Goal: Task Accomplishment & Management: Manage account settings

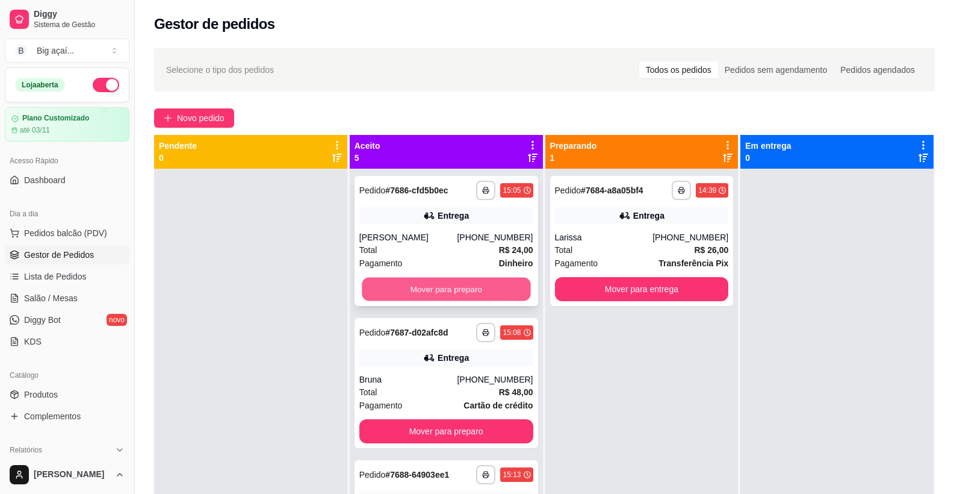
click at [476, 293] on button "Mover para preparo" at bounding box center [446, 289] width 169 height 23
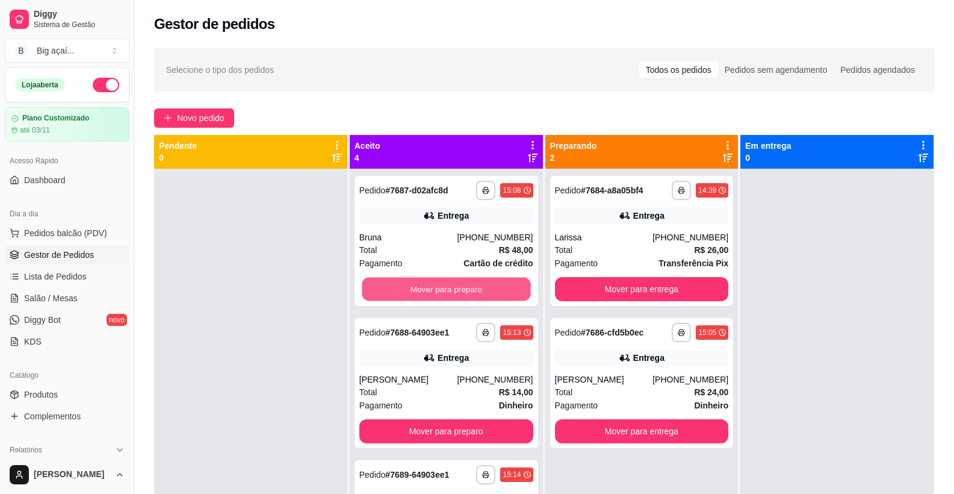
click at [476, 293] on button "Mover para preparo" at bounding box center [446, 289] width 169 height 23
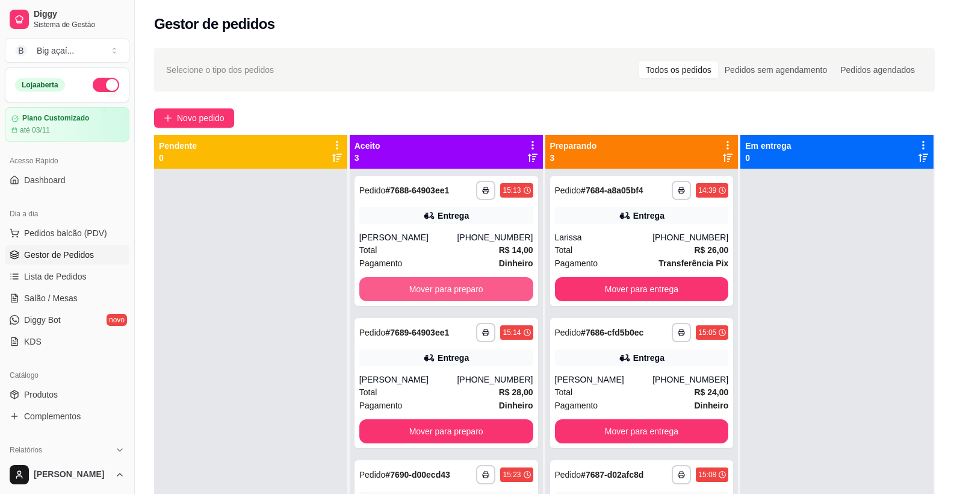
click at [476, 293] on button "Mover para preparo" at bounding box center [446, 289] width 174 height 24
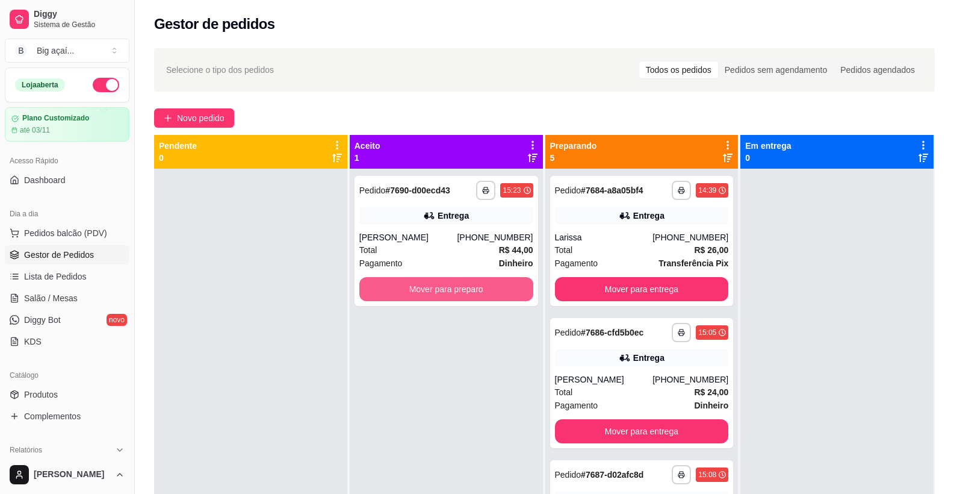
click at [476, 293] on button "Mover para preparo" at bounding box center [446, 289] width 174 height 24
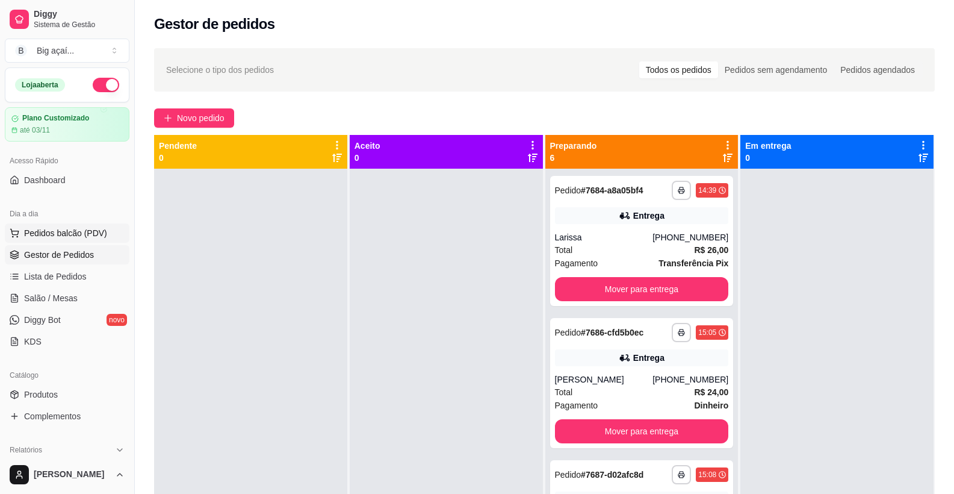
click at [87, 227] on span "Pedidos balcão (PDV)" at bounding box center [65, 233] width 83 height 12
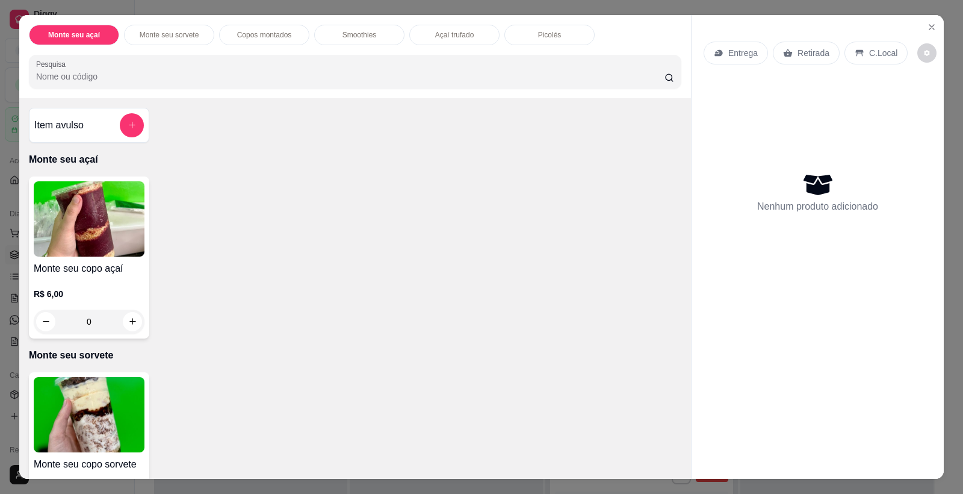
click at [99, 419] on img at bounding box center [89, 414] width 111 height 75
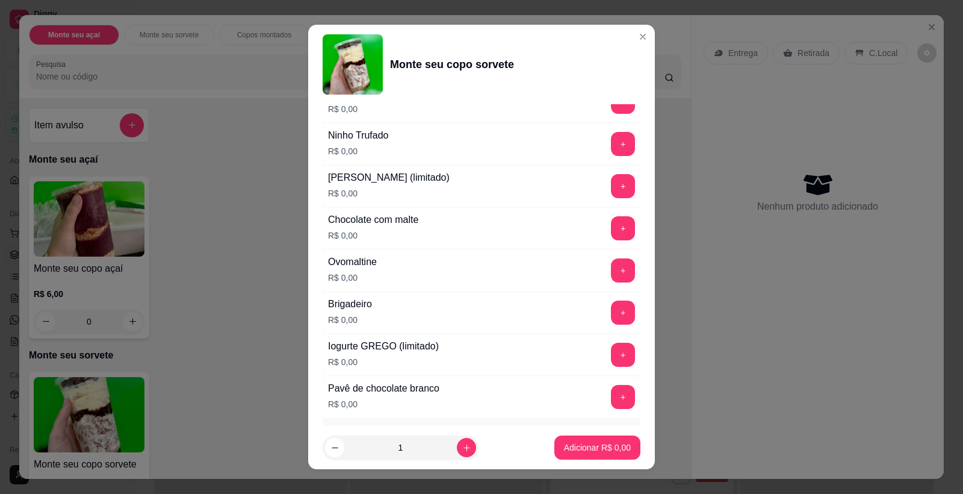
scroll to position [515, 0]
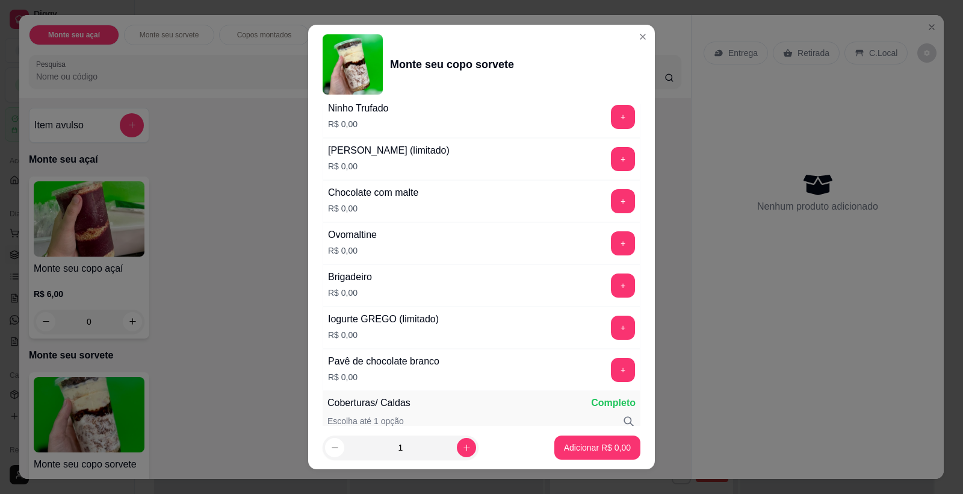
click at [612, 372] on button "+" at bounding box center [623, 370] width 24 height 24
click at [611, 154] on button "+" at bounding box center [623, 159] width 24 height 24
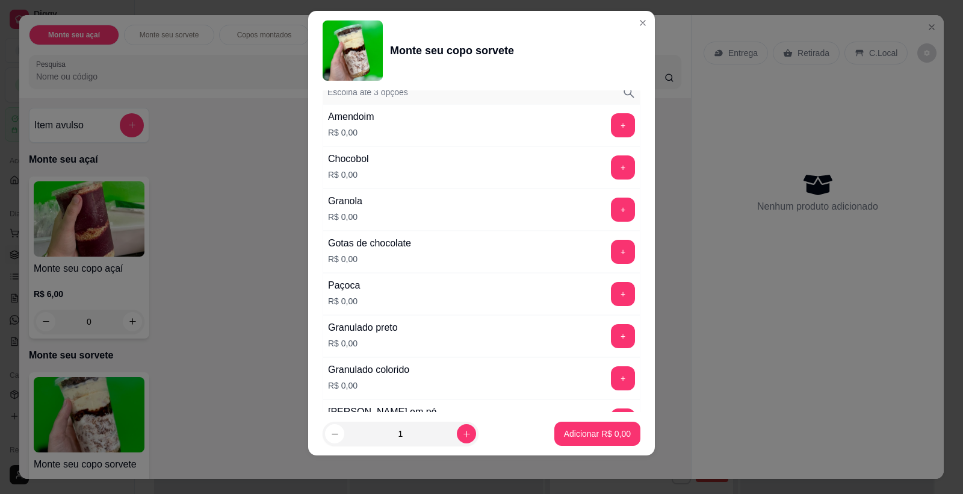
scroll to position [1310, 0]
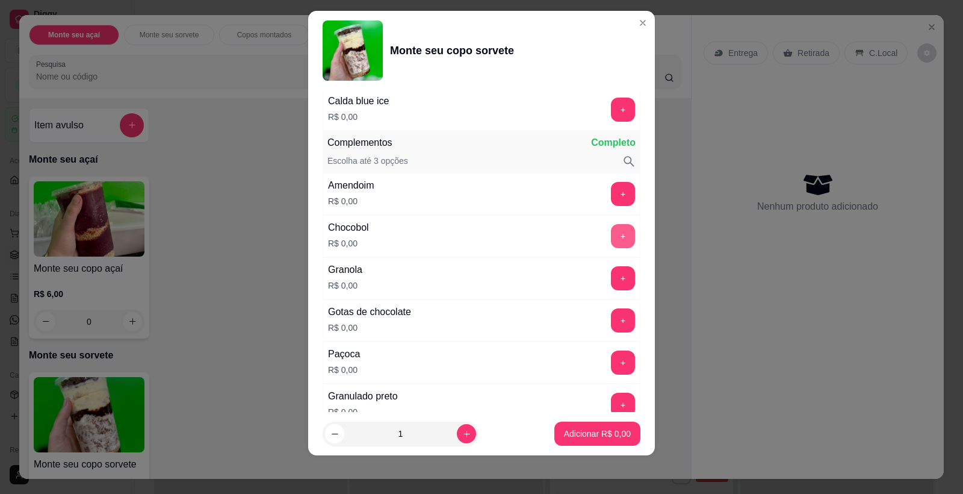
click at [613, 235] on div "+" at bounding box center [623, 236] width 34 height 24
click at [611, 239] on button "+" at bounding box center [623, 236] width 24 height 24
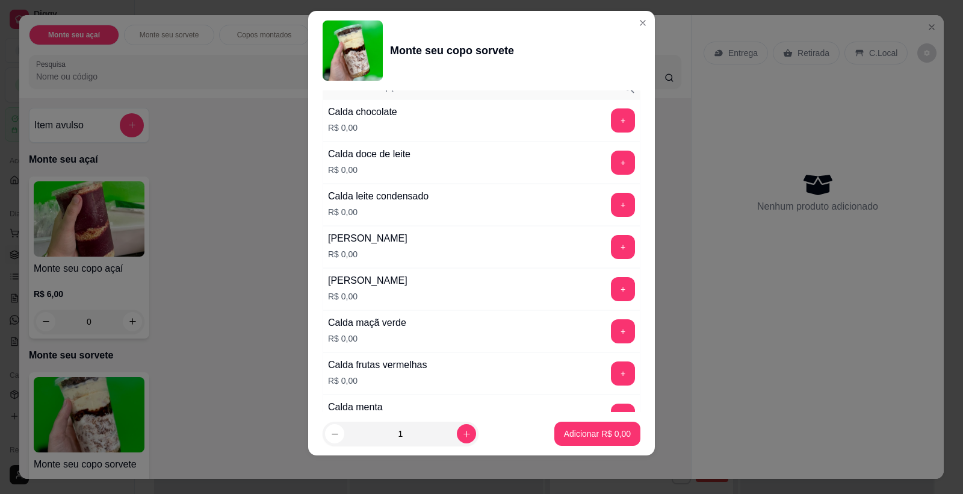
scroll to position [807, 0]
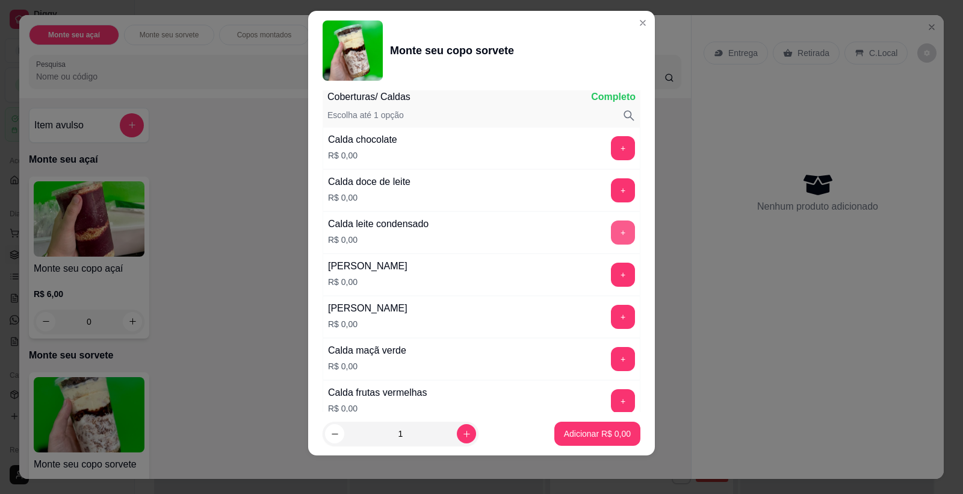
click at [611, 233] on button "+" at bounding box center [623, 232] width 24 height 24
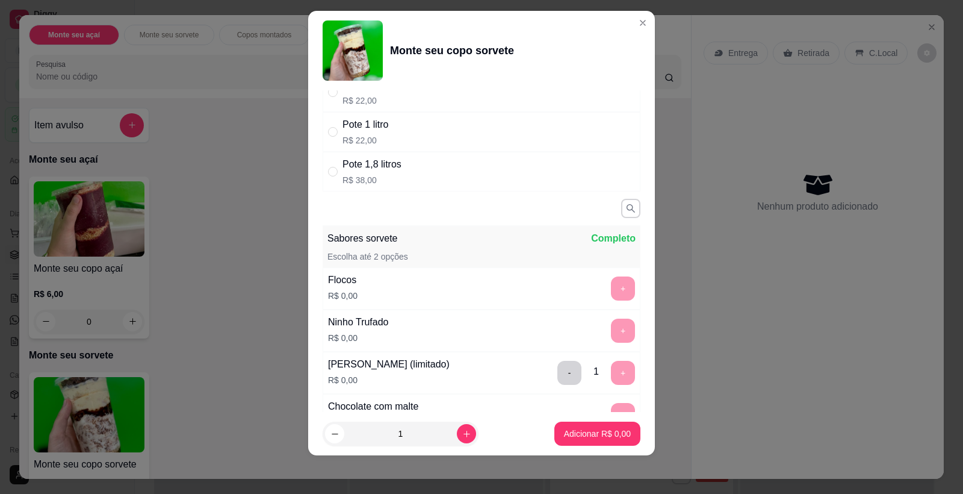
scroll to position [0, 0]
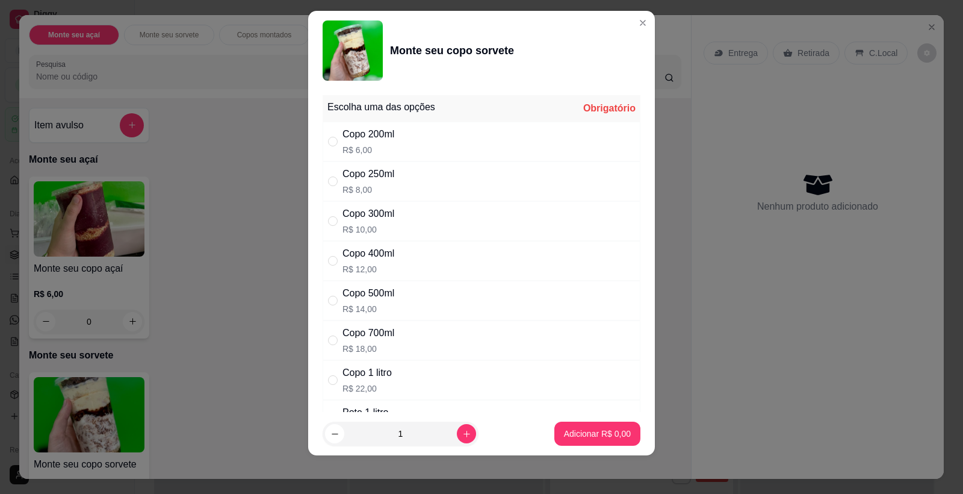
drag, startPoint x: 387, startPoint y: 290, endPoint x: 481, endPoint y: 312, distance: 97.1
click at [387, 291] on div "Copo 500ml" at bounding box center [369, 293] width 52 height 14
radio input "true"
click at [600, 436] on p "Adicionar R$ 14,00" at bounding box center [595, 433] width 72 height 12
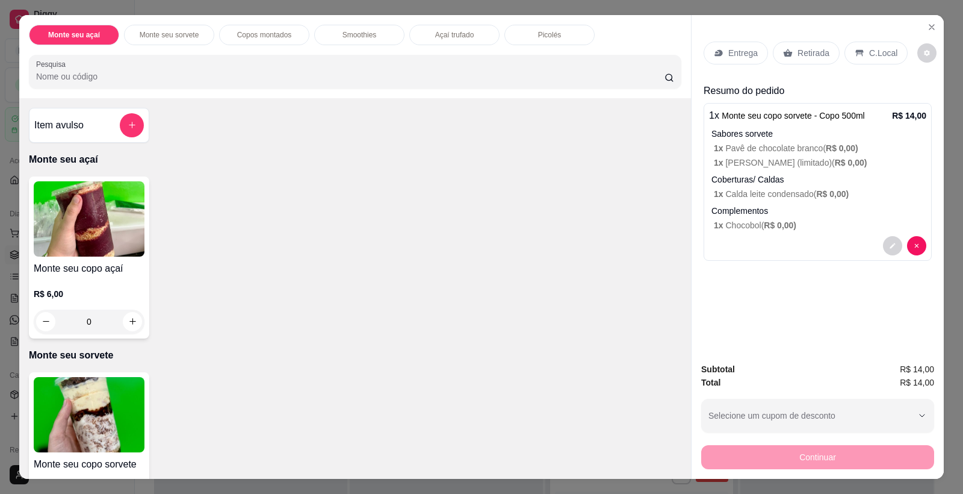
click at [790, 52] on div "Retirada" at bounding box center [806, 53] width 67 height 23
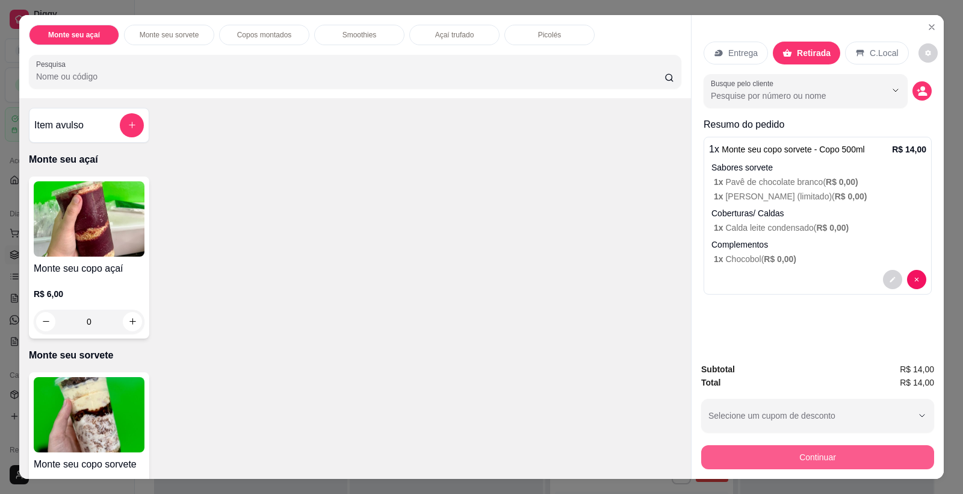
click at [791, 468] on button "Continuar" at bounding box center [817, 457] width 233 height 24
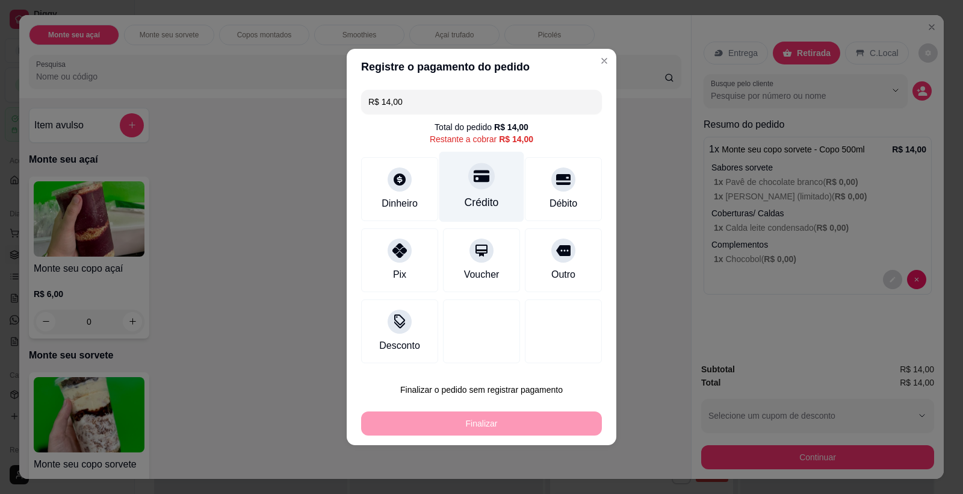
click at [459, 176] on div "Crédito" at bounding box center [482, 187] width 85 height 70
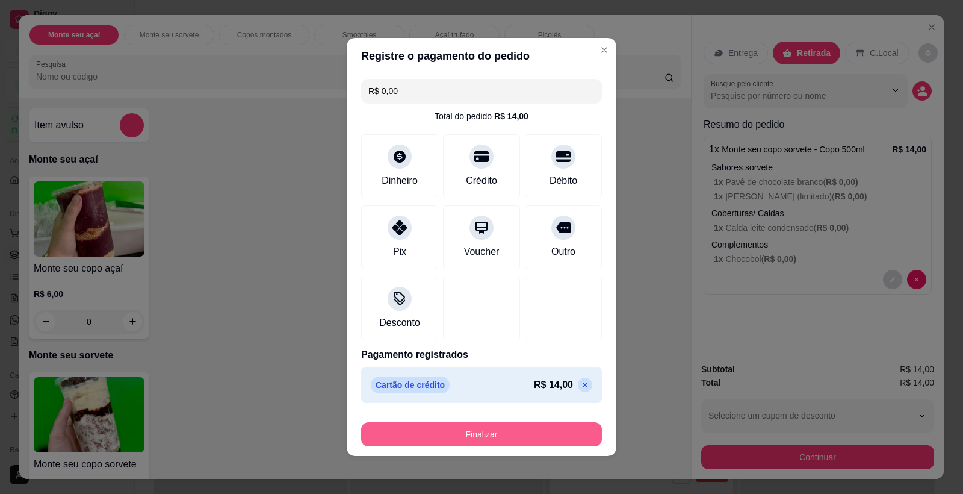
click at [460, 435] on button "Finalizar" at bounding box center [481, 434] width 241 height 24
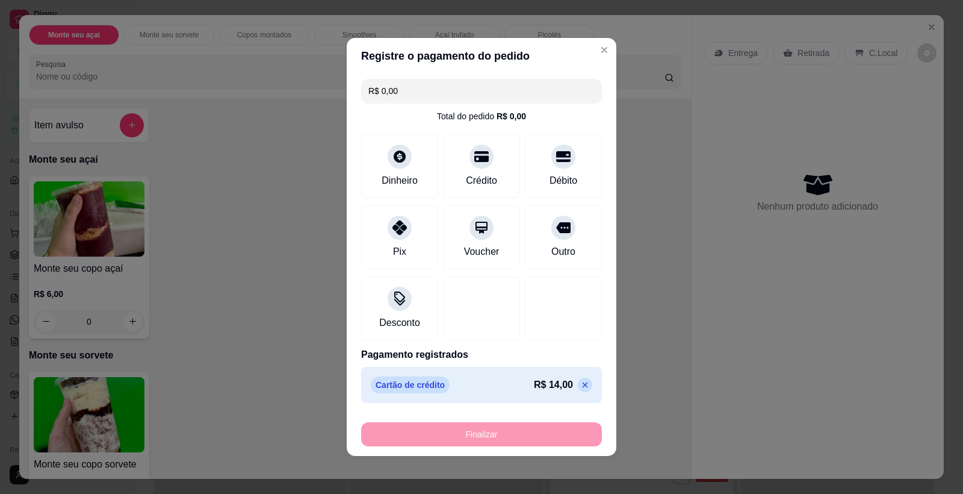
type input "-R$ 14,00"
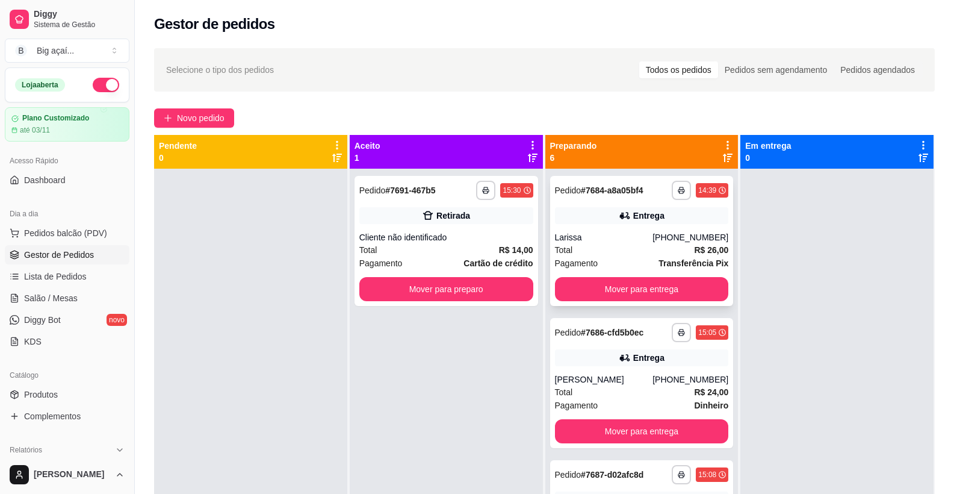
click at [647, 232] on div "Larissa" at bounding box center [604, 237] width 98 height 12
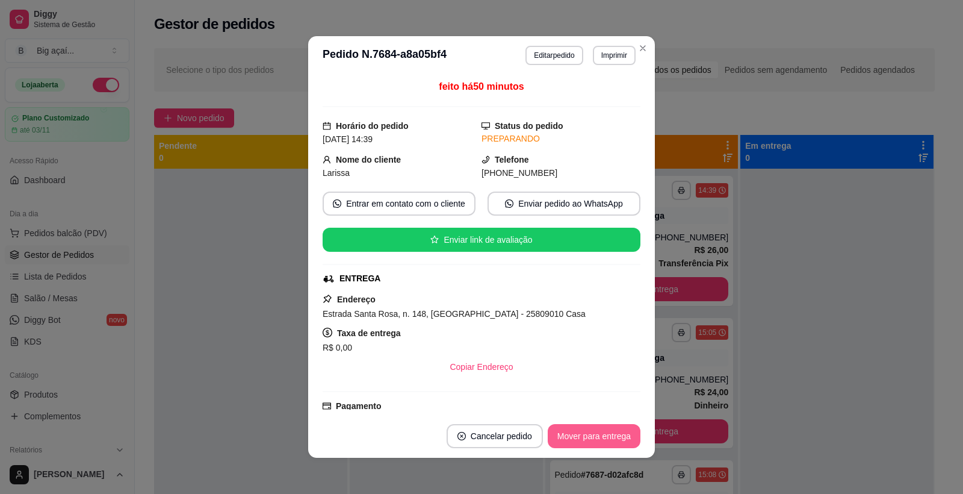
click at [576, 436] on button "Mover para entrega" at bounding box center [594, 436] width 93 height 24
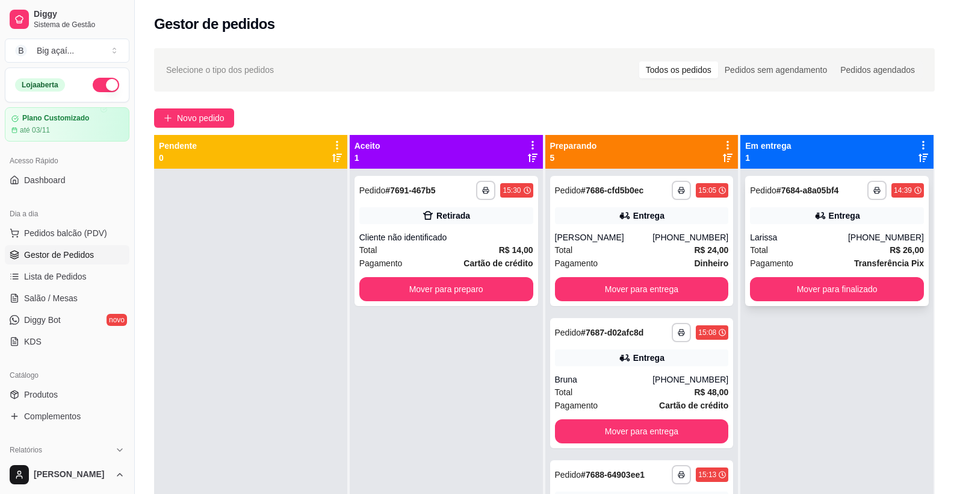
click at [791, 230] on div "**********" at bounding box center [837, 241] width 184 height 130
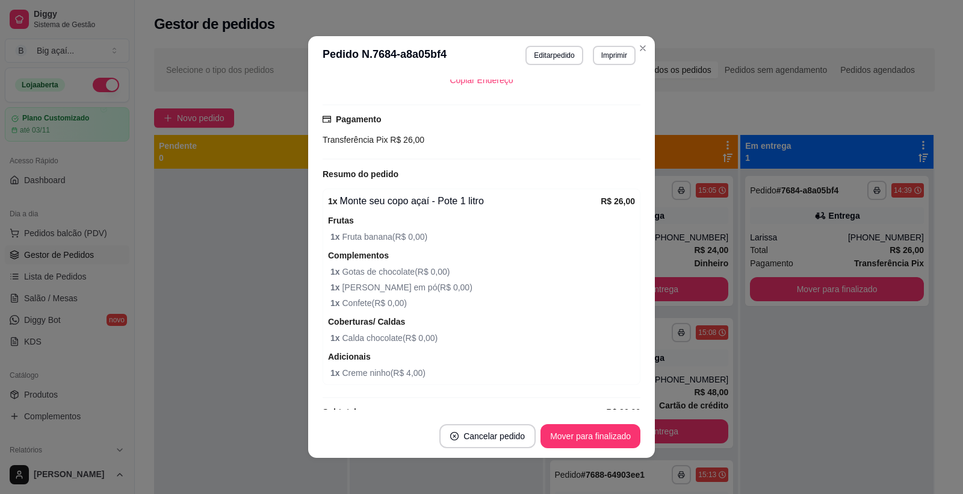
scroll to position [309, 0]
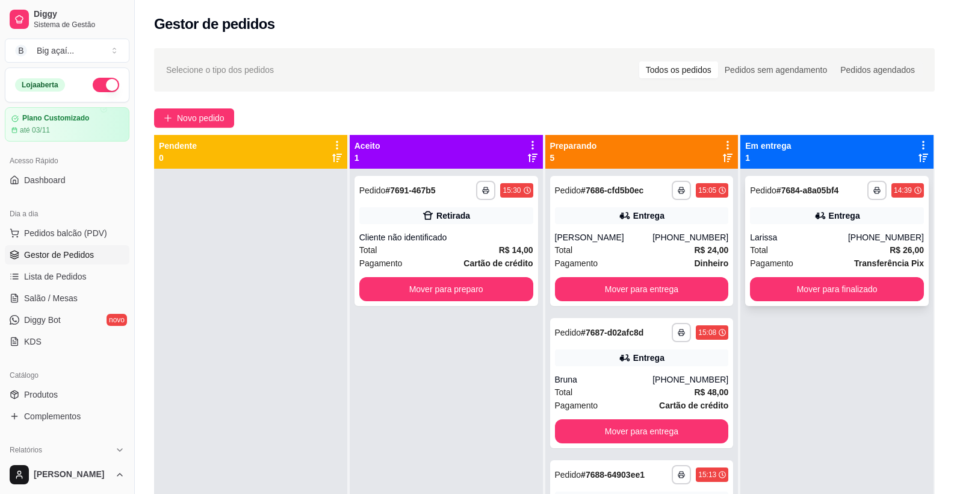
click at [797, 290] on button "Mover para finalizado" at bounding box center [837, 289] width 174 height 24
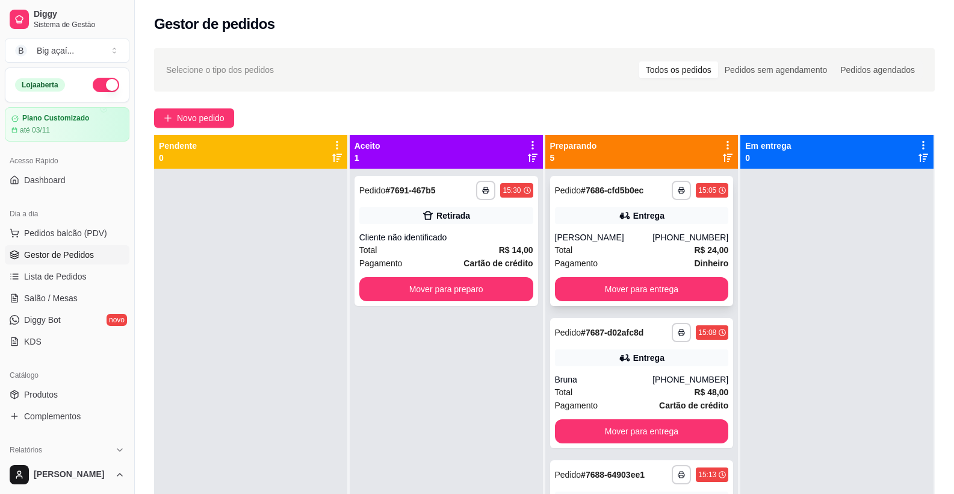
click at [579, 237] on div "[PERSON_NAME]" at bounding box center [604, 237] width 98 height 12
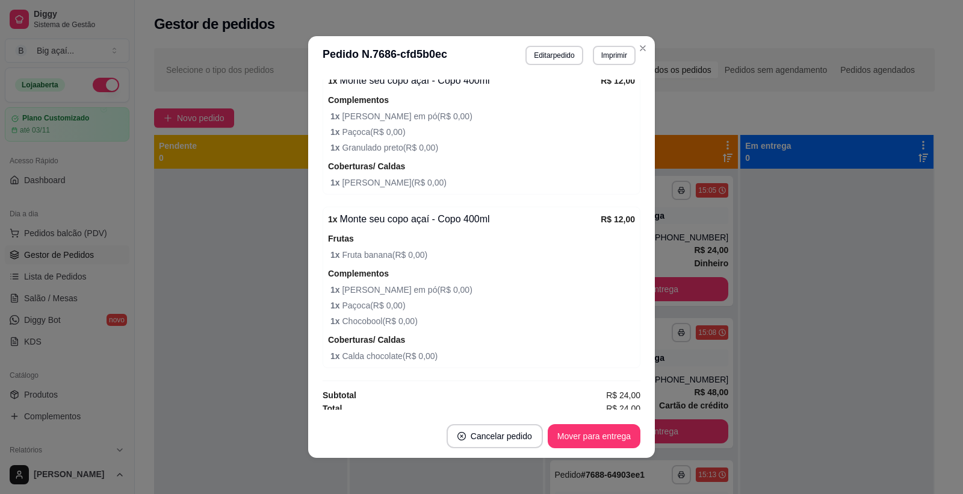
scroll to position [412, 0]
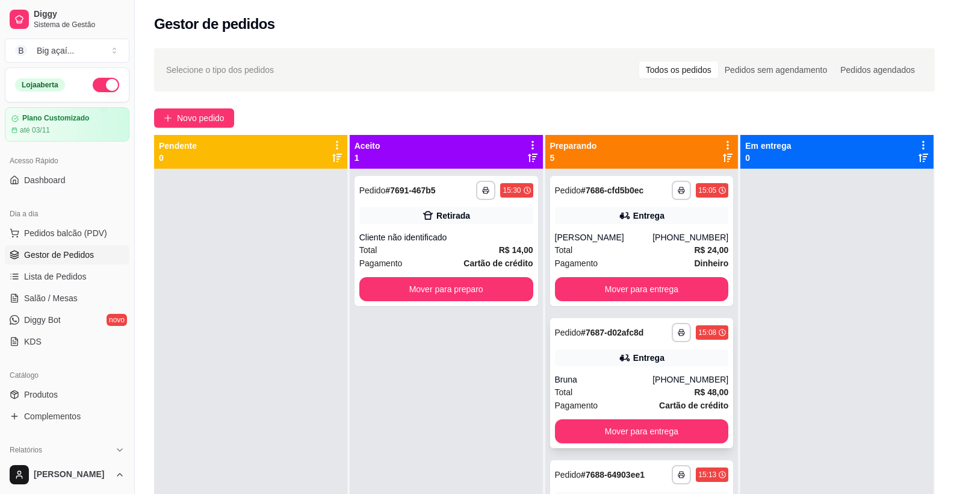
click at [612, 346] on div "**********" at bounding box center [642, 383] width 184 height 130
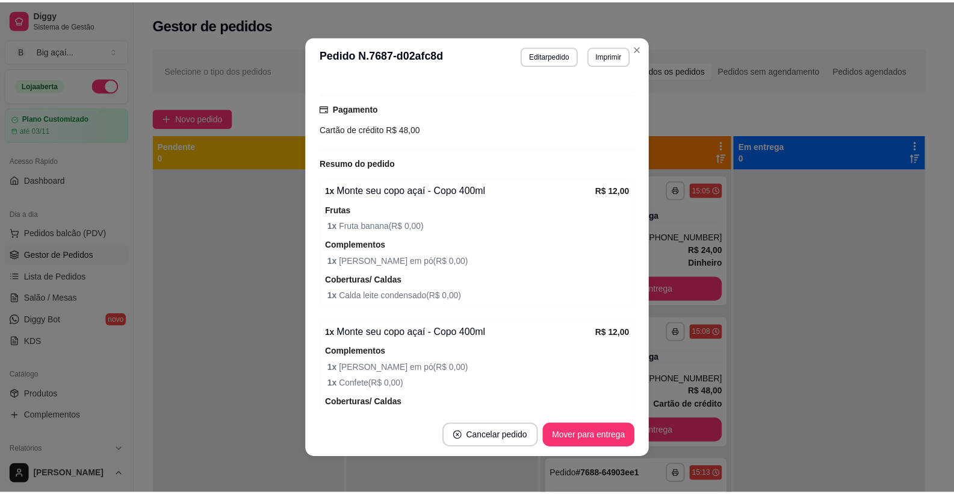
scroll to position [642, 0]
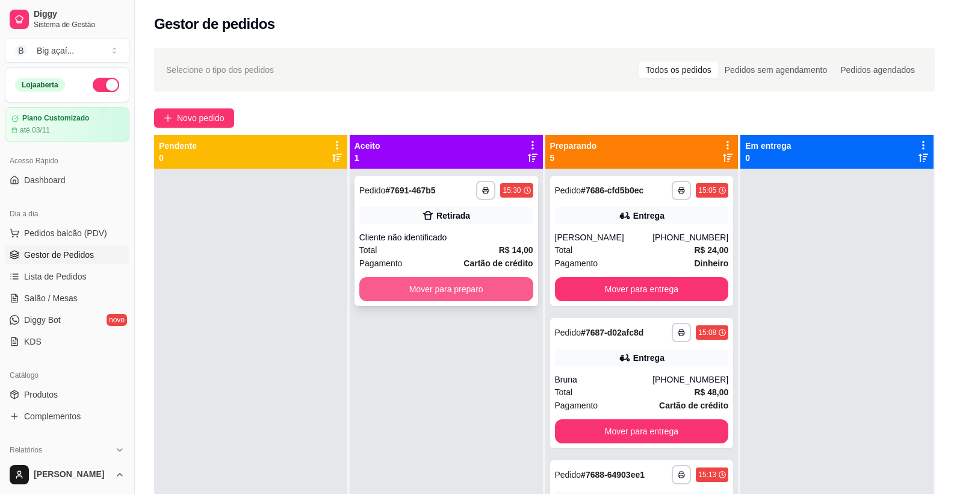
click at [515, 288] on button "Mover para preparo" at bounding box center [446, 289] width 174 height 24
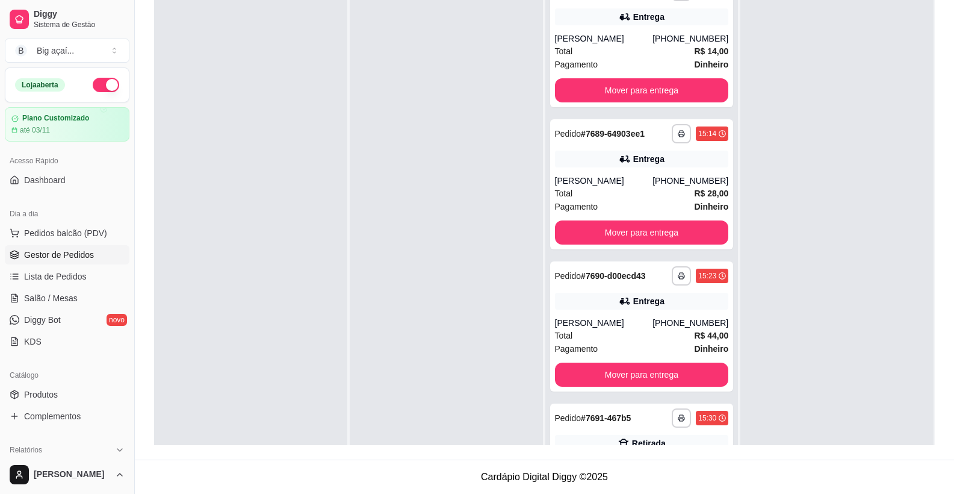
scroll to position [371, 0]
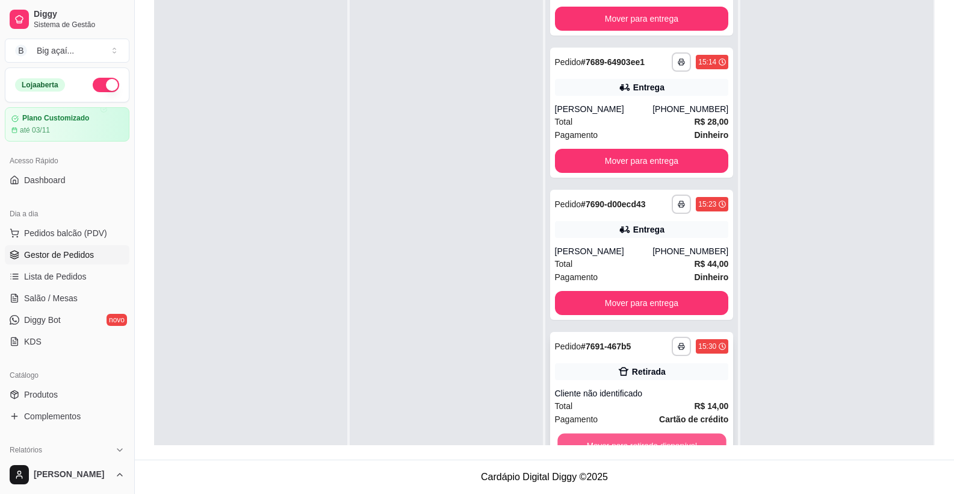
click at [667, 436] on button "Mover para retirada disponível" at bounding box center [642, 445] width 169 height 23
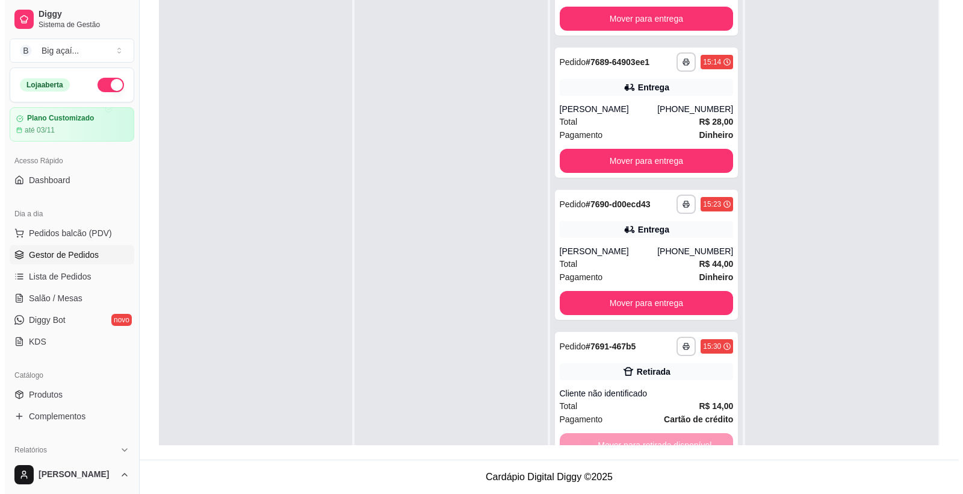
scroll to position [229, 0]
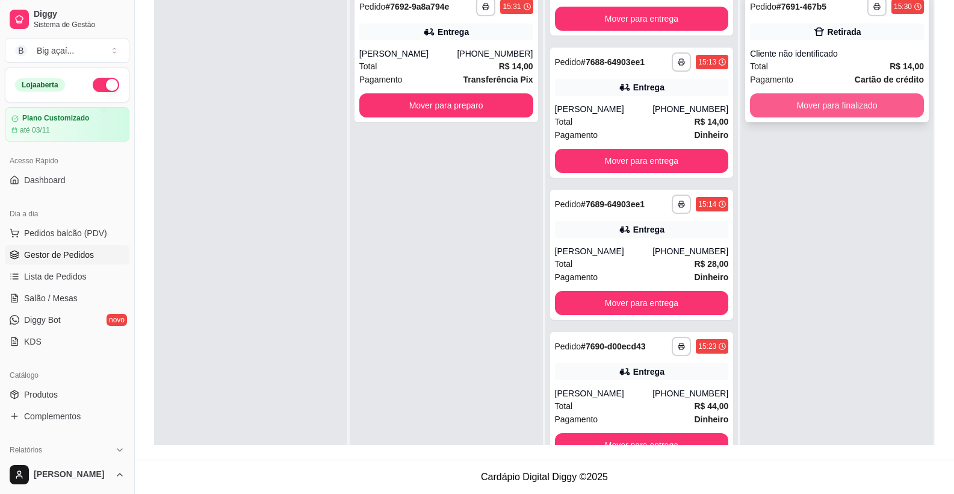
click at [836, 105] on button "Mover para finalizado" at bounding box center [837, 105] width 174 height 24
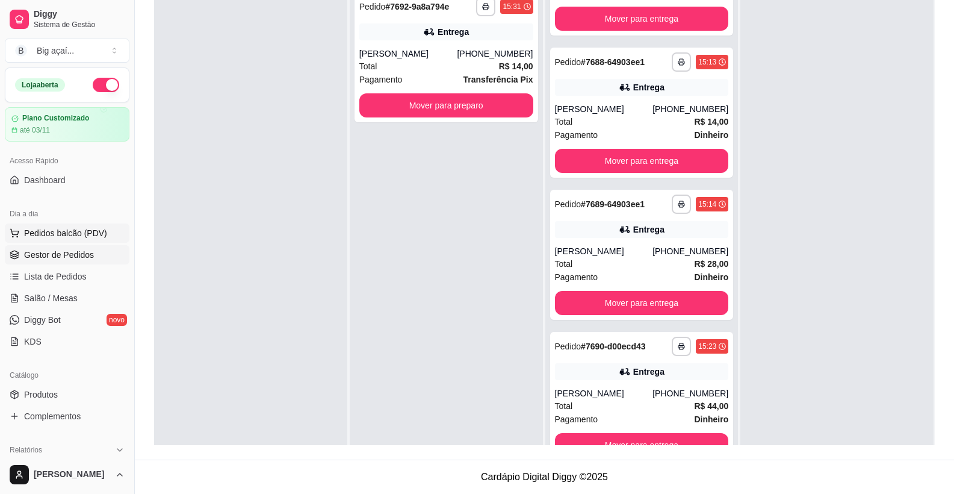
click at [61, 231] on span "Pedidos balcão (PDV)" at bounding box center [65, 233] width 83 height 12
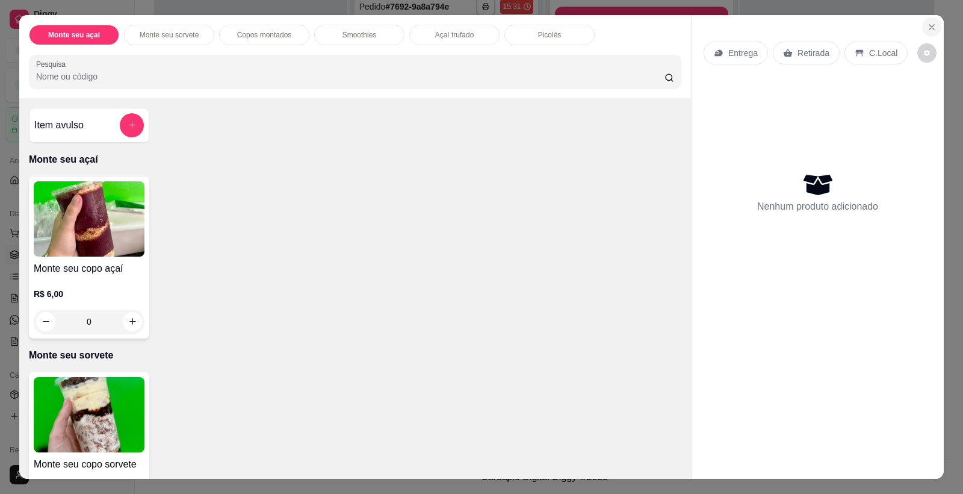
click at [933, 35] on button "Close" at bounding box center [931, 26] width 19 height 19
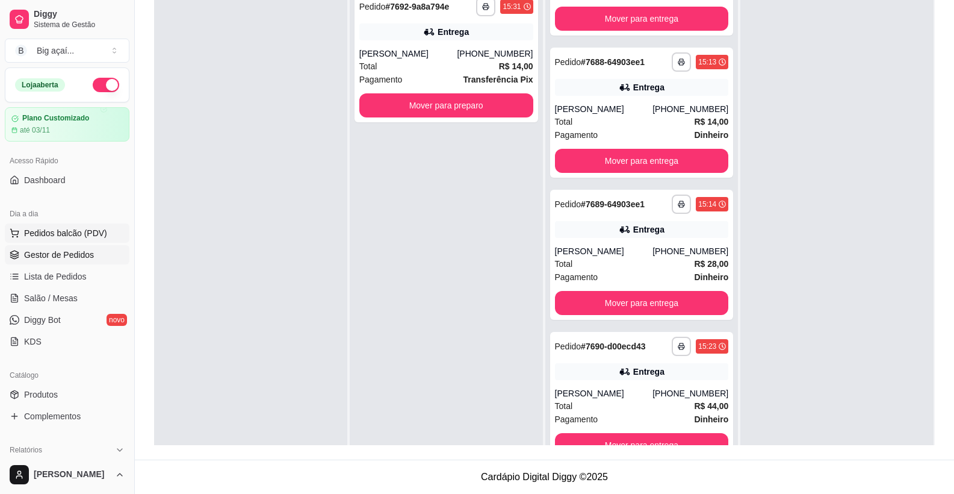
click at [73, 231] on span "Pedidos balcão (PDV)" at bounding box center [65, 233] width 83 height 12
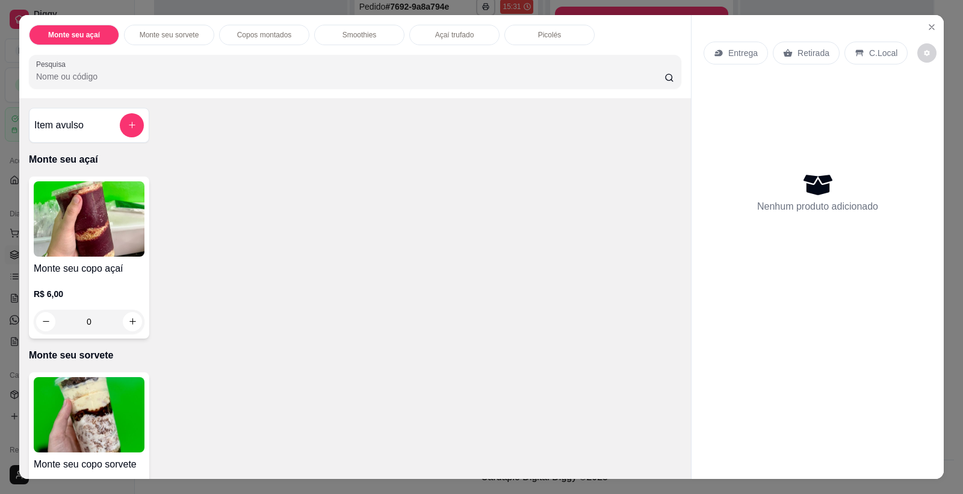
click at [96, 196] on img at bounding box center [89, 218] width 111 height 75
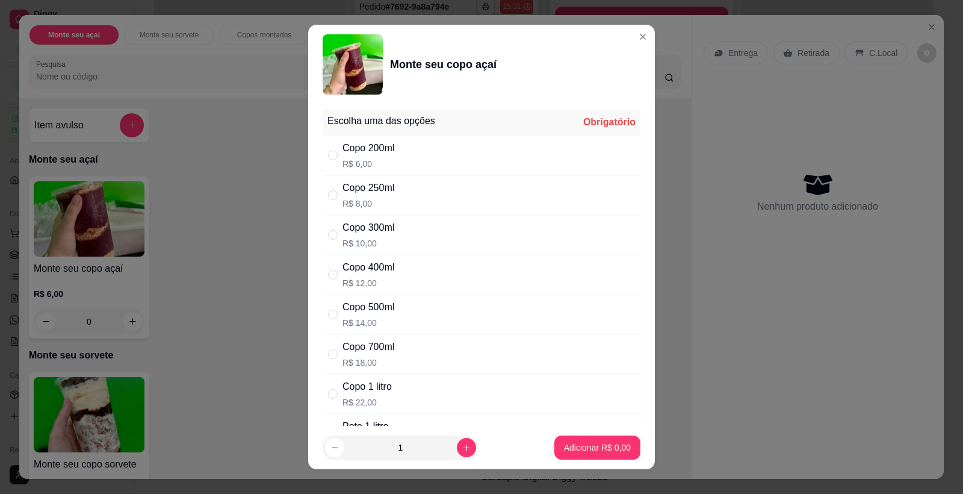
click at [372, 300] on div "Copo 500ml" at bounding box center [369, 307] width 52 height 14
radio input "true"
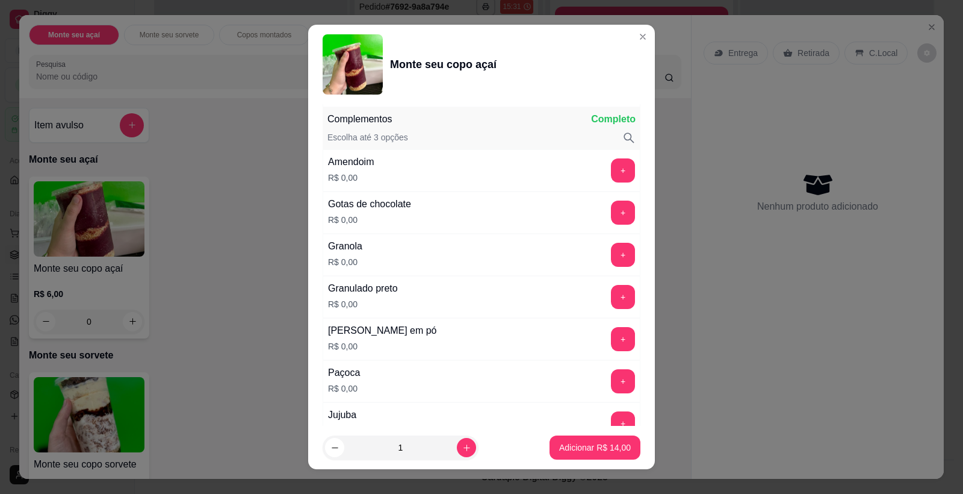
scroll to position [563, 0]
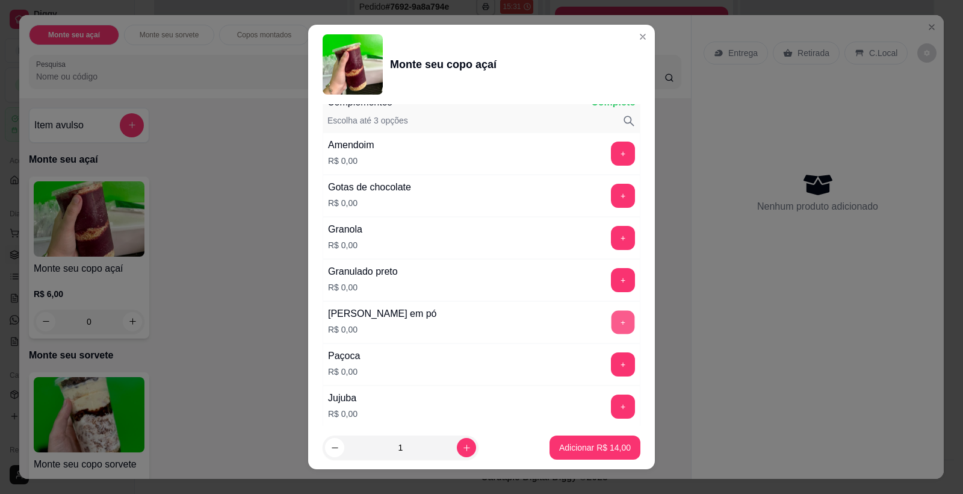
click at [612, 316] on button "+" at bounding box center [623, 322] width 23 height 23
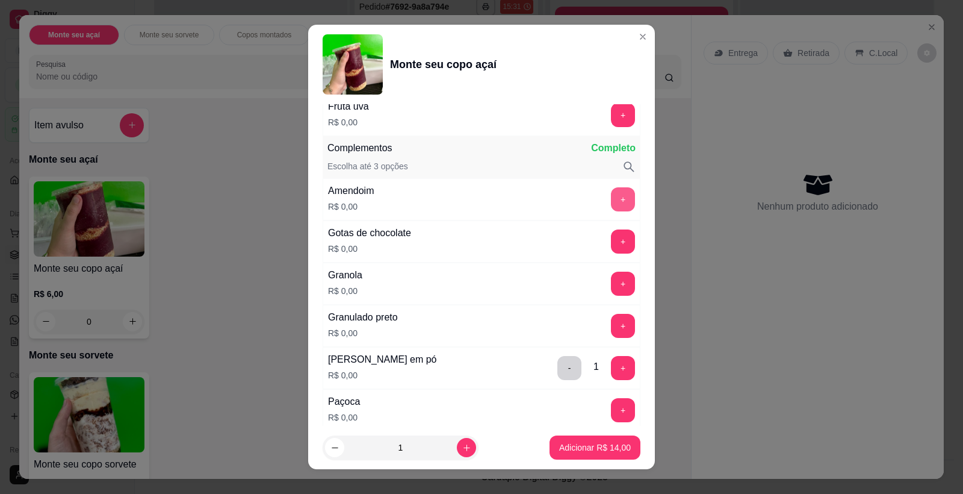
click at [612, 203] on button "+" at bounding box center [623, 199] width 24 height 24
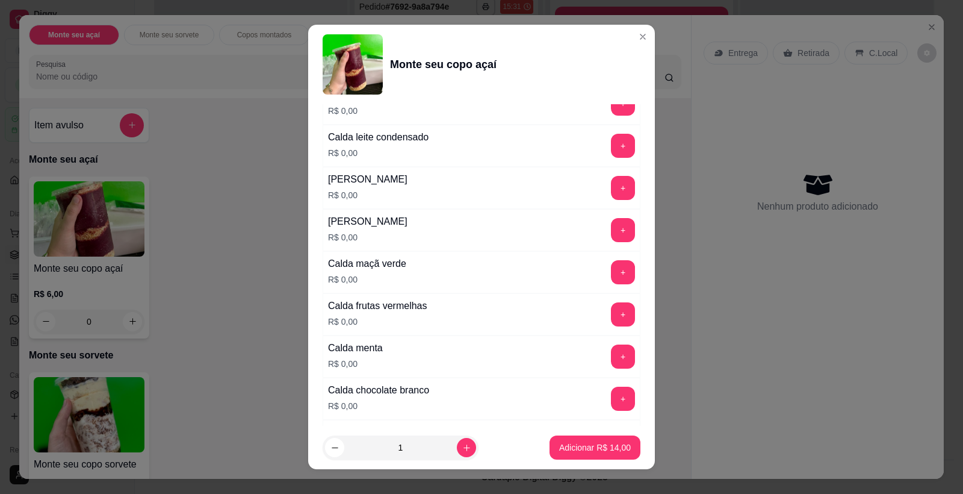
scroll to position [1270, 0]
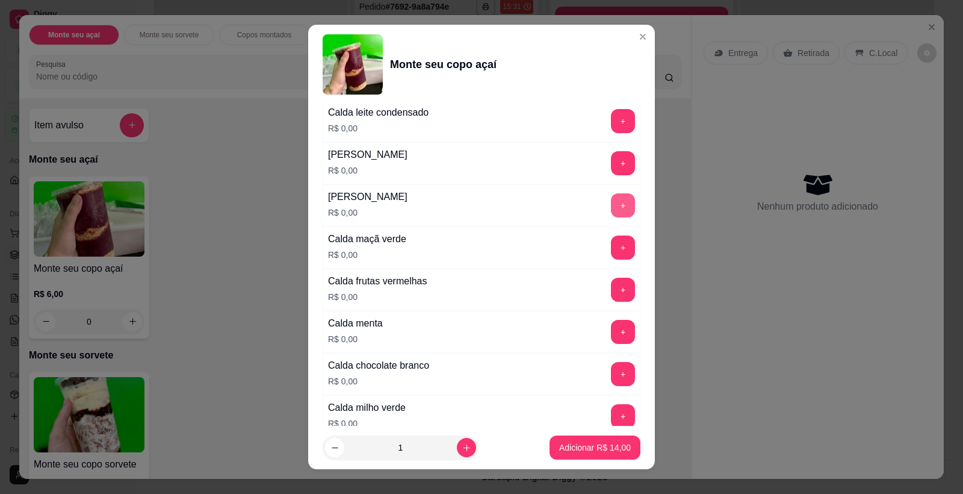
click at [611, 210] on button "+" at bounding box center [623, 205] width 24 height 24
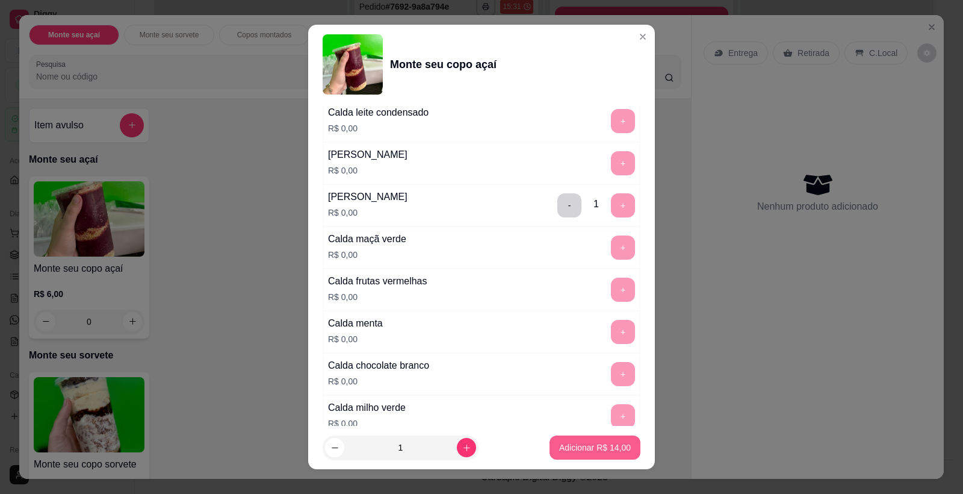
click at [585, 450] on p "Adicionar R$ 14,00" at bounding box center [595, 447] width 72 height 12
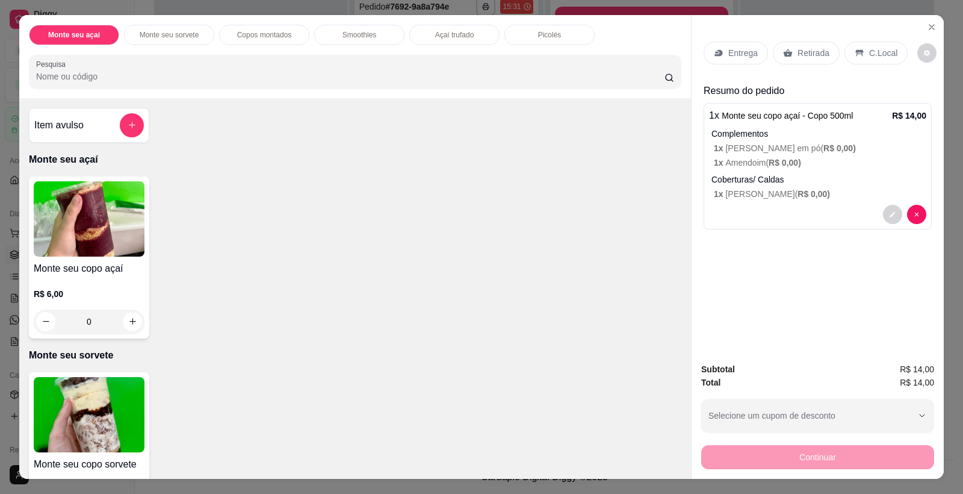
click at [104, 211] on img at bounding box center [89, 218] width 111 height 75
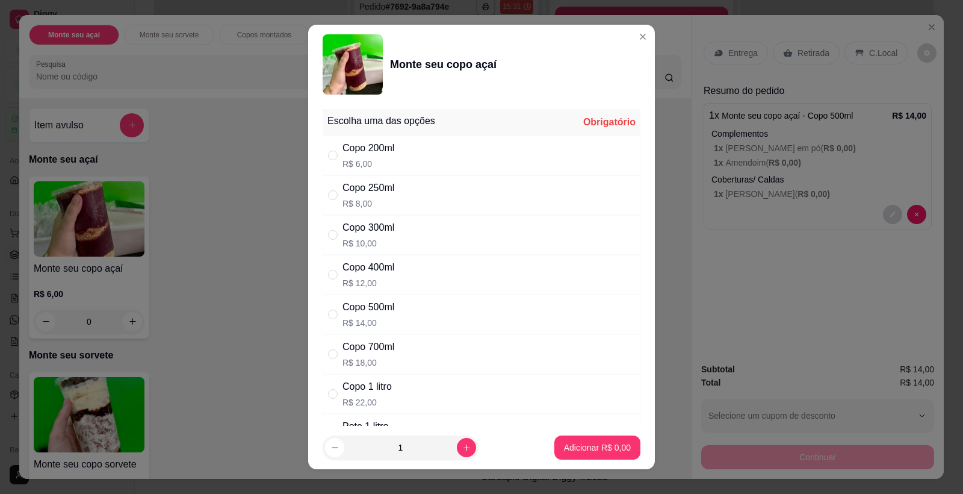
click at [396, 223] on div "Copo 300ml R$ 10,00" at bounding box center [482, 235] width 318 height 40
radio input "true"
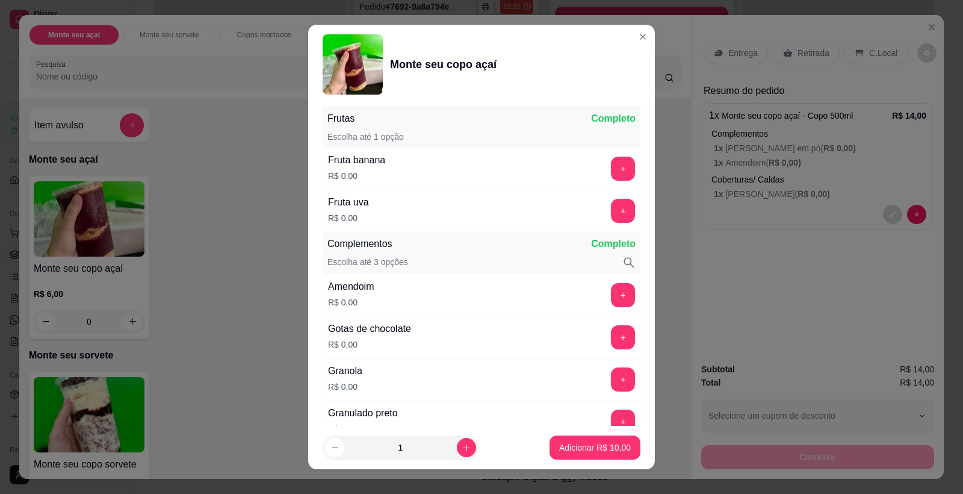
scroll to position [480, 0]
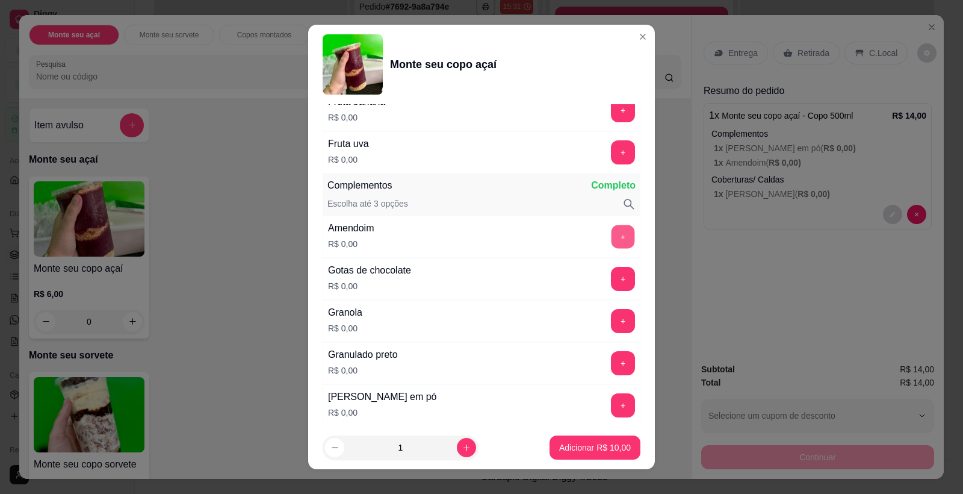
click at [612, 235] on button "+" at bounding box center [623, 236] width 23 height 23
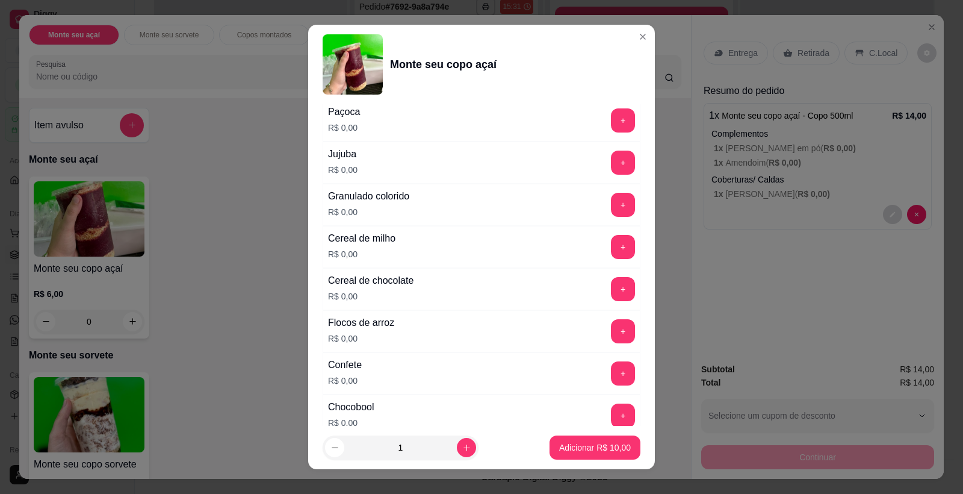
scroll to position [852, 0]
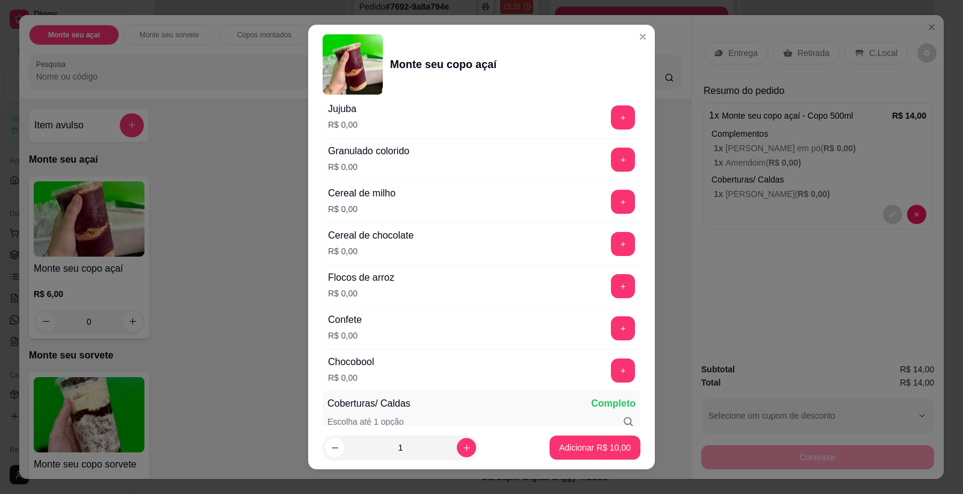
click at [611, 333] on button "+" at bounding box center [623, 328] width 24 height 24
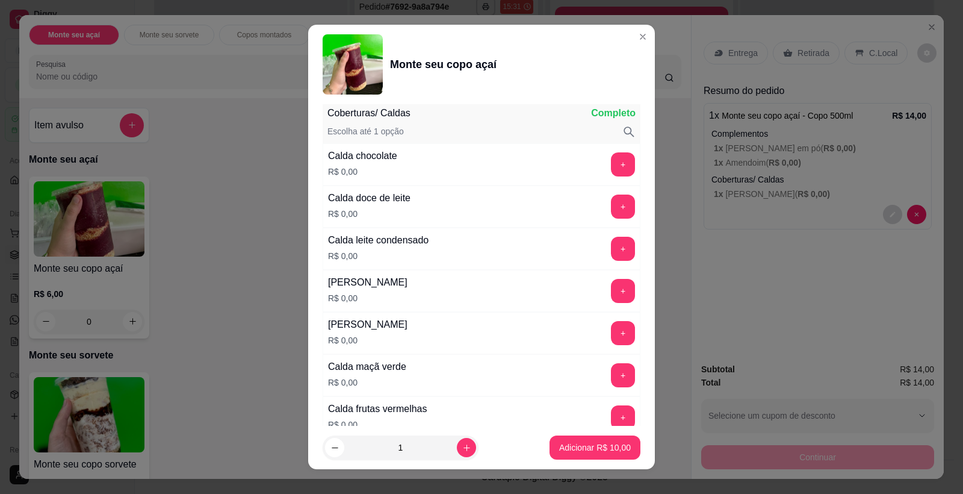
scroll to position [1171, 0]
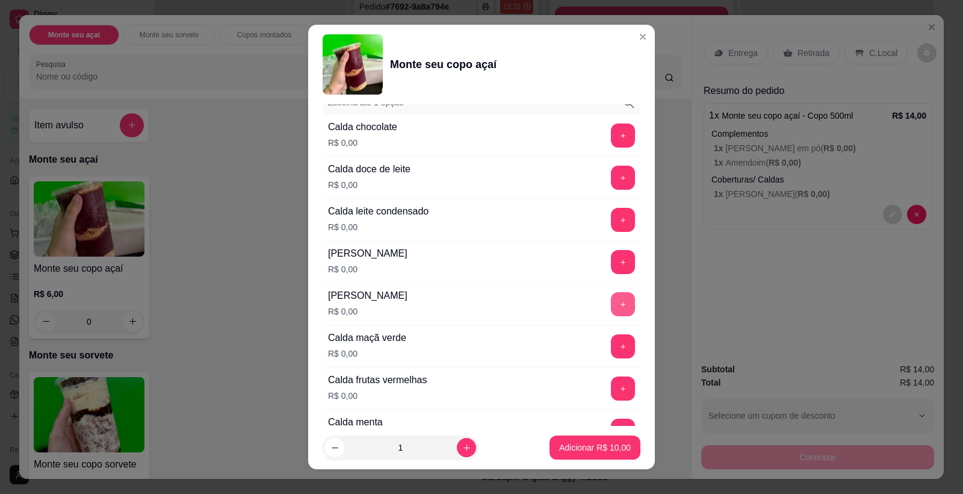
click at [611, 306] on button "+" at bounding box center [623, 304] width 24 height 24
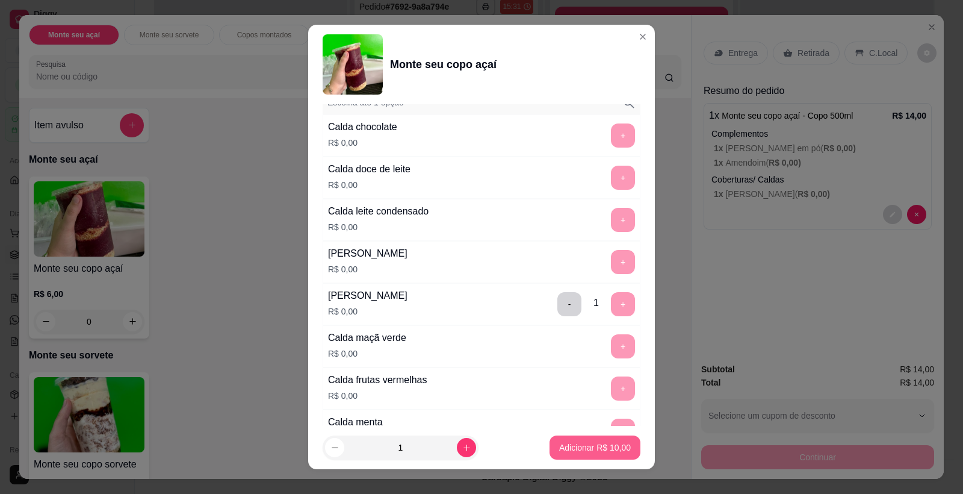
click at [597, 447] on p "Adicionar R$ 10,00" at bounding box center [595, 447] width 72 height 12
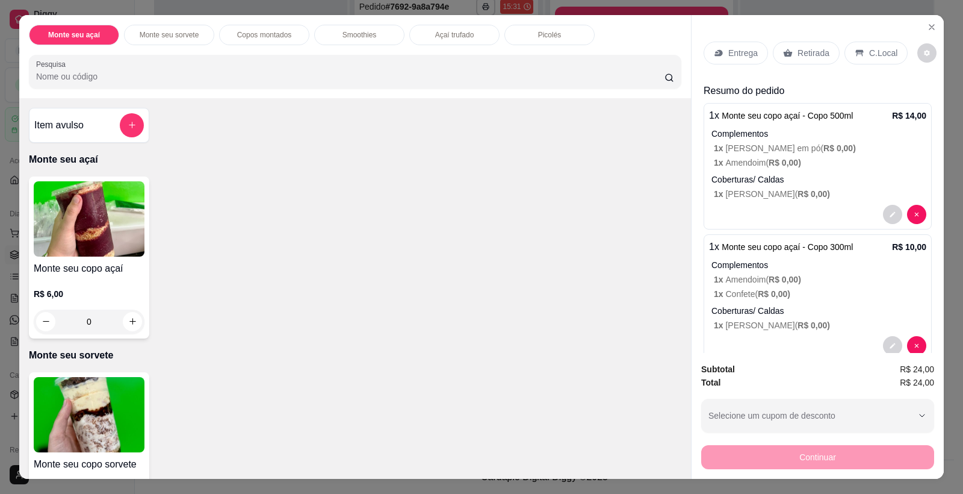
click at [63, 223] on img at bounding box center [89, 218] width 111 height 75
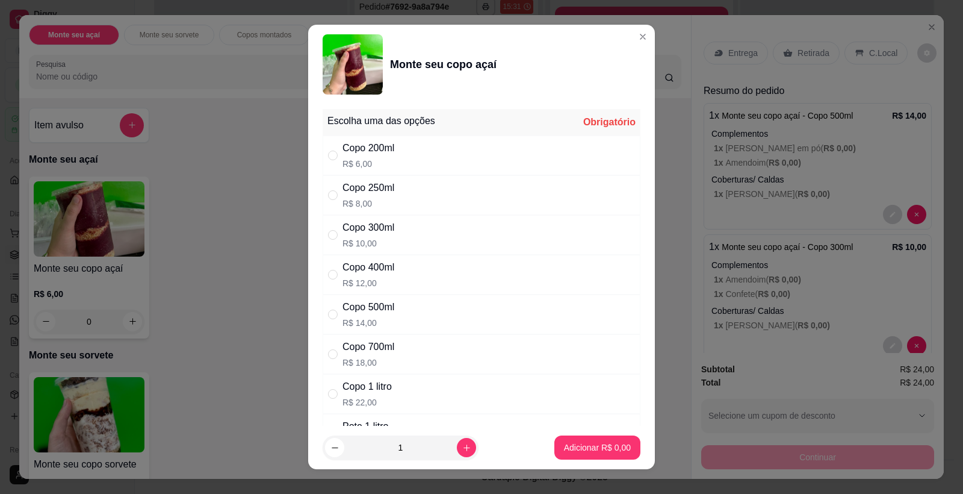
click at [415, 223] on div "Copo 300ml R$ 10,00" at bounding box center [482, 235] width 318 height 40
radio input "true"
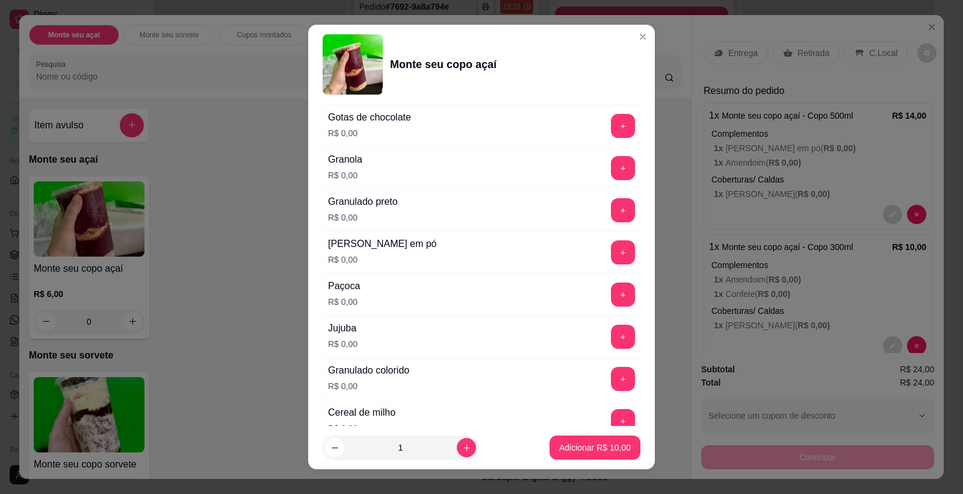
scroll to position [633, 0]
click at [611, 248] on button "+" at bounding box center [623, 252] width 24 height 24
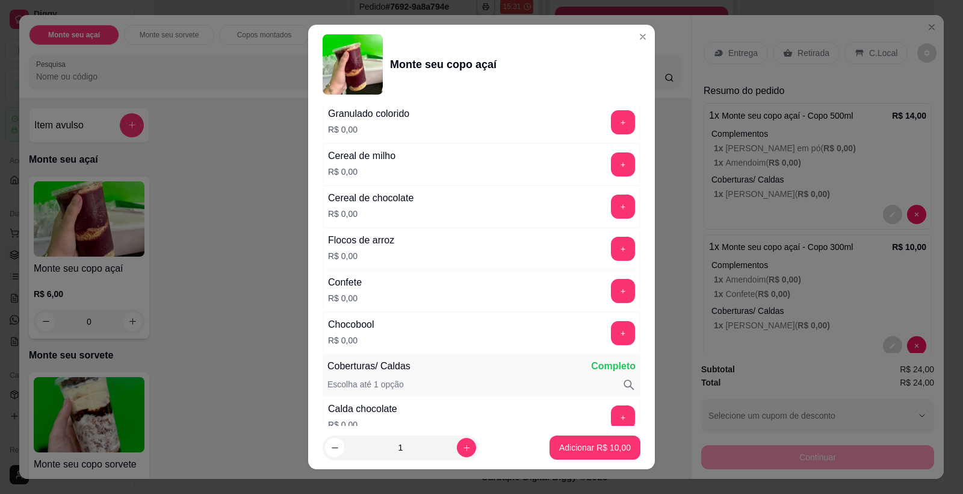
scroll to position [898, 0]
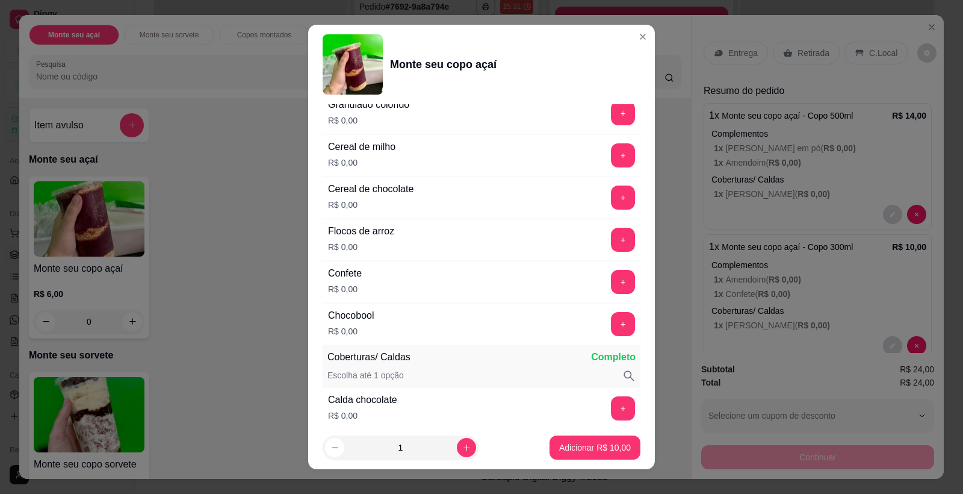
click at [602, 267] on div "Confete R$ 0,00 +" at bounding box center [482, 282] width 318 height 42
click at [611, 276] on button "+" at bounding box center [623, 282] width 24 height 24
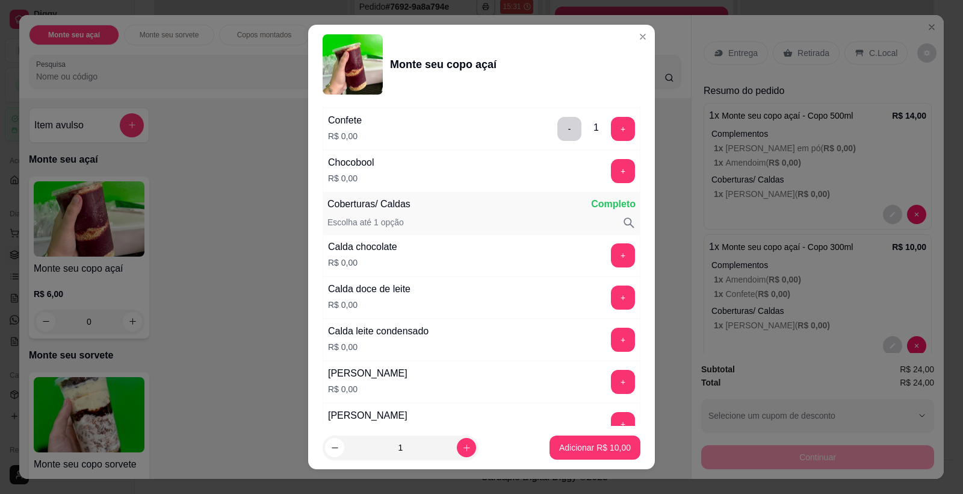
scroll to position [1104, 0]
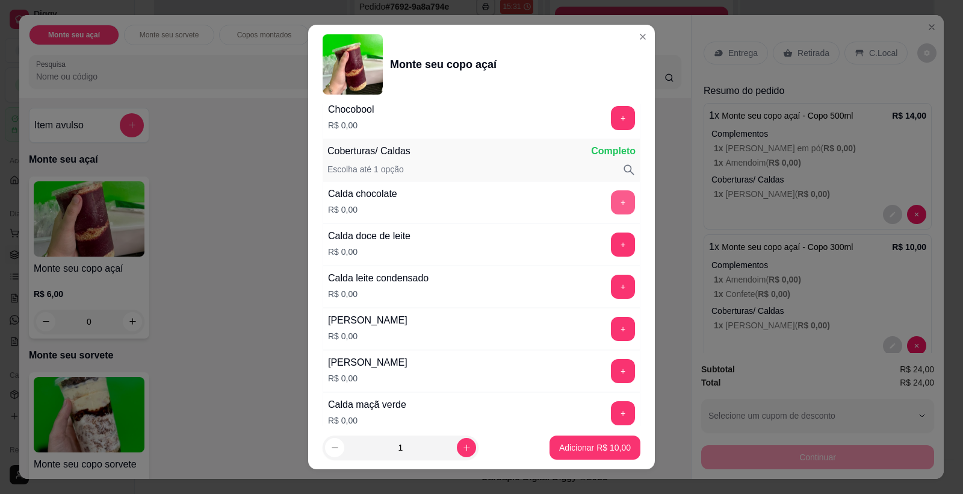
click at [611, 193] on button "+" at bounding box center [623, 202] width 24 height 24
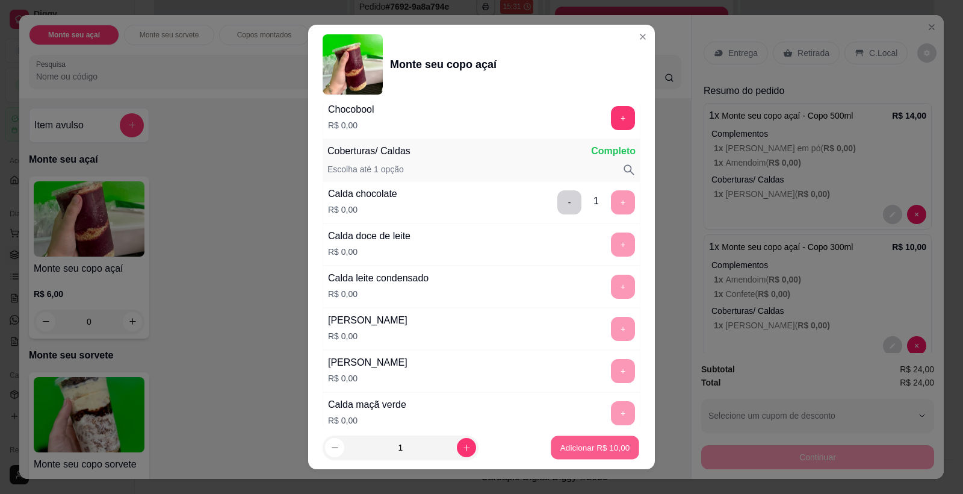
click at [589, 446] on p "Adicionar R$ 10,00" at bounding box center [596, 446] width 70 height 11
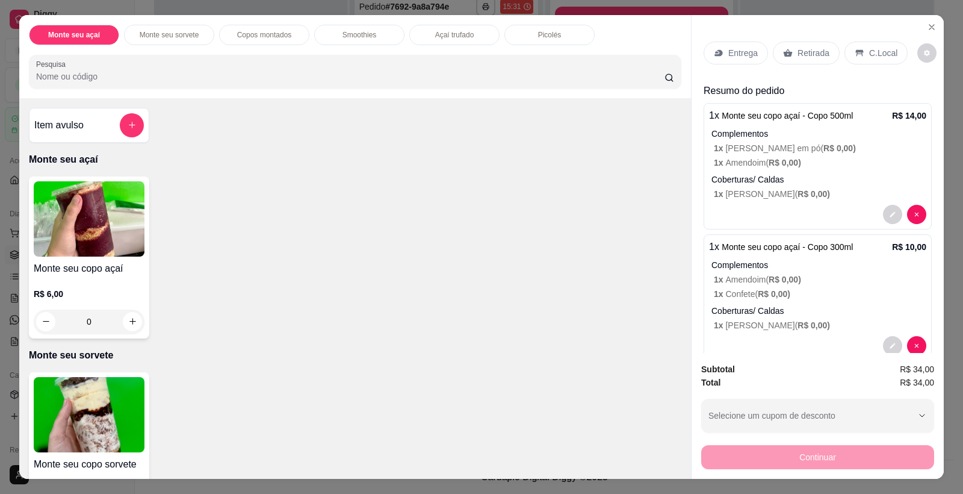
click at [77, 218] on img at bounding box center [89, 218] width 111 height 75
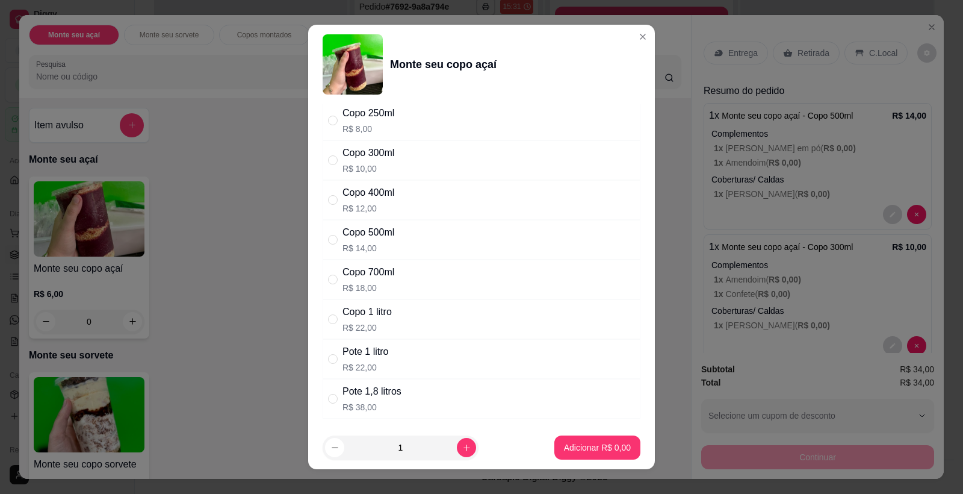
scroll to position [0, 0]
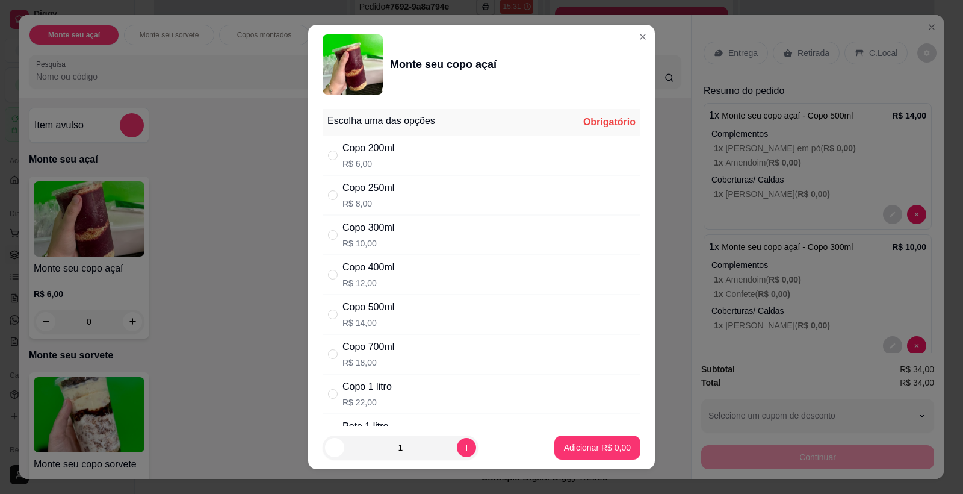
click at [399, 225] on div "Copo 300ml R$ 10,00" at bounding box center [482, 235] width 318 height 40
radio input "true"
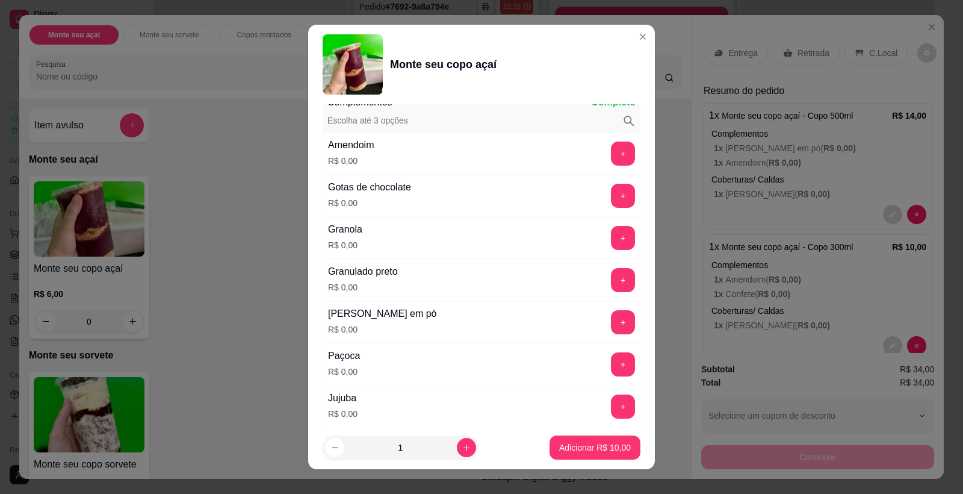
scroll to position [579, 0]
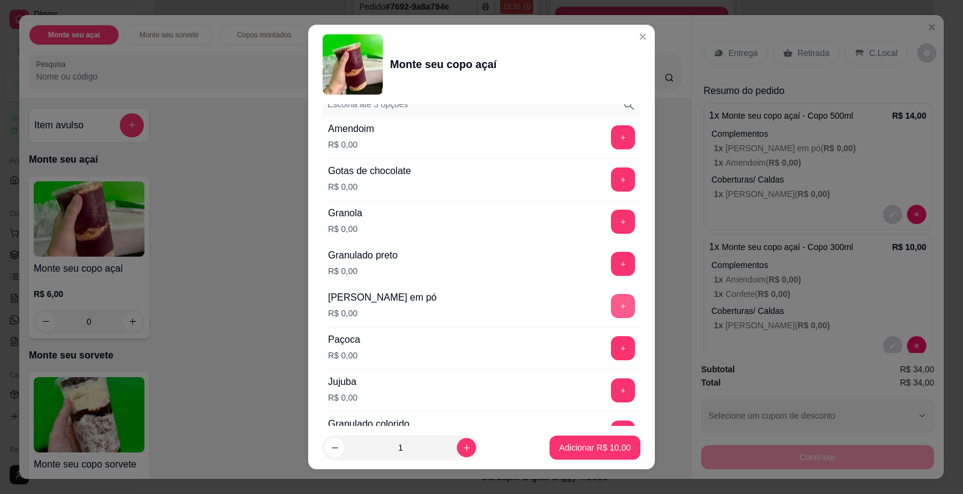
click at [612, 303] on button "+" at bounding box center [623, 306] width 24 height 24
click at [612, 347] on button "+" at bounding box center [623, 348] width 23 height 23
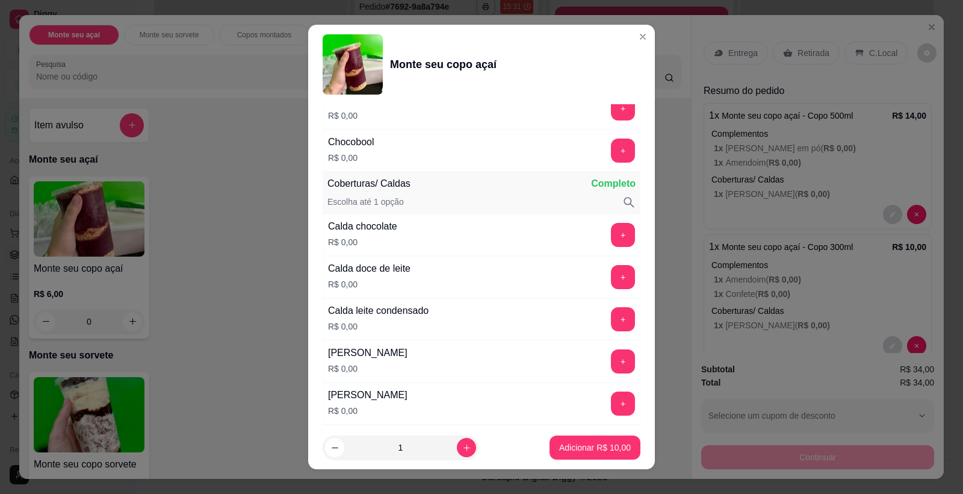
scroll to position [1088, 0]
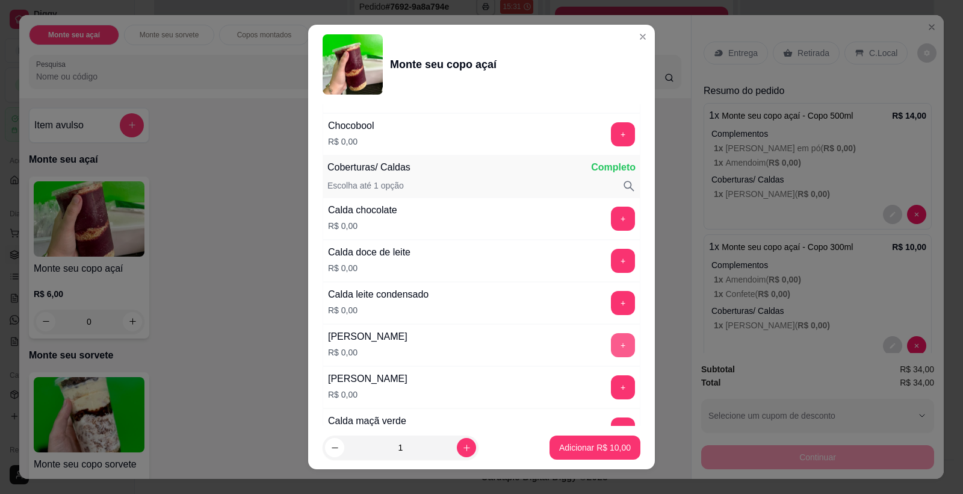
click at [611, 342] on button "+" at bounding box center [623, 345] width 24 height 24
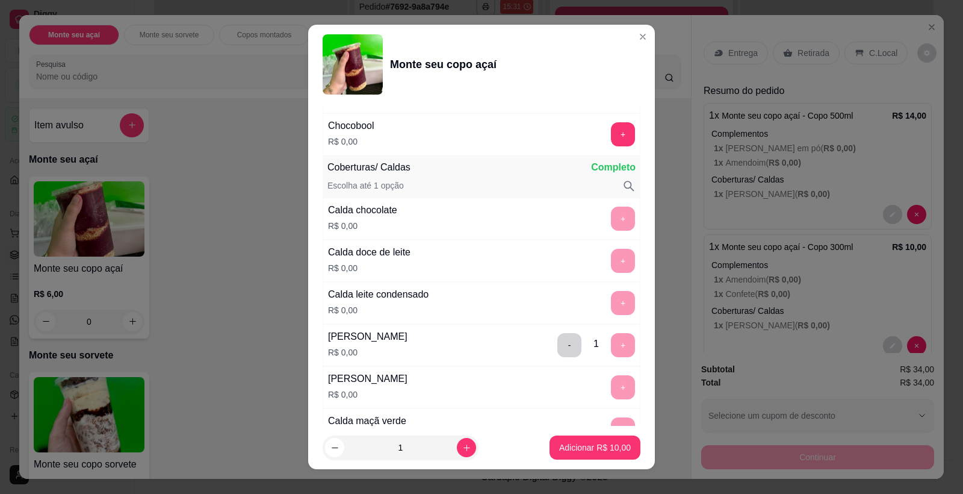
click at [597, 430] on footer "1 Adicionar R$ 10,00" at bounding box center [481, 447] width 347 height 43
click at [597, 434] on footer "1 Adicionar R$ 10,00" at bounding box center [481, 447] width 347 height 43
click at [594, 446] on p "Adicionar R$ 10,00" at bounding box center [595, 447] width 72 height 12
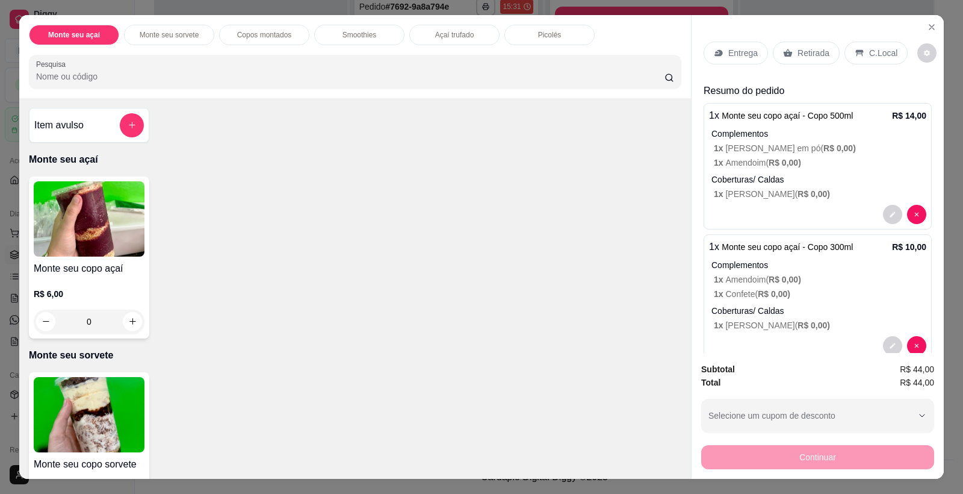
click at [96, 377] on img at bounding box center [89, 414] width 111 height 75
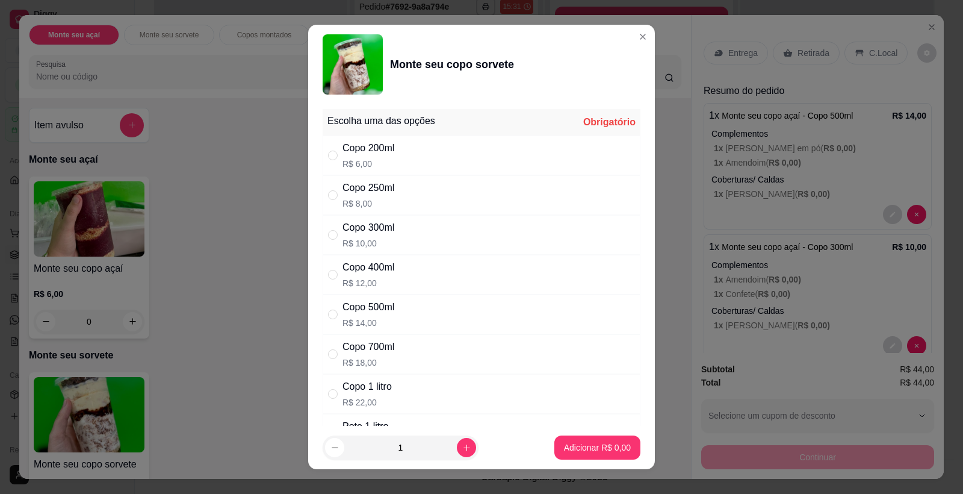
click at [402, 233] on div "Copo 300ml R$ 10,00" at bounding box center [482, 235] width 318 height 40
radio input "true"
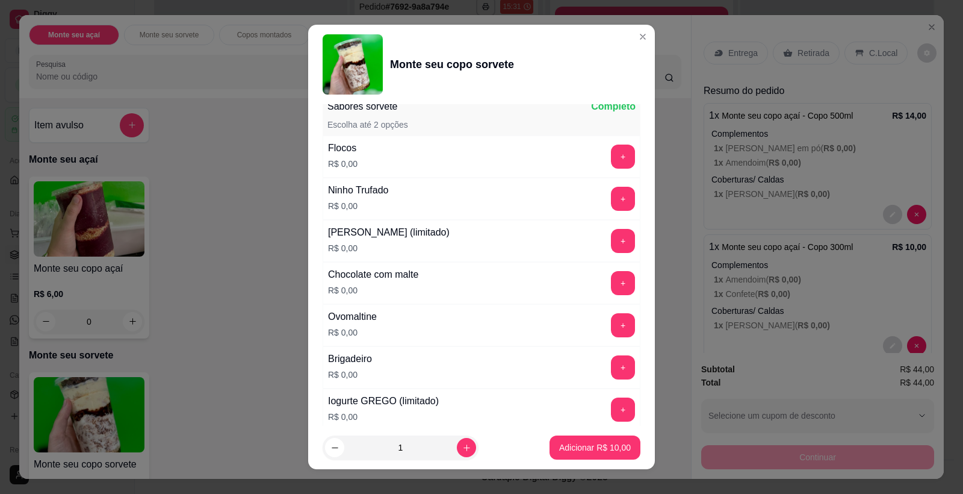
scroll to position [456, 0]
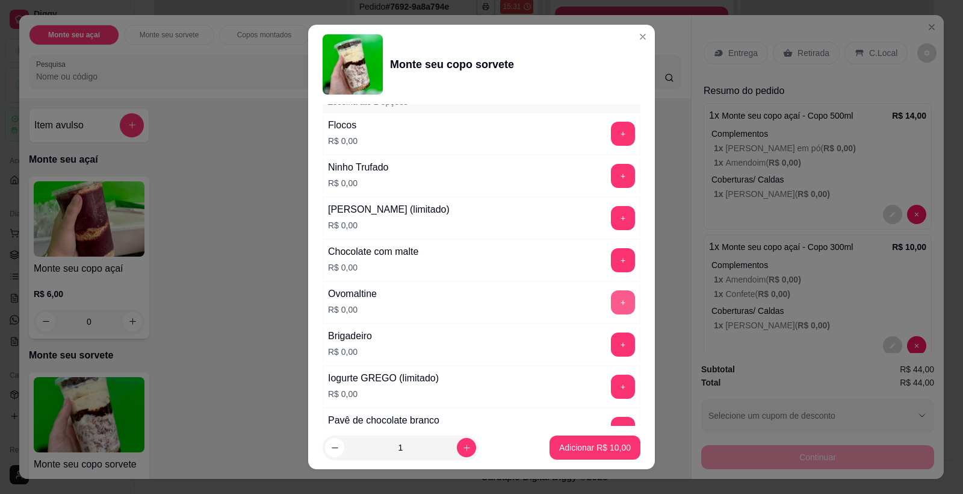
click at [611, 300] on button "+" at bounding box center [623, 302] width 24 height 24
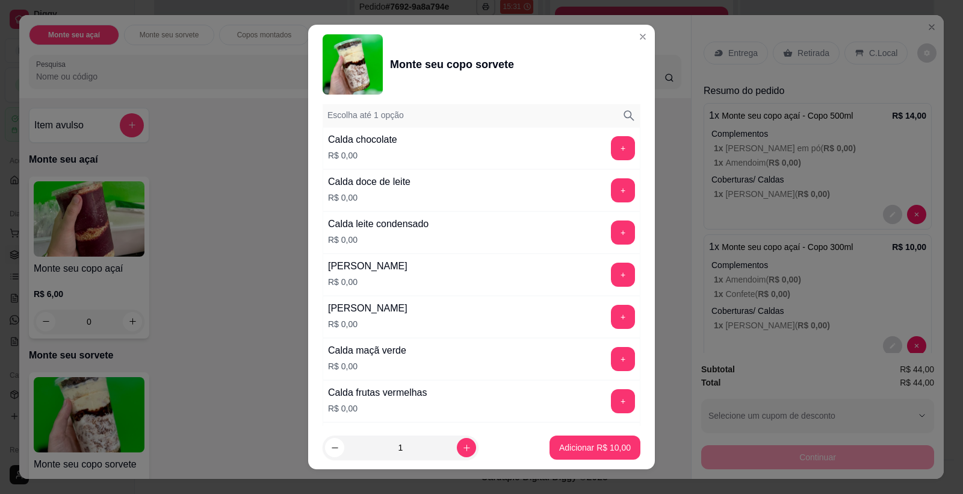
scroll to position [918, 0]
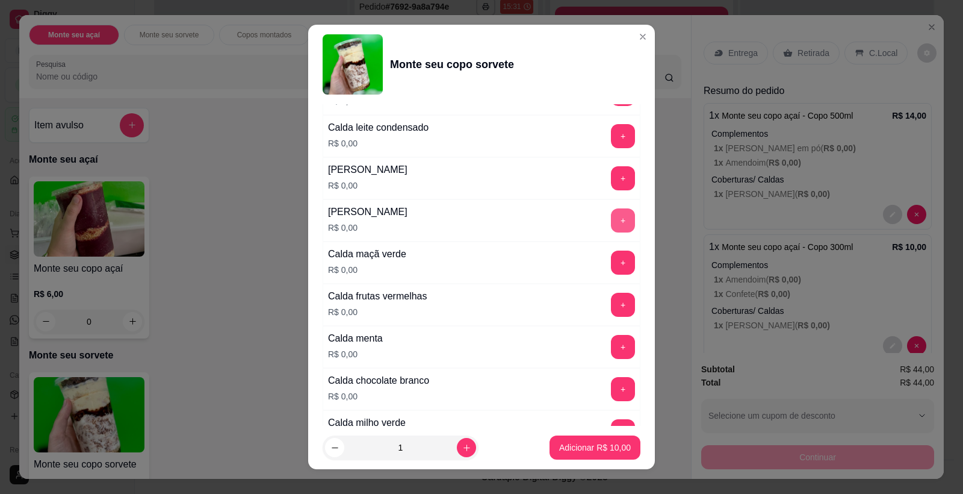
click at [611, 216] on button "+" at bounding box center [623, 220] width 24 height 24
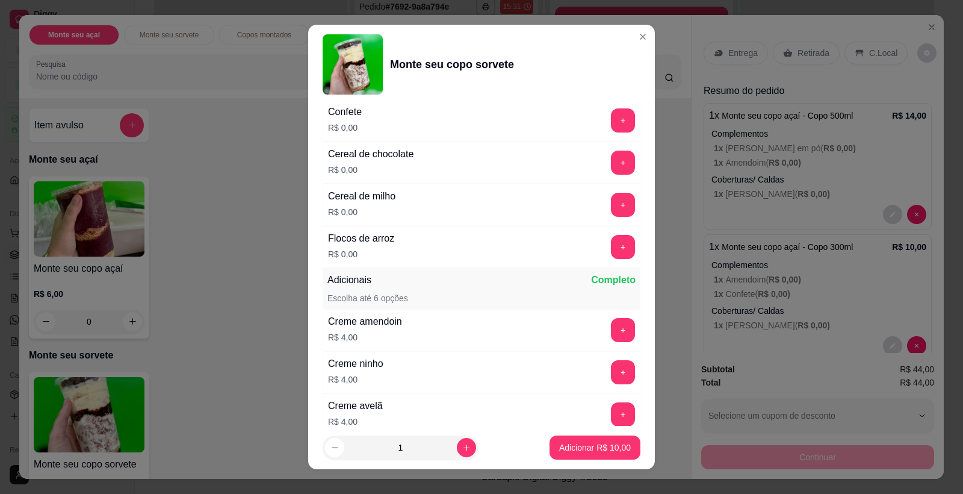
scroll to position [1948, 0]
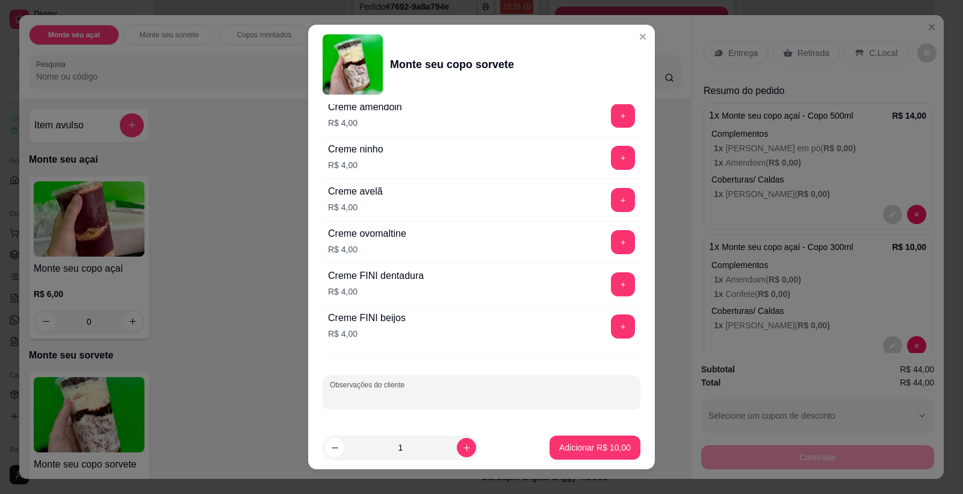
click at [428, 394] on input "Observações do cliente" at bounding box center [481, 397] width 303 height 12
type input "ferrero rocher"
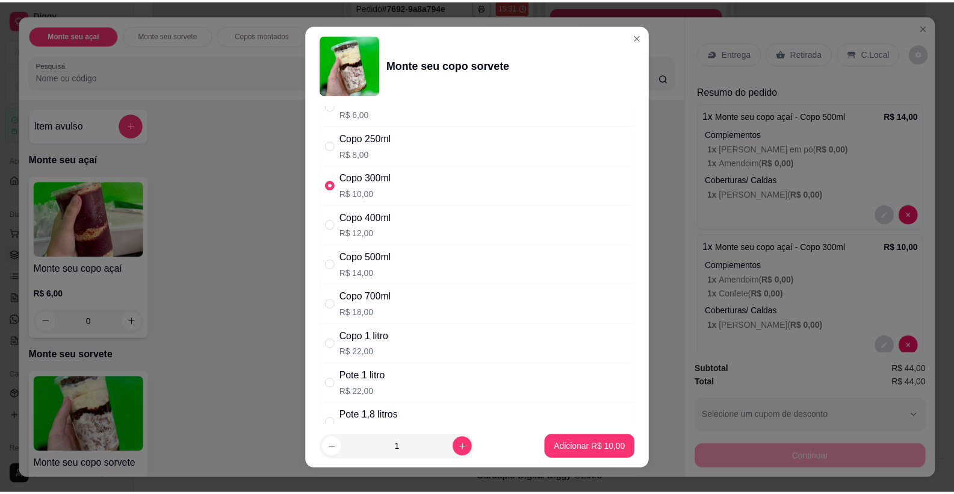
scroll to position [0, 0]
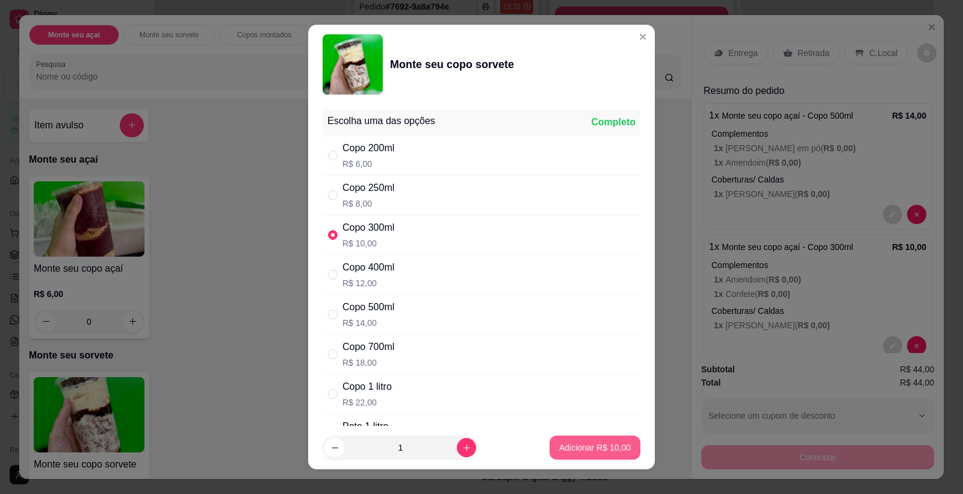
click at [594, 447] on p "Adicionar R$ 10,00" at bounding box center [595, 447] width 72 height 12
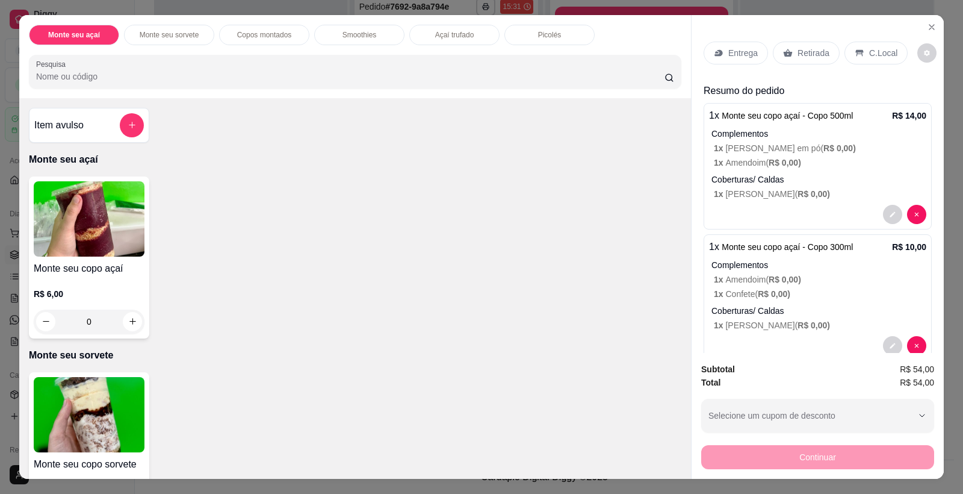
click at [805, 57] on p "Retirada" at bounding box center [814, 53] width 32 height 12
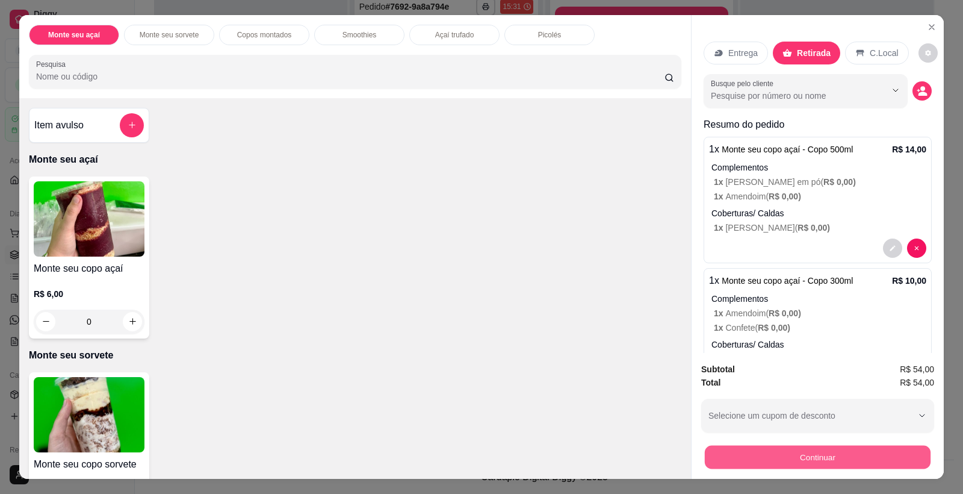
click at [815, 452] on button "Continuar" at bounding box center [818, 457] width 226 height 23
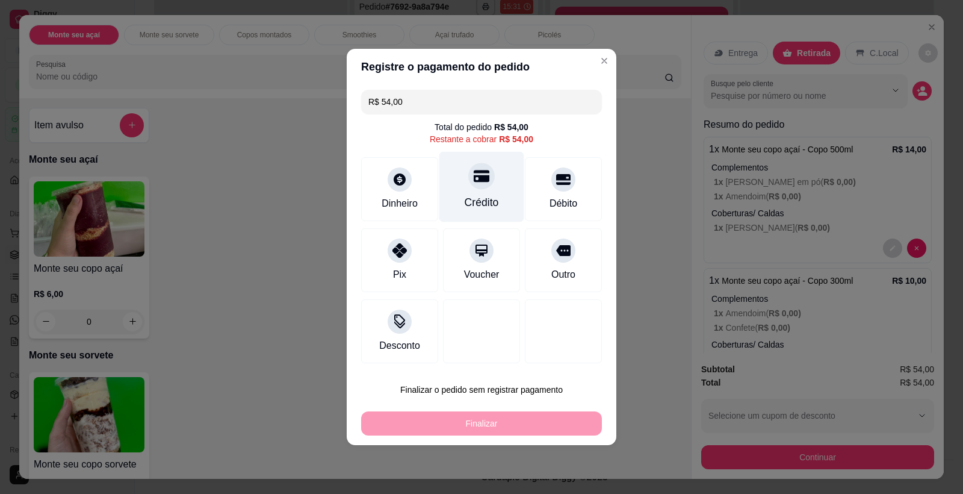
click at [474, 176] on icon at bounding box center [482, 176] width 16 height 12
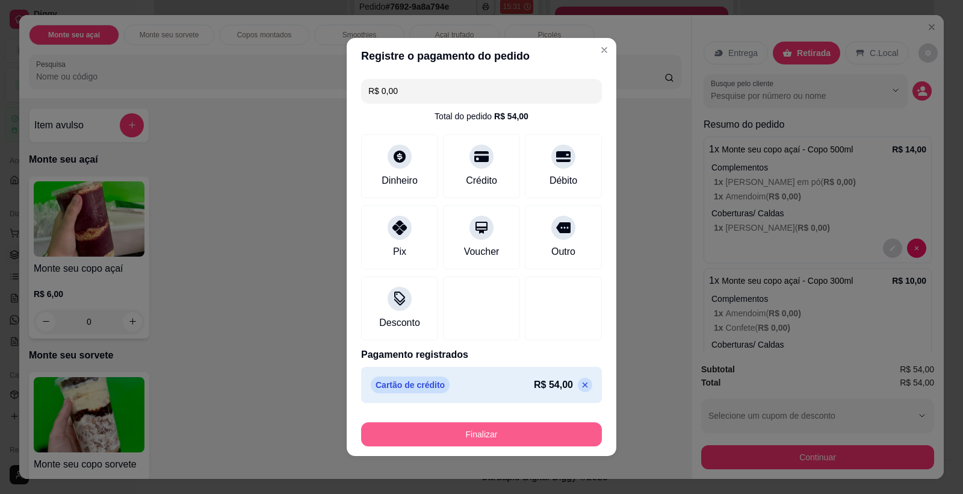
click at [493, 426] on button "Finalizar" at bounding box center [481, 434] width 241 height 24
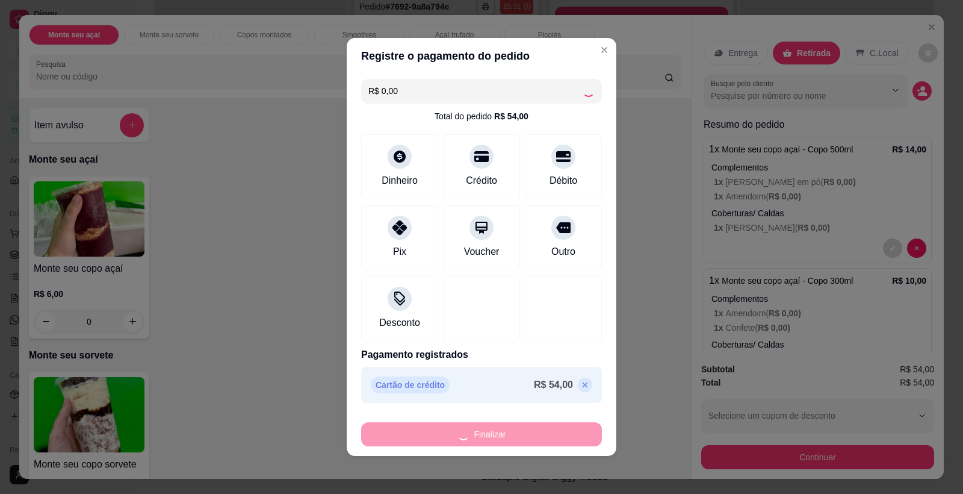
type input "-R$ 54,00"
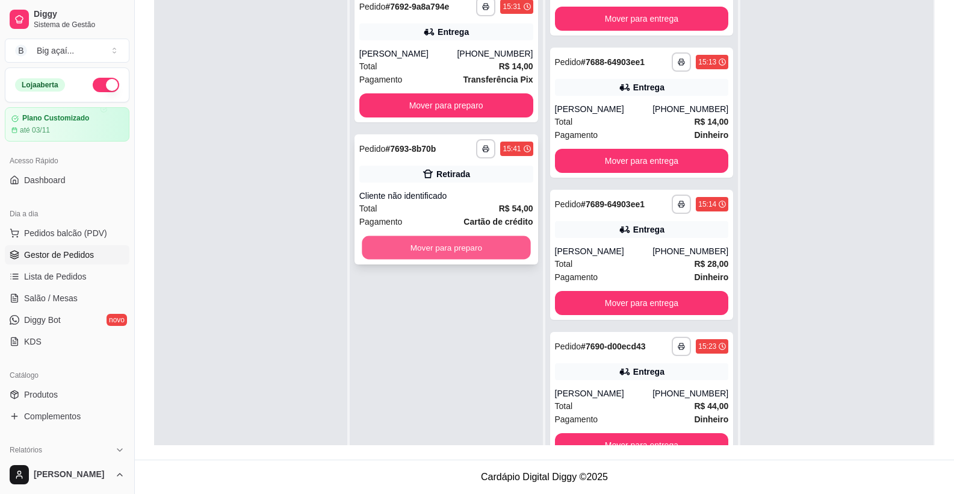
click at [487, 243] on button "Mover para preparo" at bounding box center [446, 247] width 169 height 23
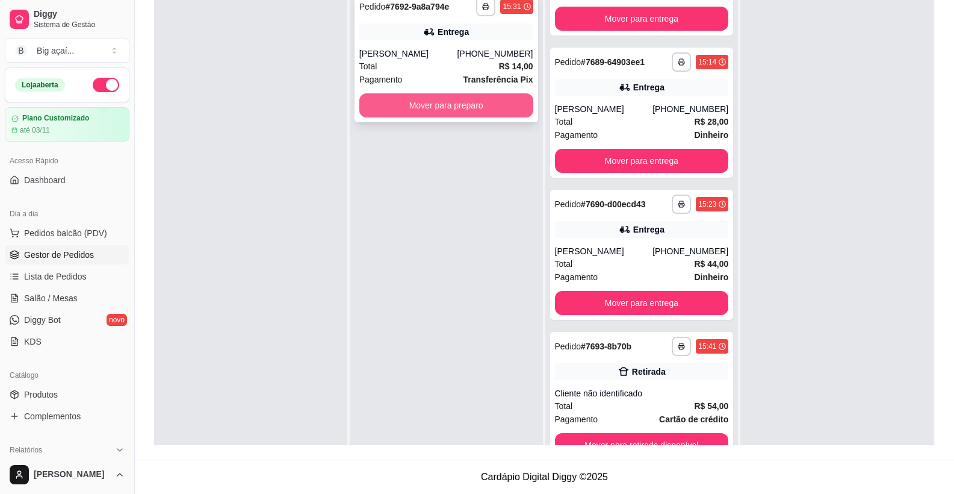
click at [470, 106] on button "Mover para preparo" at bounding box center [446, 105] width 174 height 24
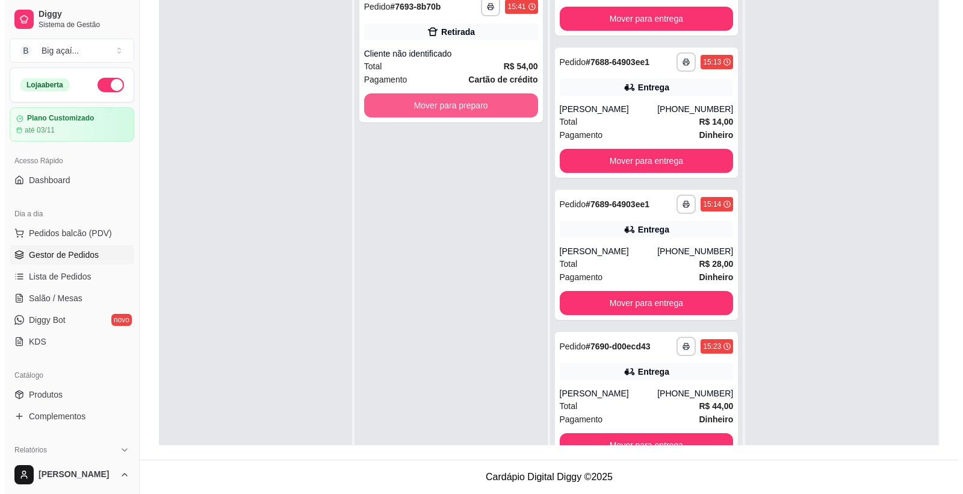
scroll to position [371, 0]
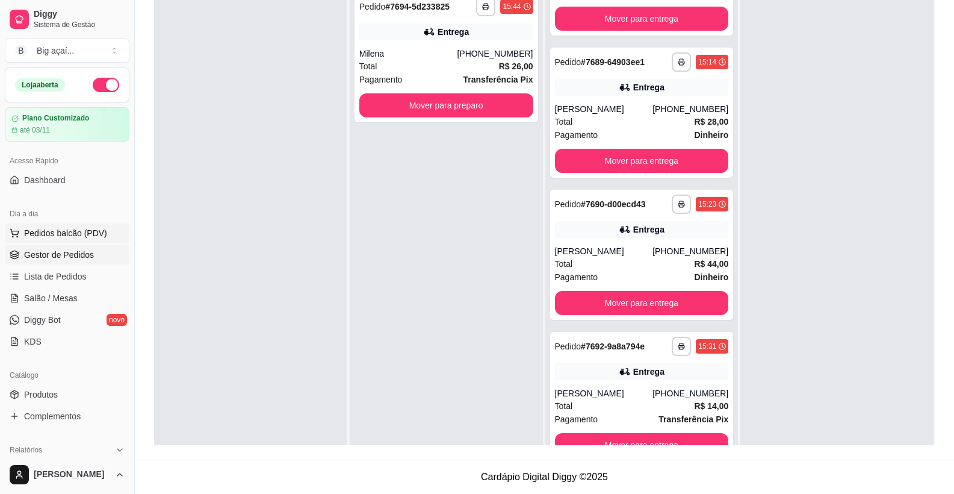
click at [66, 235] on span "Pedidos balcão (PDV)" at bounding box center [65, 233] width 83 height 12
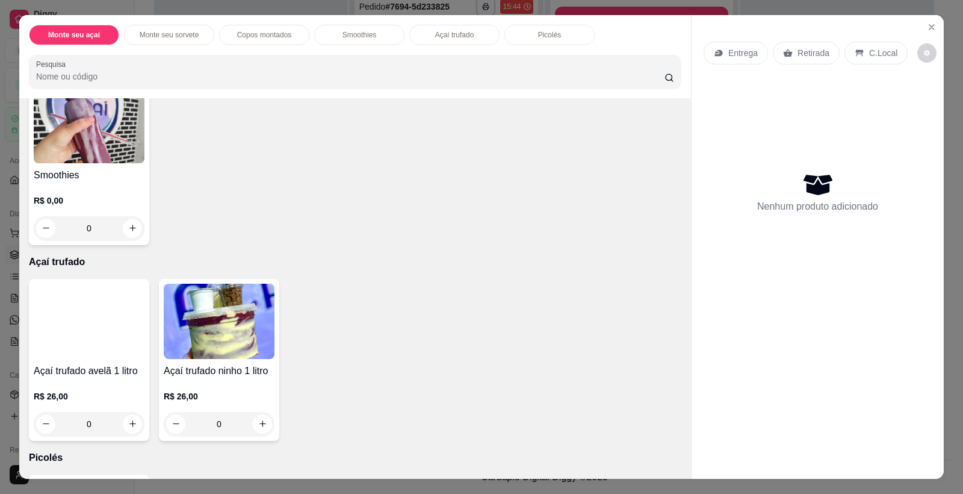
scroll to position [1019, 0]
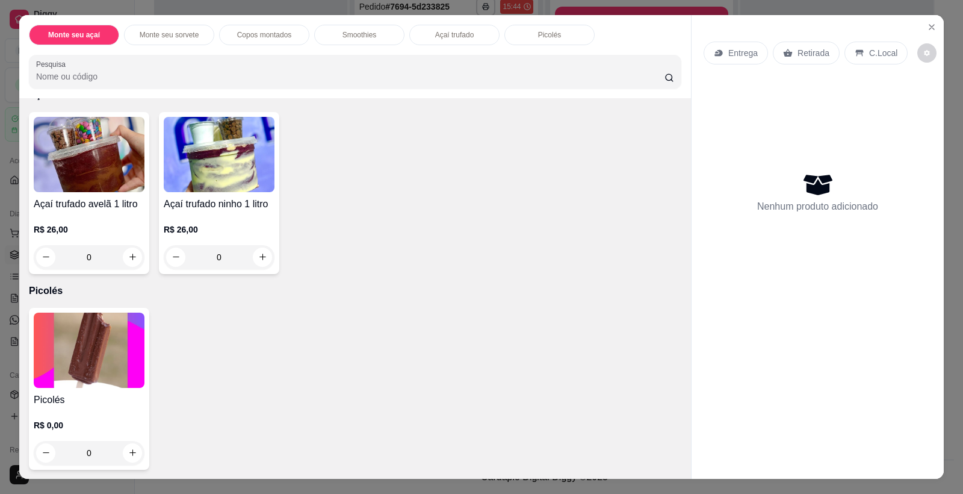
click at [65, 365] on img at bounding box center [89, 349] width 111 height 75
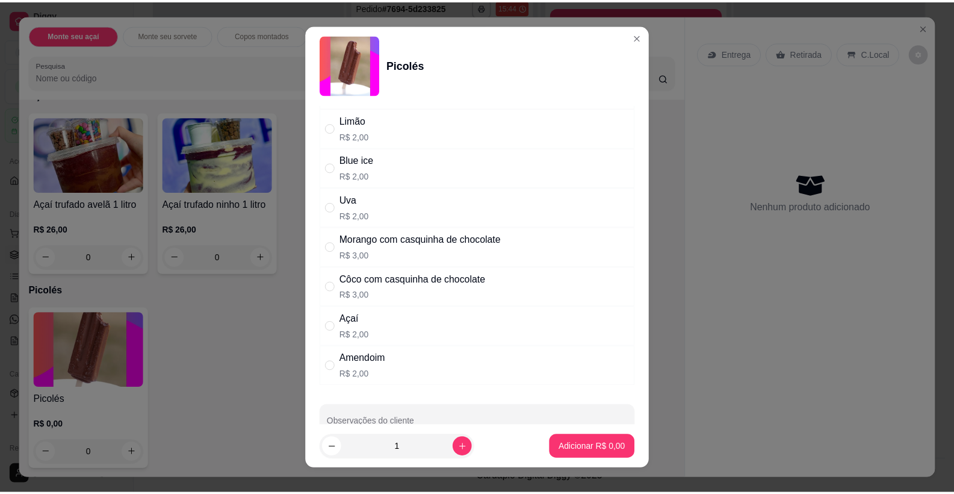
scroll to position [273, 0]
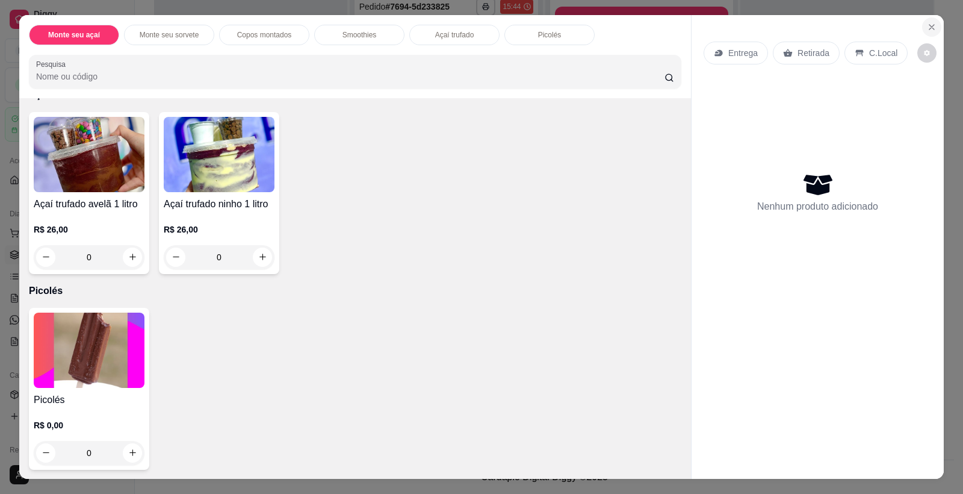
click at [928, 30] on icon "Close" at bounding box center [932, 27] width 10 height 10
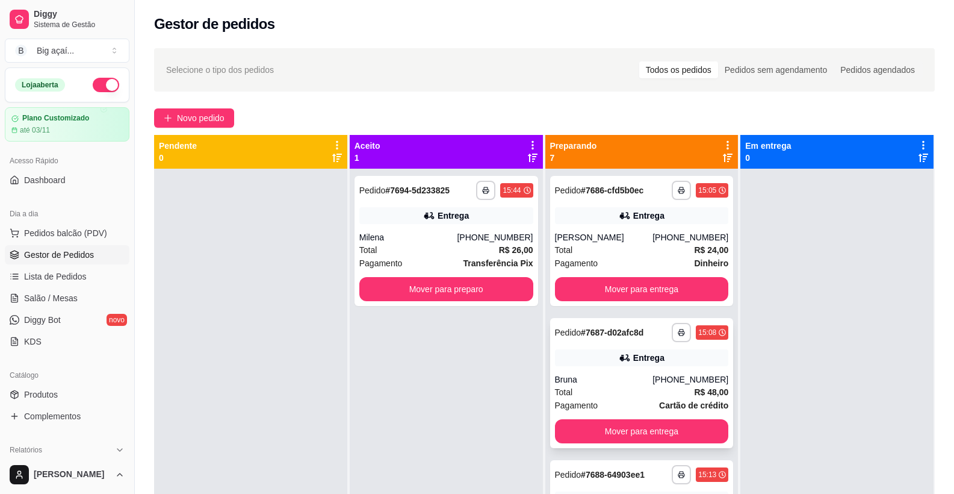
click at [593, 390] on div "Total R$ 48,00" at bounding box center [642, 391] width 174 height 13
click at [657, 425] on button "Mover para entrega" at bounding box center [642, 431] width 174 height 24
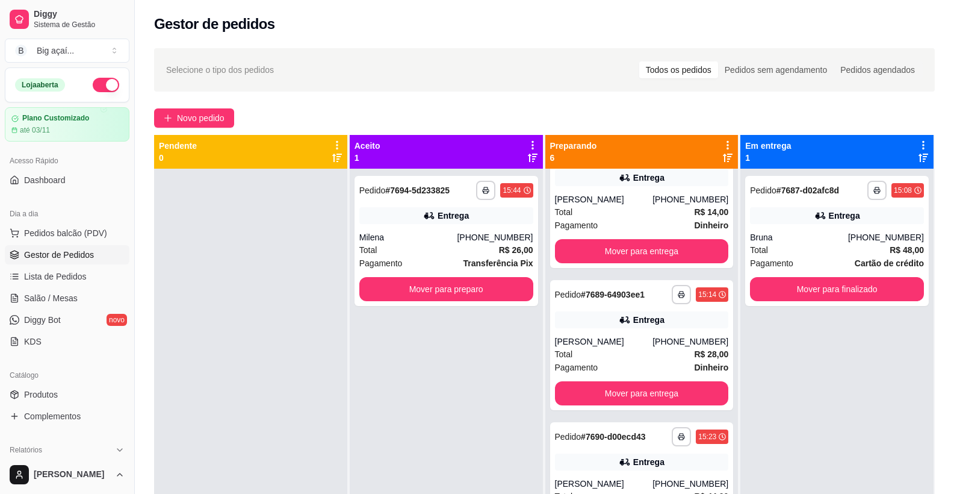
scroll to position [183, 0]
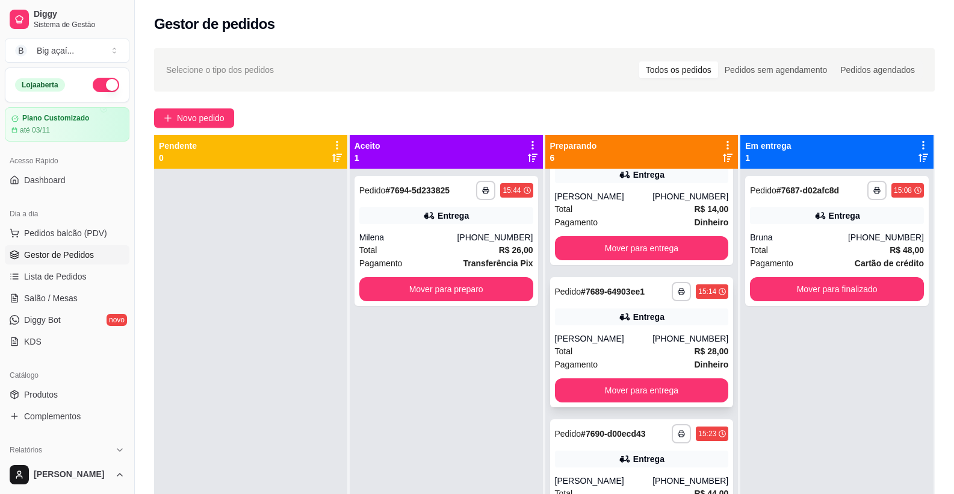
click at [589, 334] on div "[PERSON_NAME]" at bounding box center [604, 338] width 98 height 12
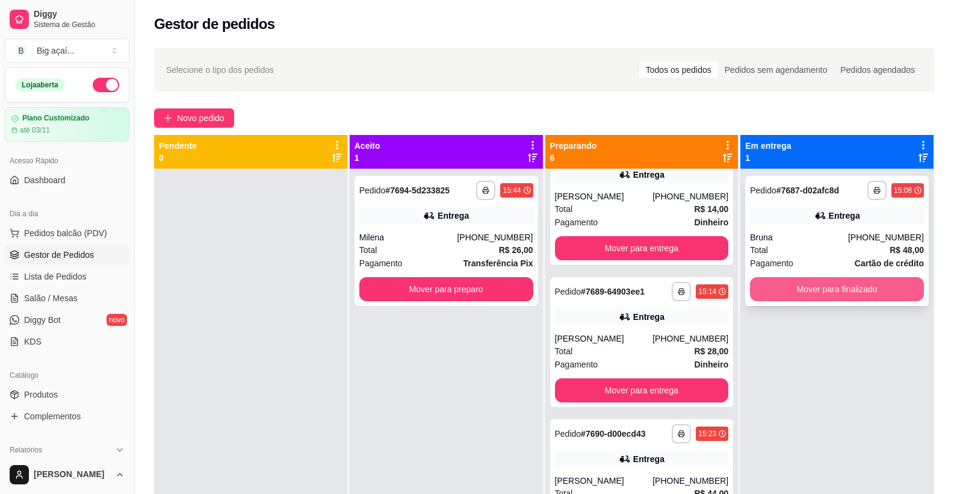
click at [838, 285] on button "Mover para finalizado" at bounding box center [837, 289] width 174 height 24
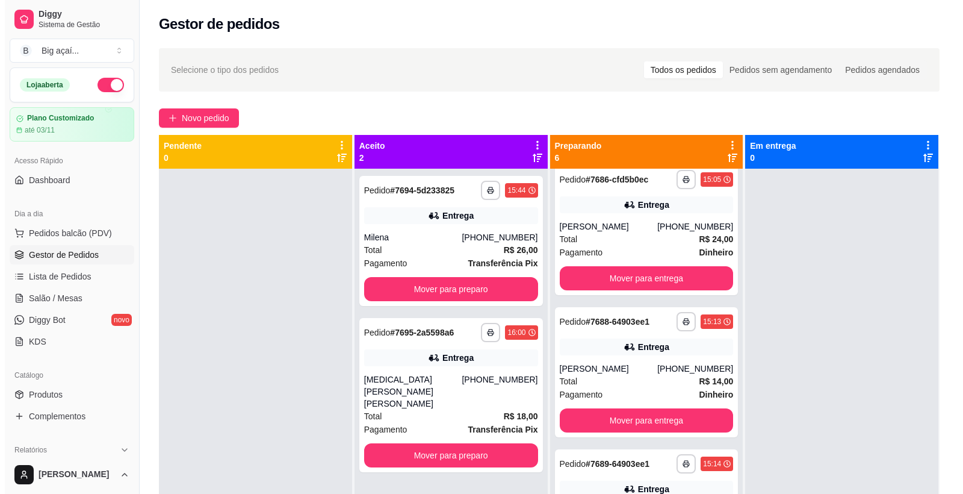
scroll to position [0, 0]
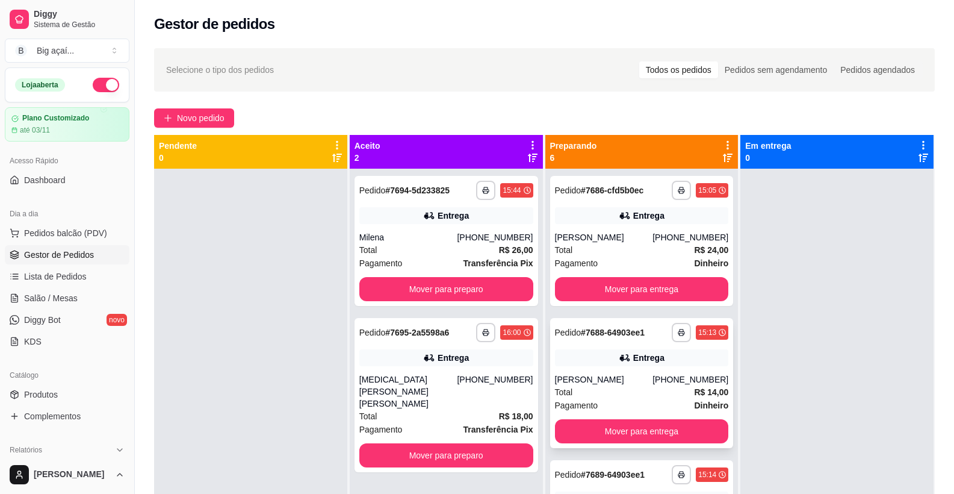
click at [619, 370] on div "**********" at bounding box center [642, 383] width 184 height 130
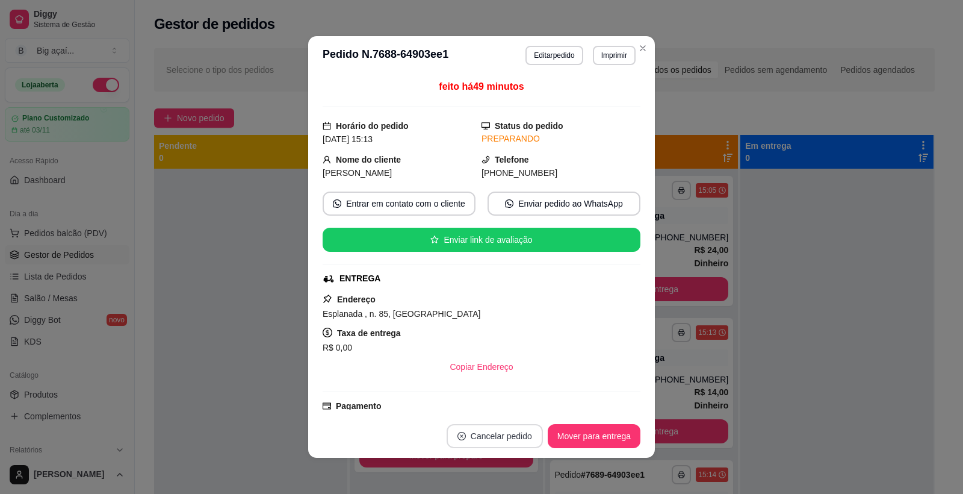
click at [501, 442] on button "Cancelar pedido" at bounding box center [495, 436] width 96 height 24
click at [528, 411] on button "Sim" at bounding box center [524, 406] width 48 height 24
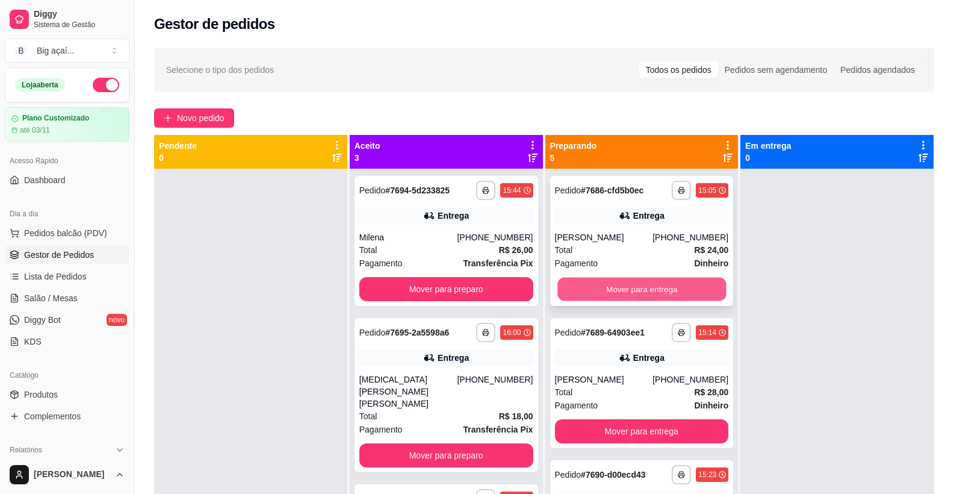
click at [633, 286] on button "Mover para entrega" at bounding box center [642, 289] width 169 height 23
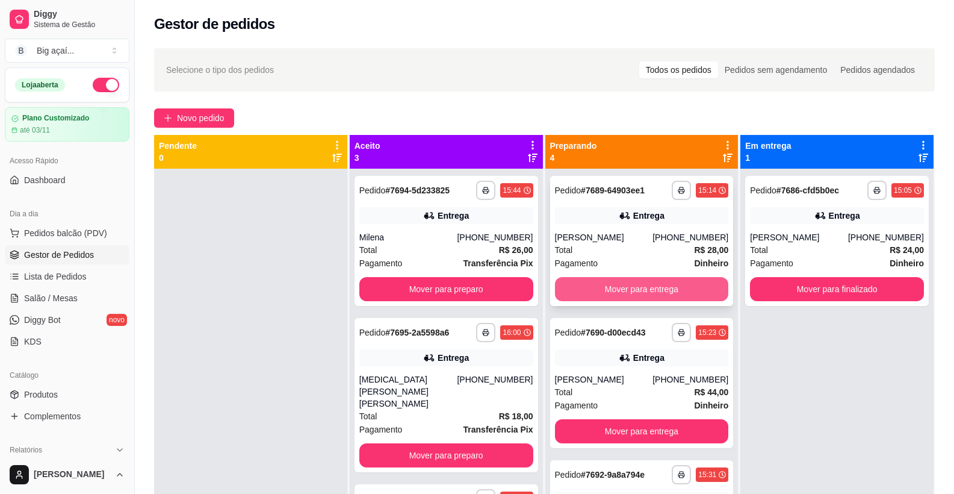
click at [657, 288] on button "Mover para entrega" at bounding box center [642, 289] width 174 height 24
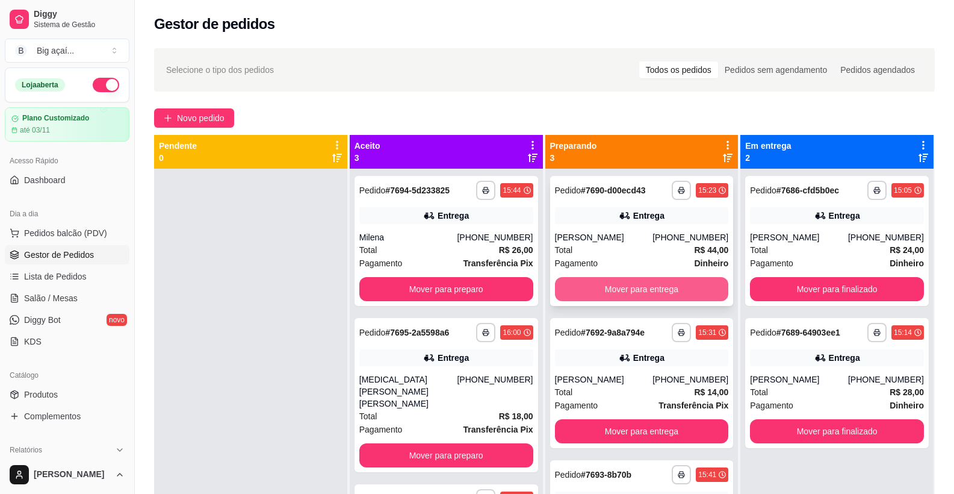
click at [667, 289] on button "Mover para entrega" at bounding box center [642, 289] width 174 height 24
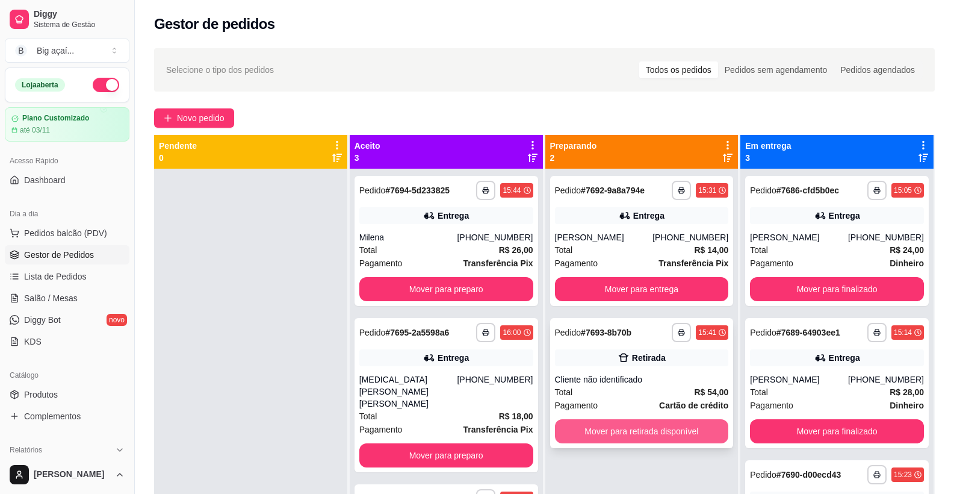
click at [623, 424] on button "Mover para retirada disponível" at bounding box center [642, 431] width 174 height 24
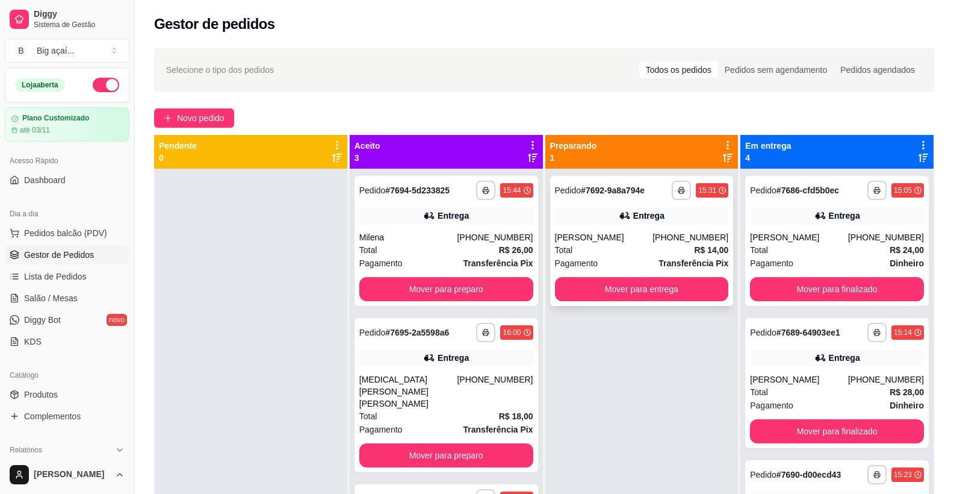
click at [613, 228] on div "**********" at bounding box center [642, 241] width 184 height 130
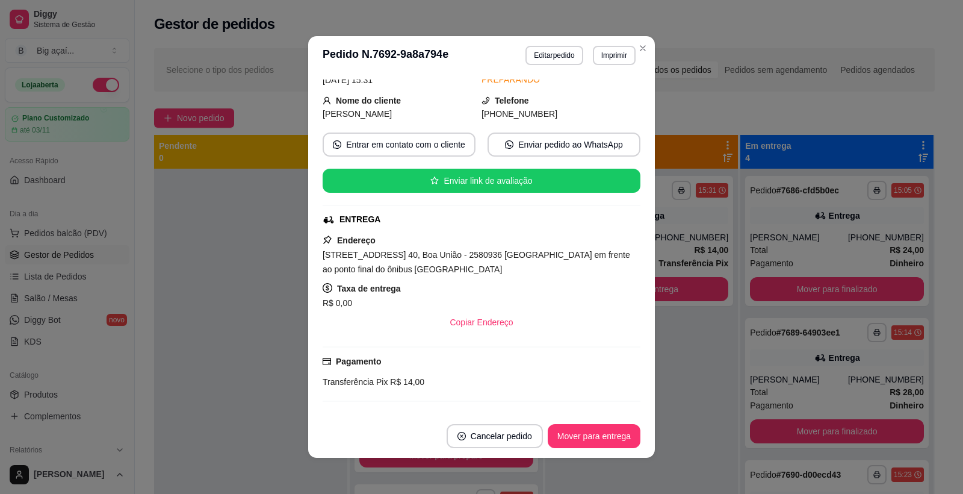
scroll to position [190, 0]
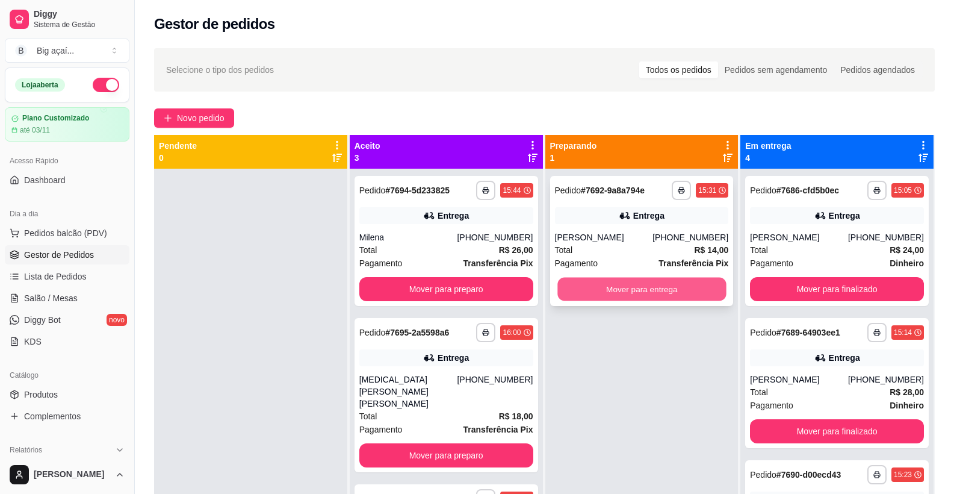
click at [649, 284] on button "Mover para entrega" at bounding box center [642, 289] width 169 height 23
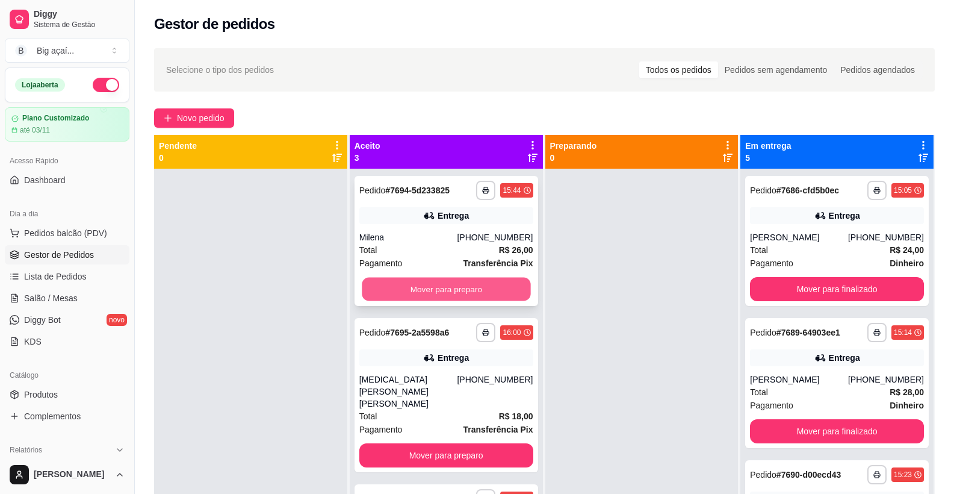
click at [479, 282] on button "Mover para preparo" at bounding box center [446, 289] width 169 height 23
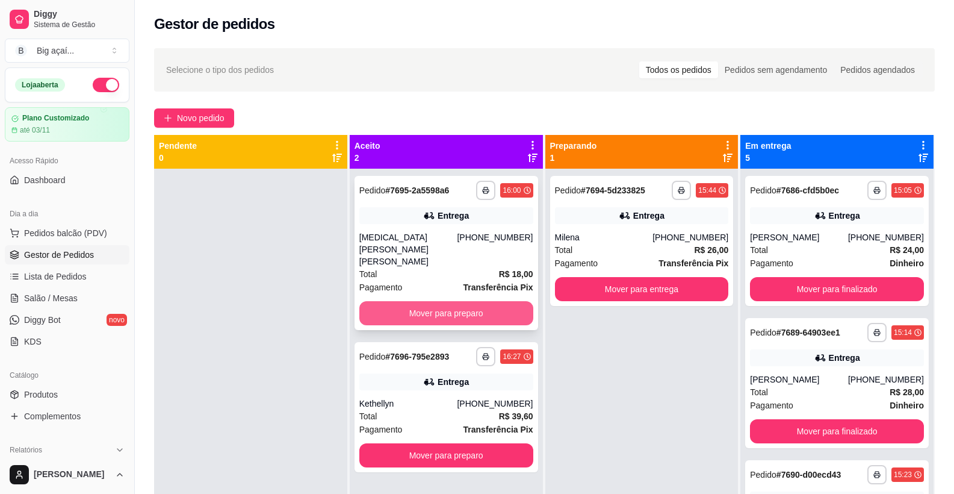
click at [490, 311] on button "Mover para preparo" at bounding box center [446, 313] width 174 height 24
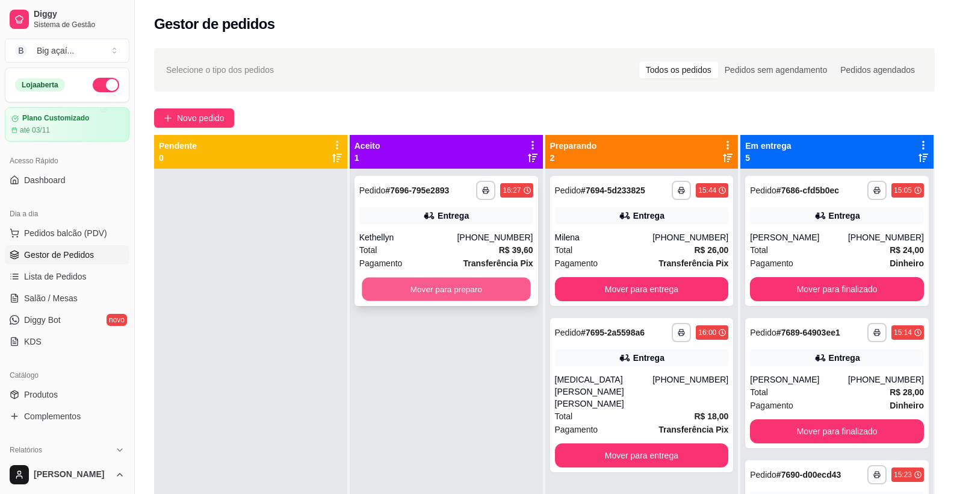
click at [448, 286] on button "Mover para preparo" at bounding box center [446, 289] width 169 height 23
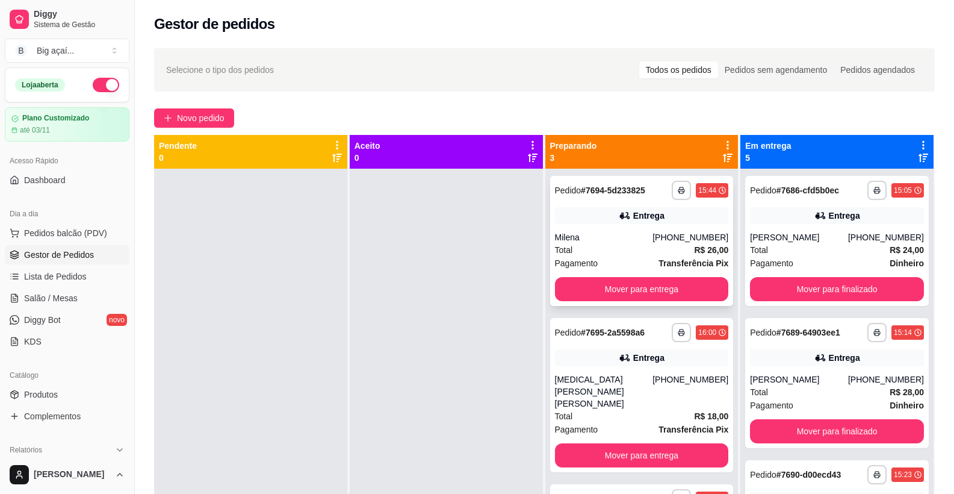
click at [605, 240] on div "Milena" at bounding box center [604, 237] width 98 height 12
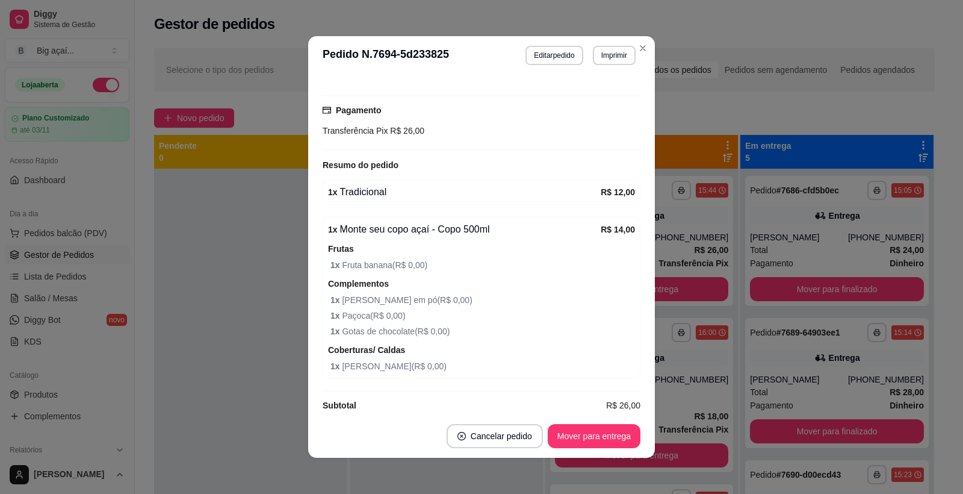
scroll to position [326, 0]
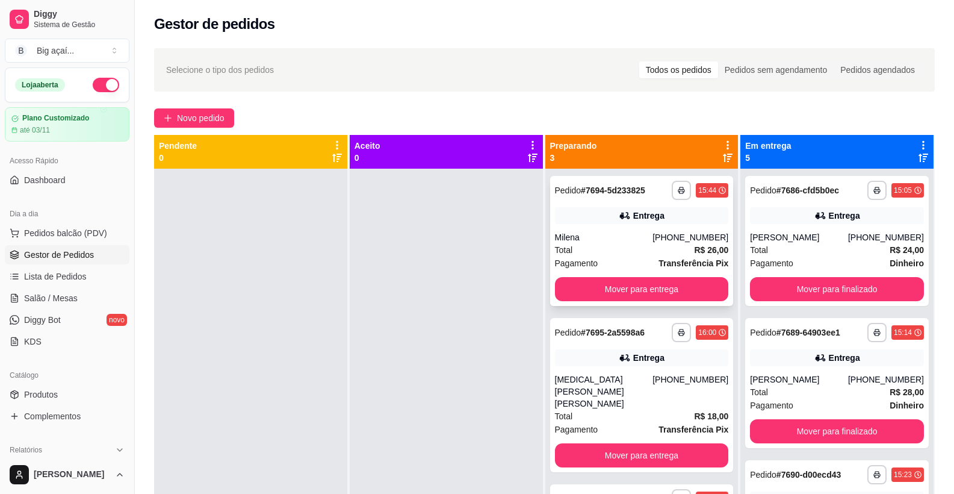
click at [598, 236] on div "Milena" at bounding box center [604, 237] width 98 height 12
click at [635, 370] on div "**********" at bounding box center [642, 395] width 184 height 154
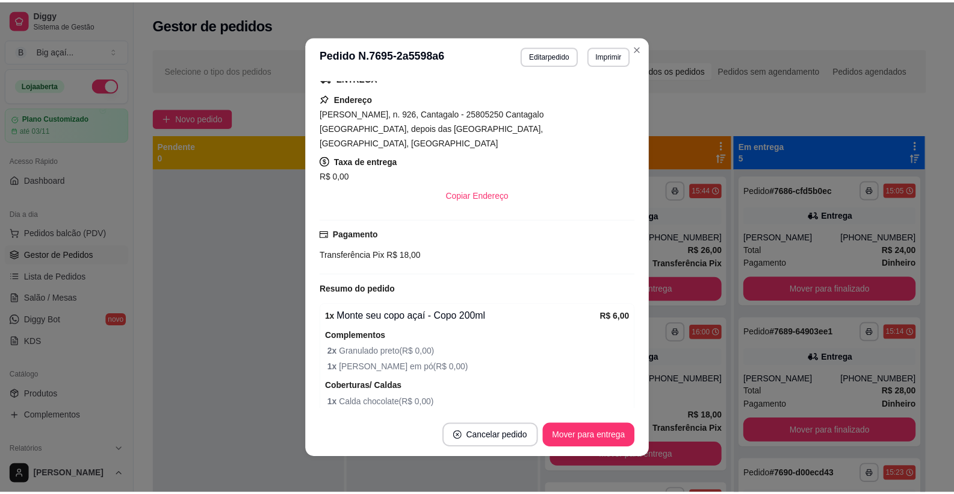
scroll to position [341, 0]
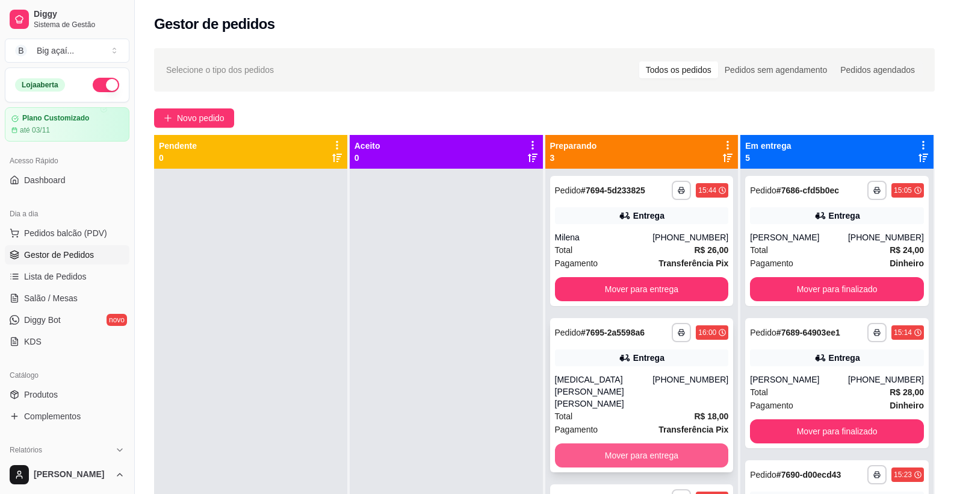
click at [669, 443] on button "Mover para entrega" at bounding box center [642, 455] width 174 height 24
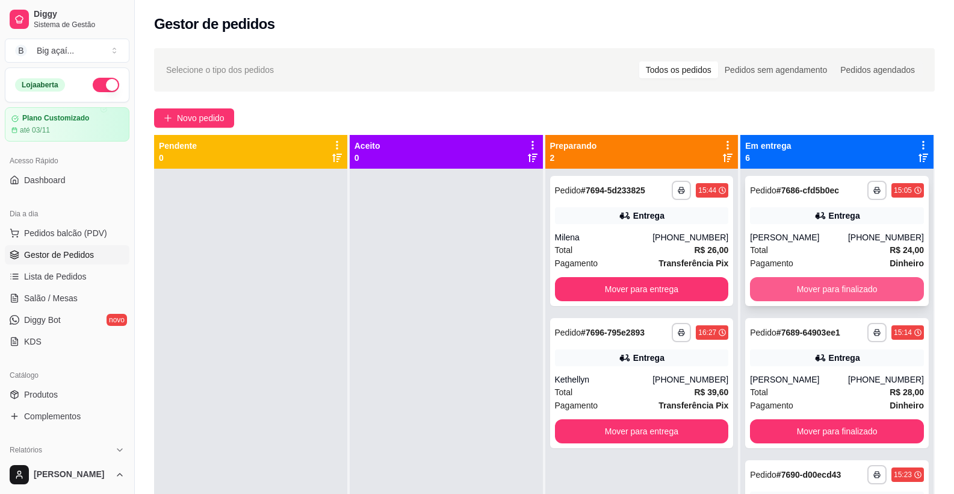
click at [826, 284] on button "Mover para finalizado" at bounding box center [837, 289] width 174 height 24
click at [843, 288] on button "Mover para finalizado" at bounding box center [837, 289] width 169 height 23
click at [843, 288] on button "Mover para finalizado" at bounding box center [837, 289] width 174 height 24
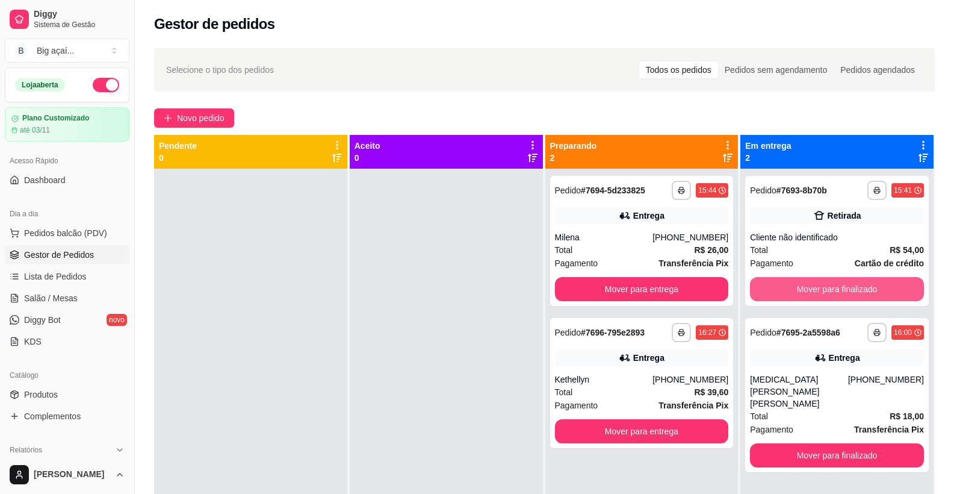
click at [843, 288] on button "Mover para finalizado" at bounding box center [837, 289] width 174 height 24
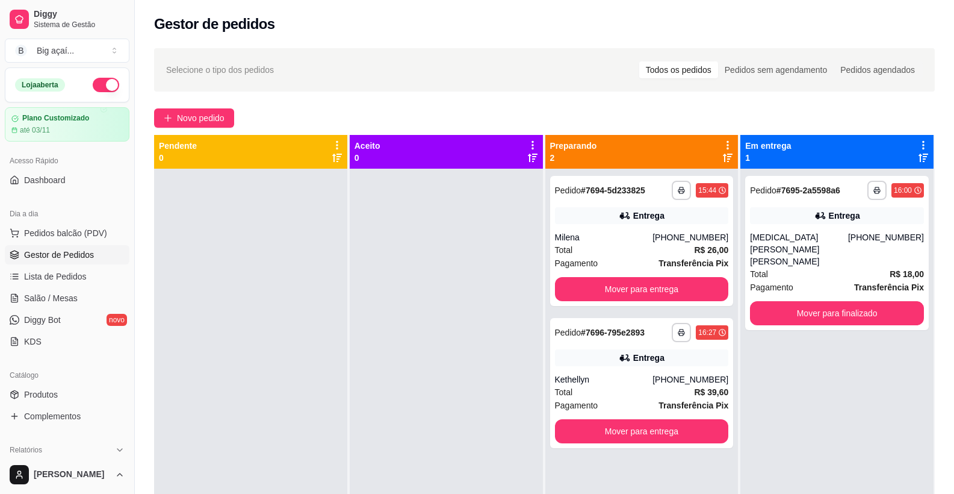
click at [843, 288] on div "**********" at bounding box center [837, 253] width 184 height 154
click at [844, 302] on button "Mover para finalizado" at bounding box center [837, 313] width 169 height 23
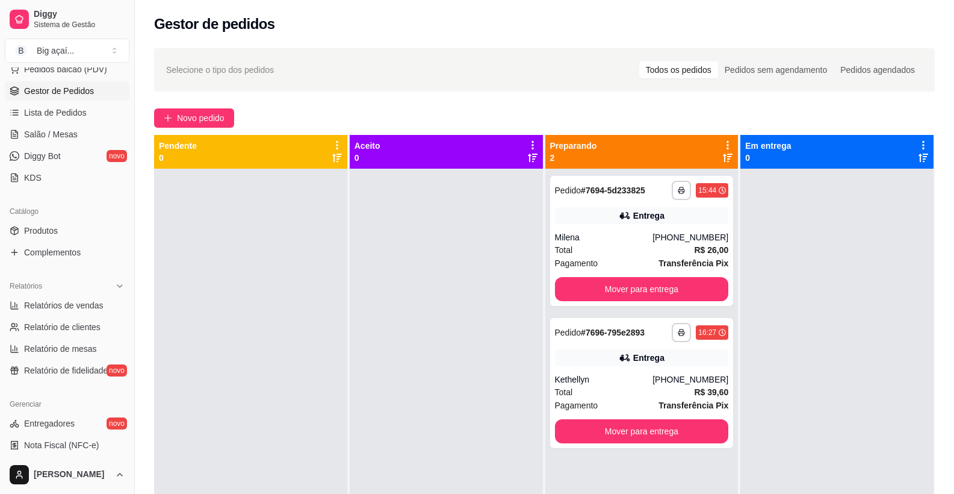
scroll to position [193, 0]
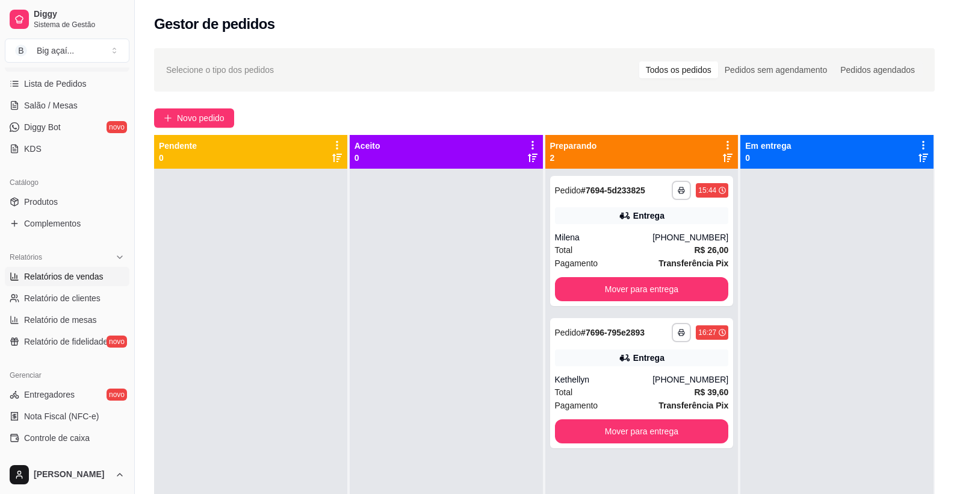
click at [77, 272] on span "Relatórios de vendas" at bounding box center [63, 276] width 79 height 12
select select "ALL"
select select "0"
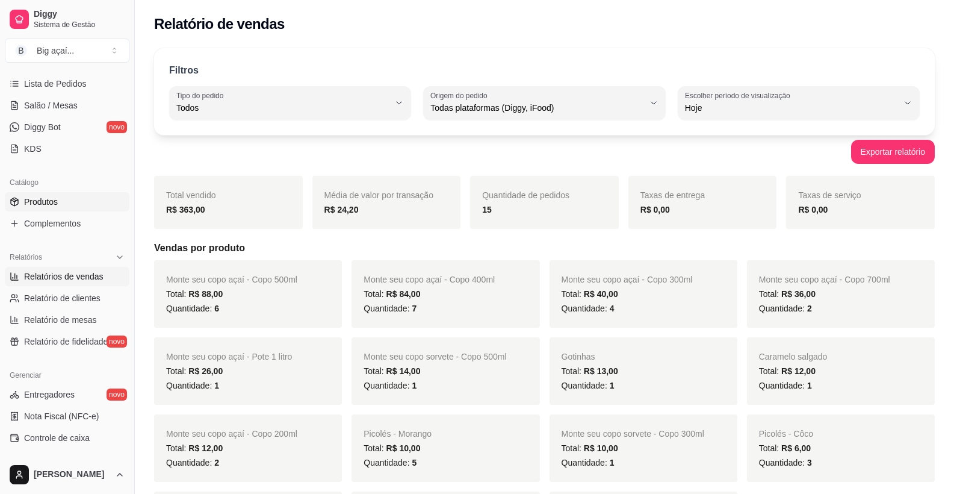
click at [40, 201] on span "Produtos" at bounding box center [41, 202] width 34 height 12
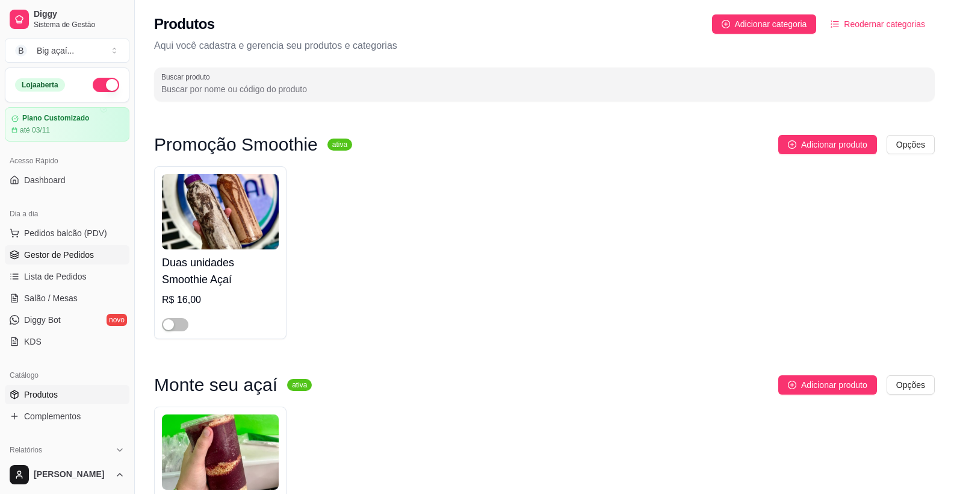
click at [63, 254] on span "Gestor de Pedidos" at bounding box center [59, 255] width 70 height 12
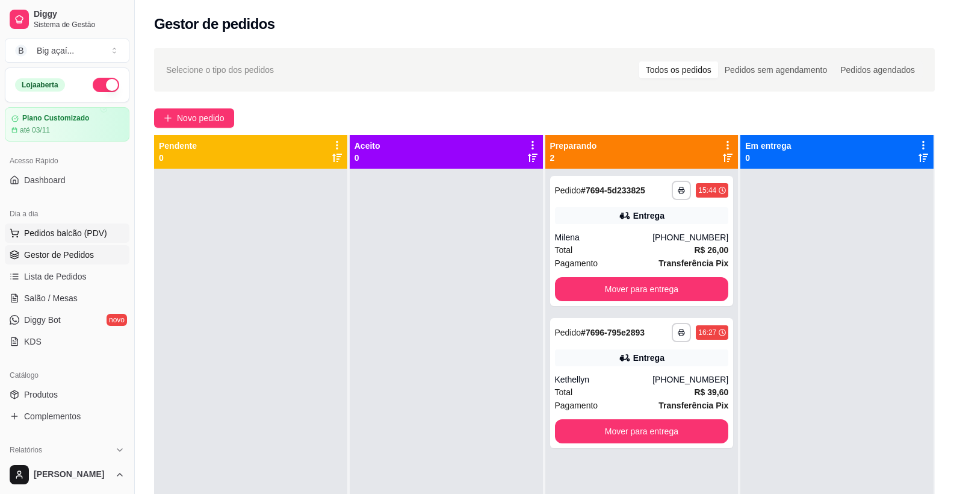
click at [47, 237] on span "Pedidos balcão (PDV)" at bounding box center [65, 233] width 83 height 12
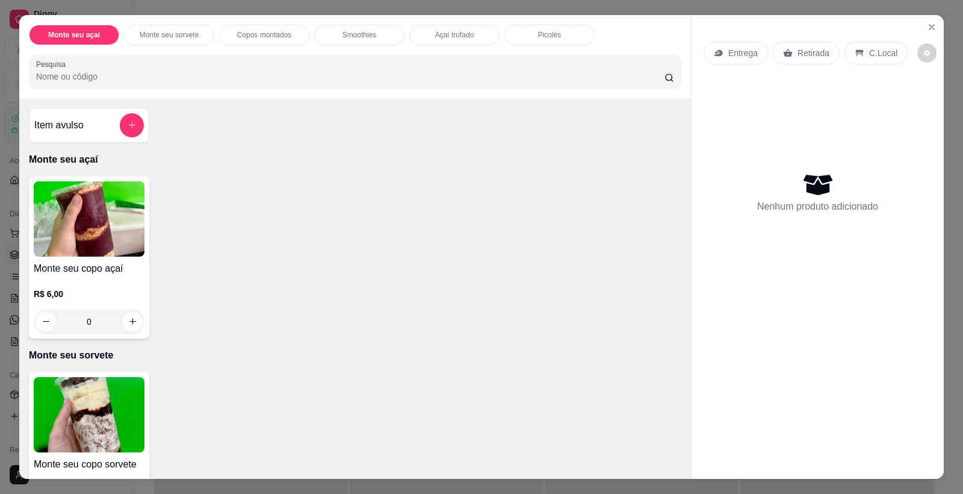
click at [98, 390] on img at bounding box center [89, 414] width 111 height 75
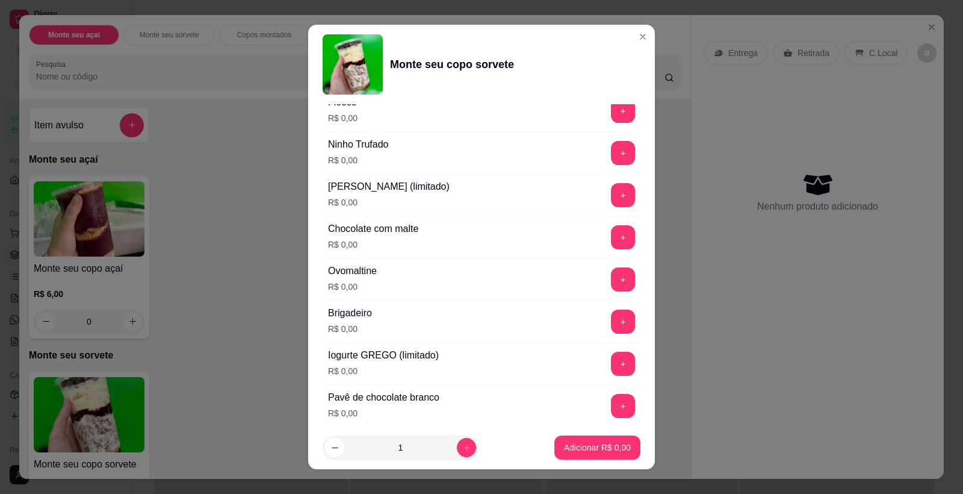
scroll to position [411, 0]
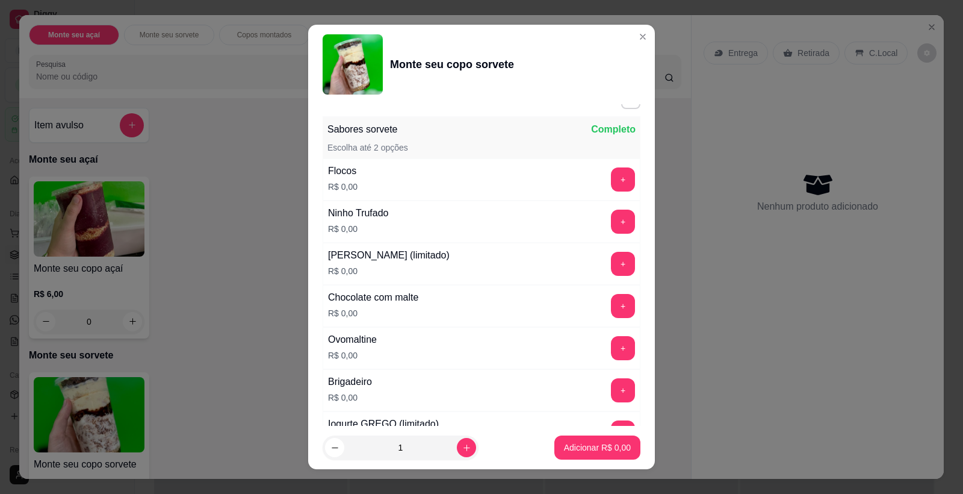
click at [611, 214] on button "+" at bounding box center [623, 222] width 24 height 24
click at [612, 351] on button "+" at bounding box center [623, 348] width 23 height 23
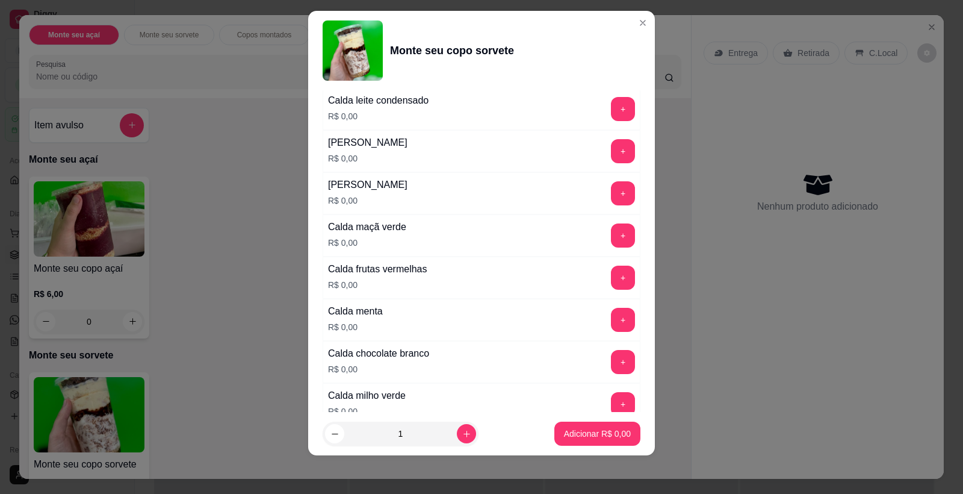
scroll to position [995, 0]
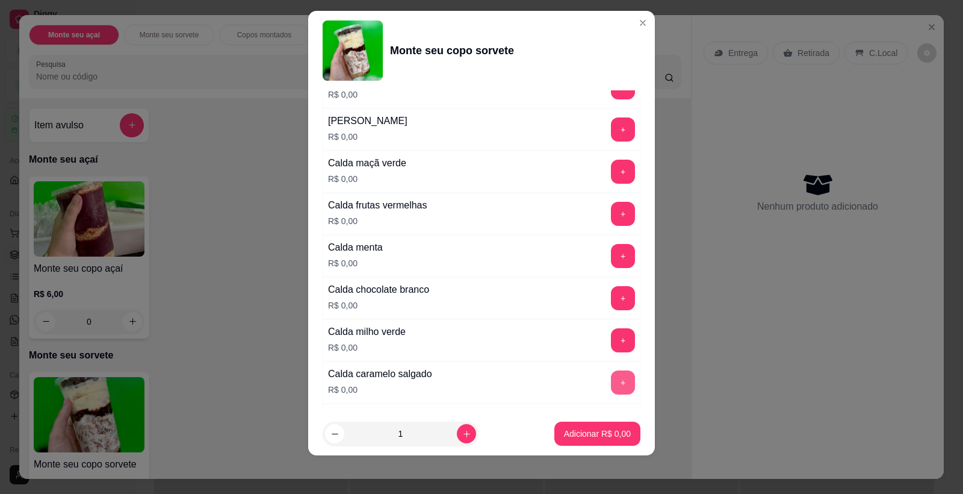
click at [611, 376] on button "+" at bounding box center [623, 382] width 24 height 24
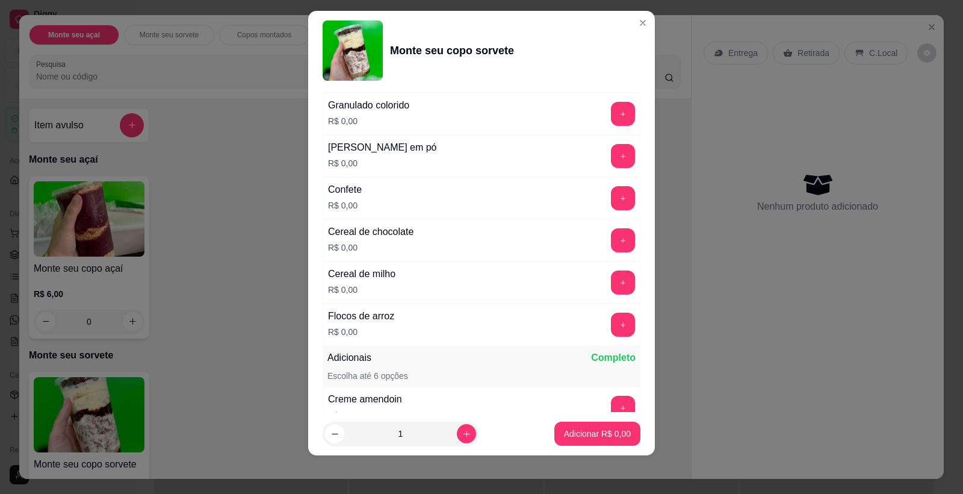
scroll to position [1666, 0]
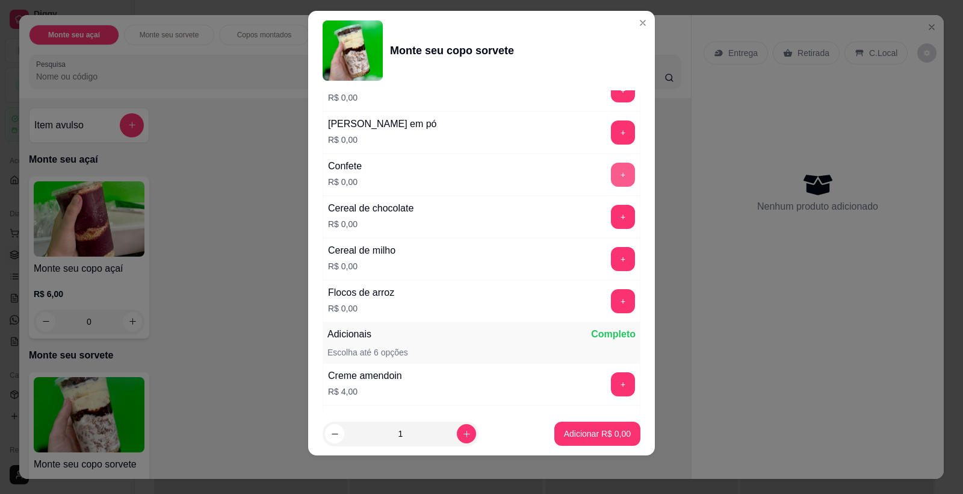
click at [611, 176] on button "+" at bounding box center [623, 175] width 24 height 24
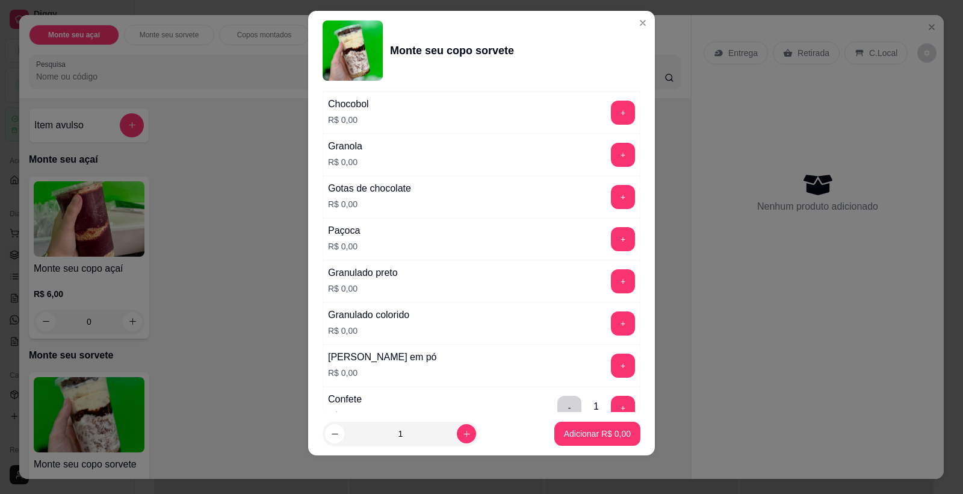
scroll to position [1455, 0]
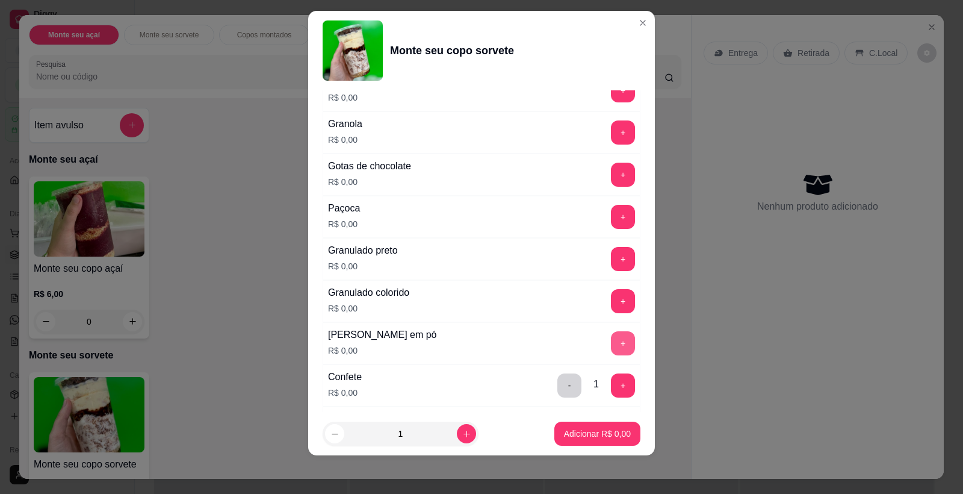
click at [611, 338] on button "+" at bounding box center [623, 343] width 24 height 24
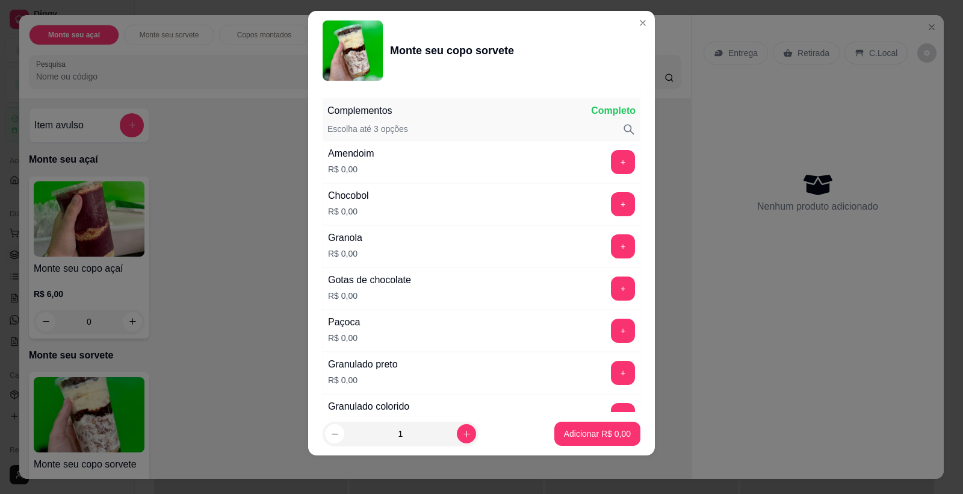
scroll to position [1310, 0]
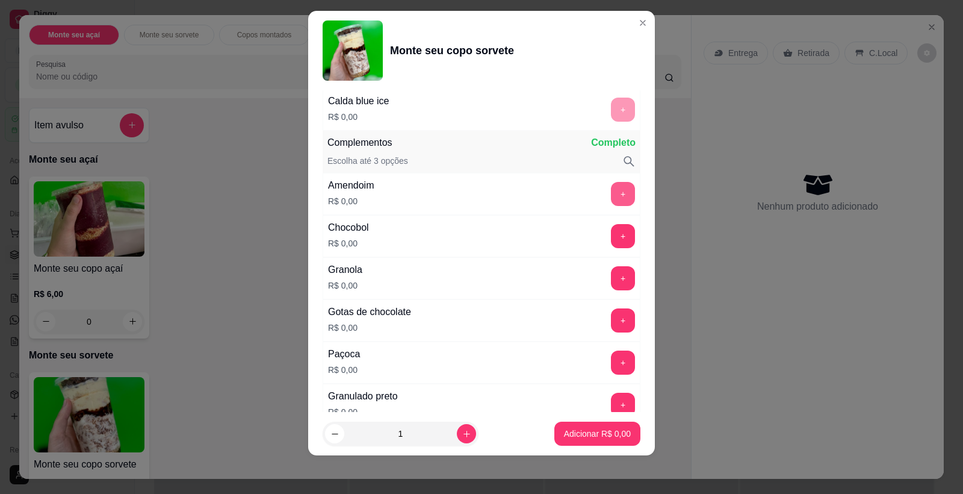
click at [611, 186] on button "+" at bounding box center [623, 194] width 24 height 24
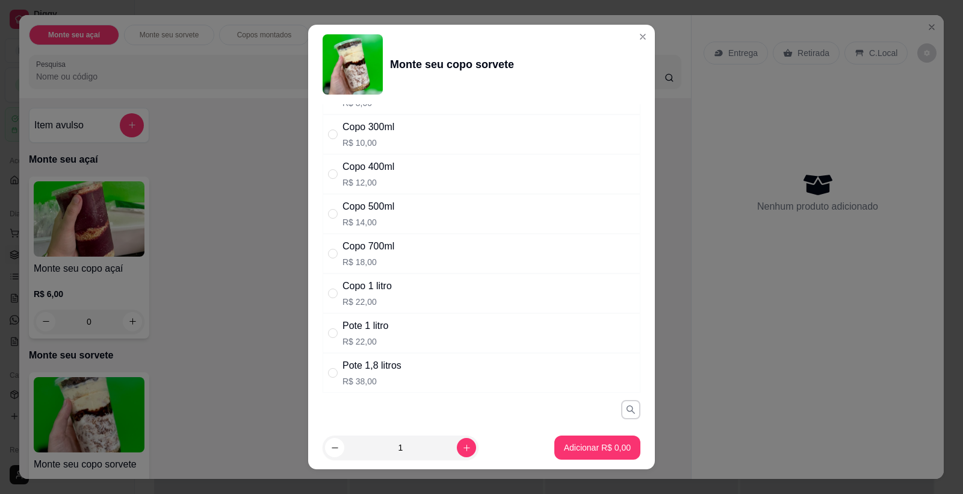
scroll to position [0, 0]
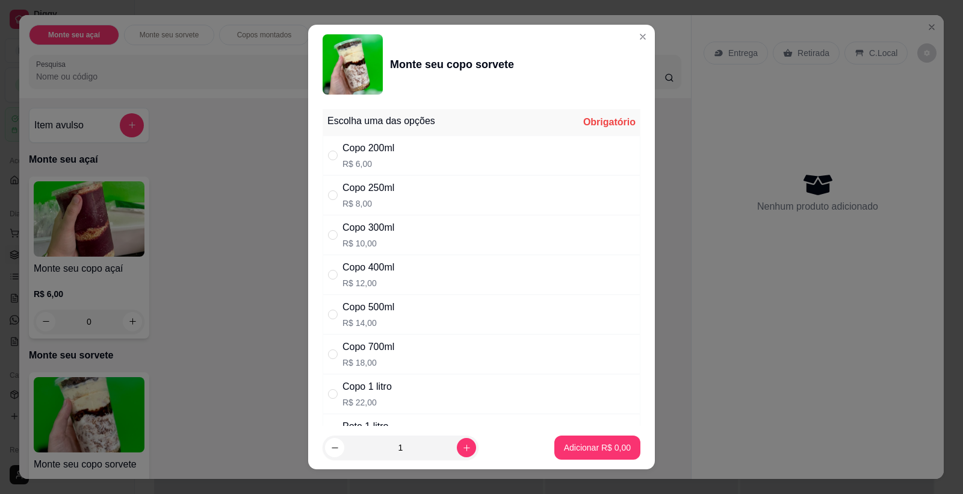
drag, startPoint x: 442, startPoint y: 158, endPoint x: 508, endPoint y: 198, distance: 76.7
click at [441, 158] on div "Copo 200ml R$ 6,00" at bounding box center [482, 155] width 318 height 40
radio input "true"
drag, startPoint x: 591, startPoint y: 435, endPoint x: 588, endPoint y: 442, distance: 8.1
click at [591, 435] on footer "1 Adicionar R$ 6,00" at bounding box center [481, 447] width 347 height 43
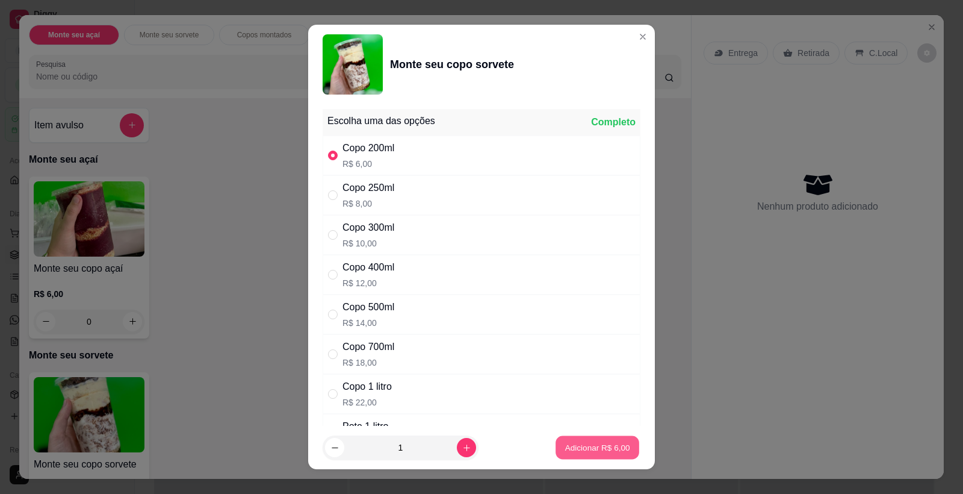
click at [588, 442] on p "Adicionar R$ 6,00" at bounding box center [597, 446] width 65 height 11
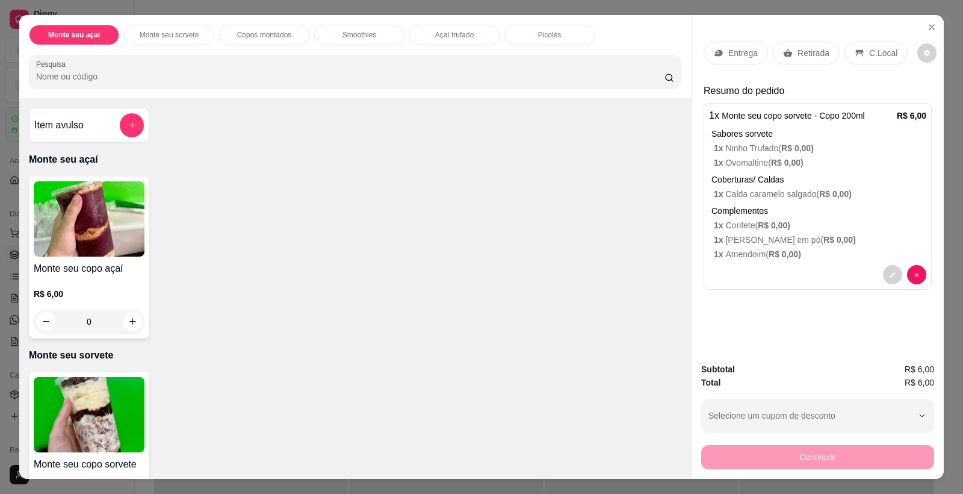
click at [812, 54] on p "Retirada" at bounding box center [814, 53] width 32 height 12
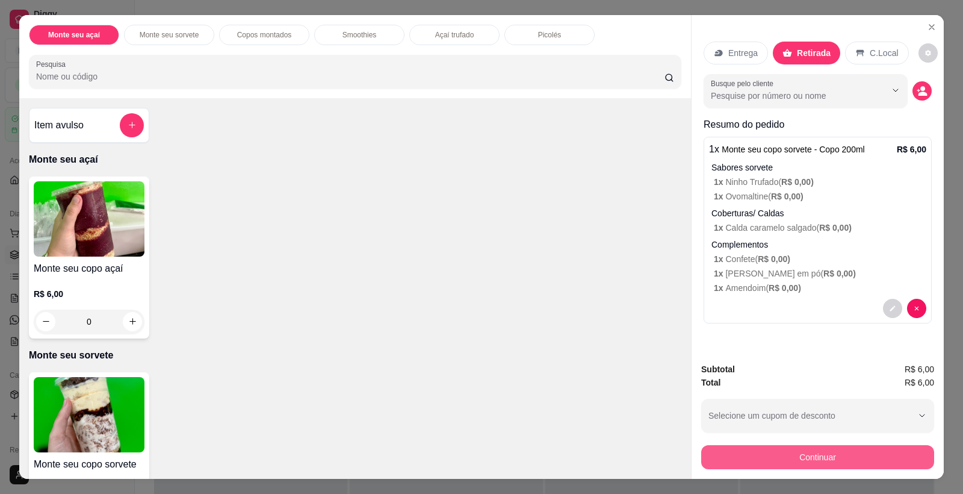
click at [824, 468] on button "Continuar" at bounding box center [817, 457] width 233 height 24
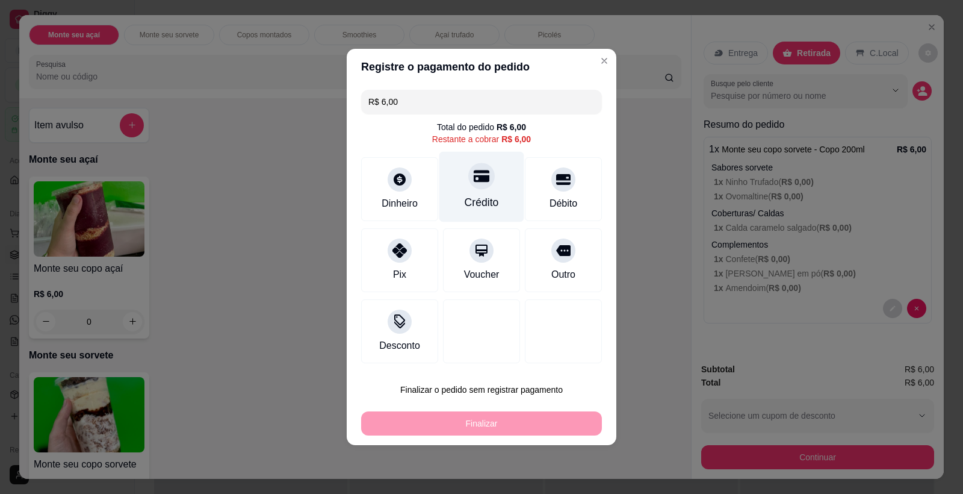
click at [481, 183] on icon at bounding box center [482, 176] width 16 height 16
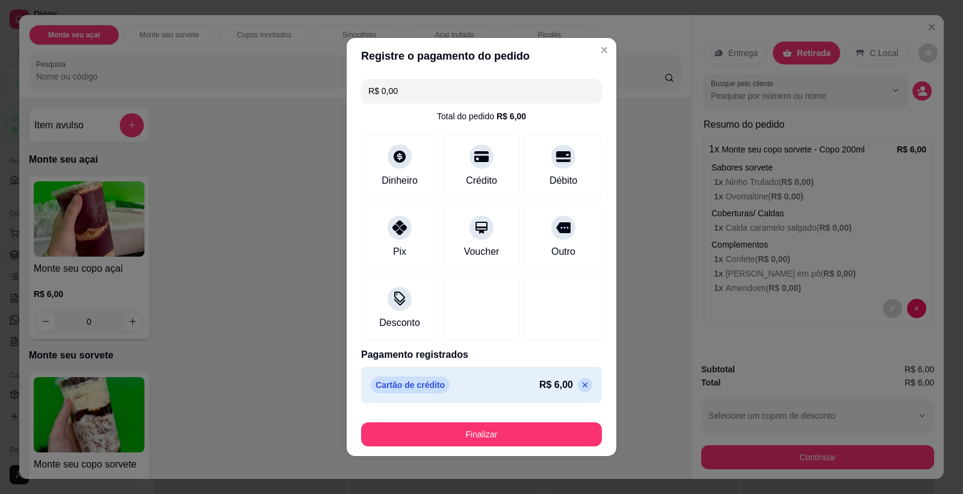
click at [512, 438] on button "Finalizar" at bounding box center [481, 434] width 241 height 24
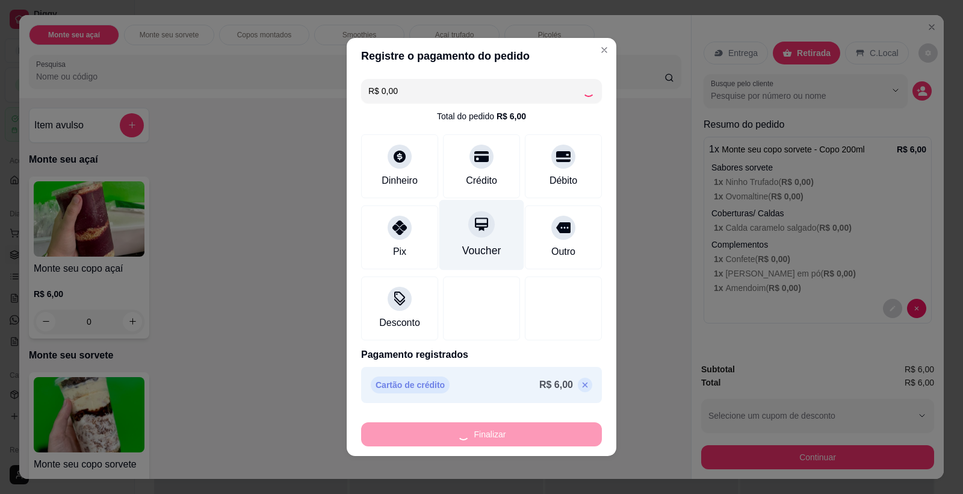
type input "-R$ 6,00"
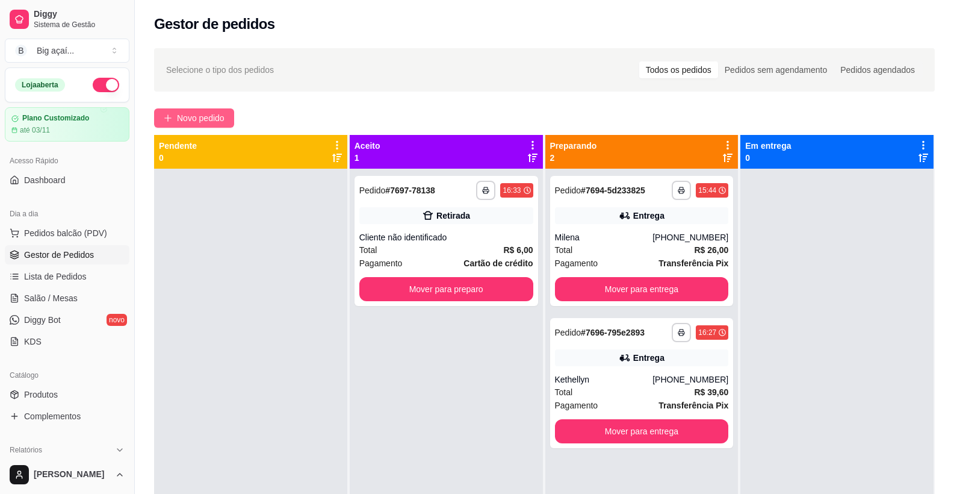
click at [205, 116] on span "Novo pedido" at bounding box center [201, 117] width 48 height 13
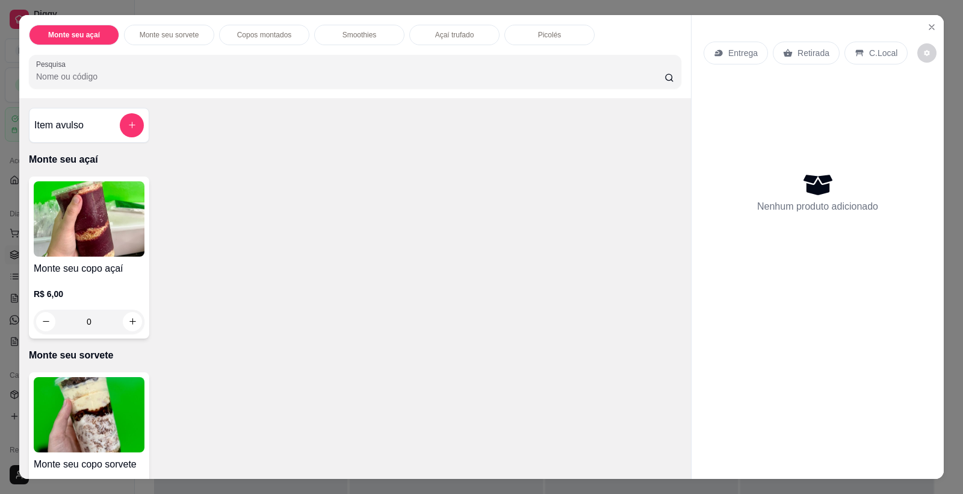
click at [123, 213] on img at bounding box center [89, 218] width 111 height 75
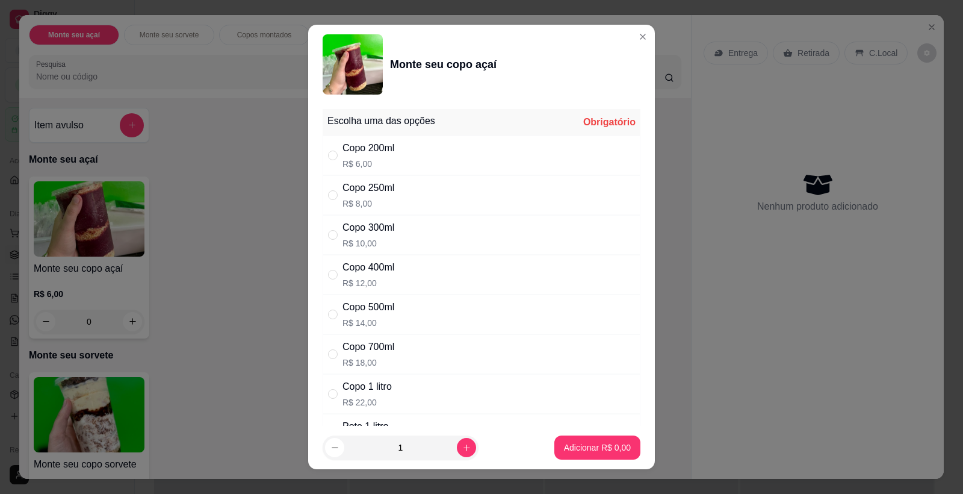
click at [343, 305] on div "Copo 500ml" at bounding box center [369, 307] width 52 height 14
radio input "true"
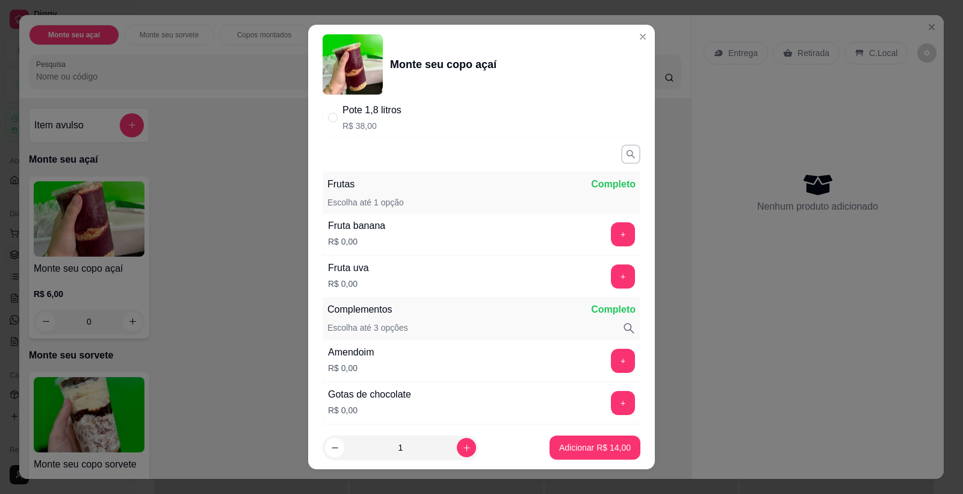
scroll to position [422, 0]
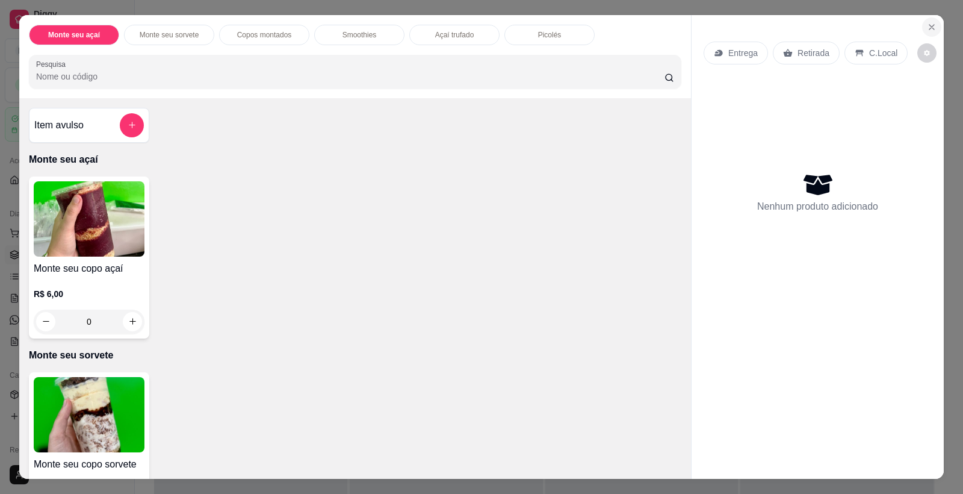
click at [929, 26] on icon "Close" at bounding box center [932, 27] width 10 height 10
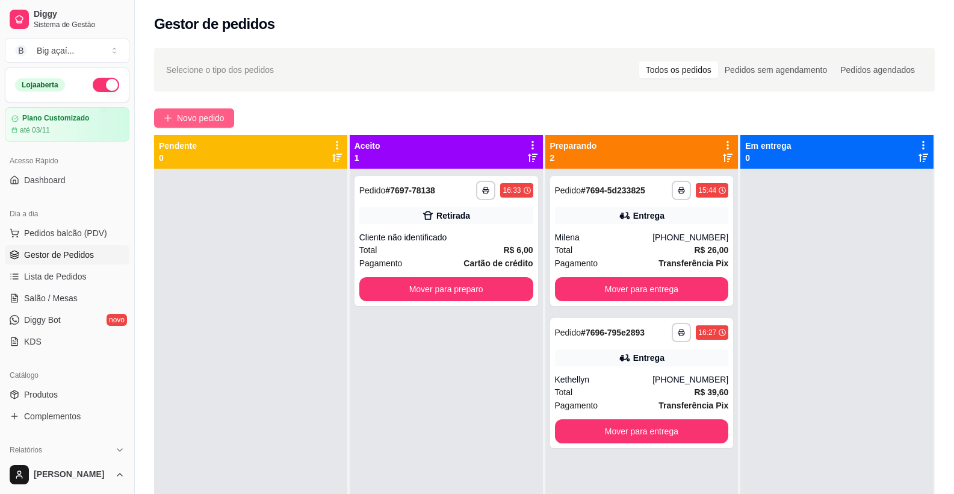
click at [190, 113] on span "Novo pedido" at bounding box center [201, 117] width 48 height 13
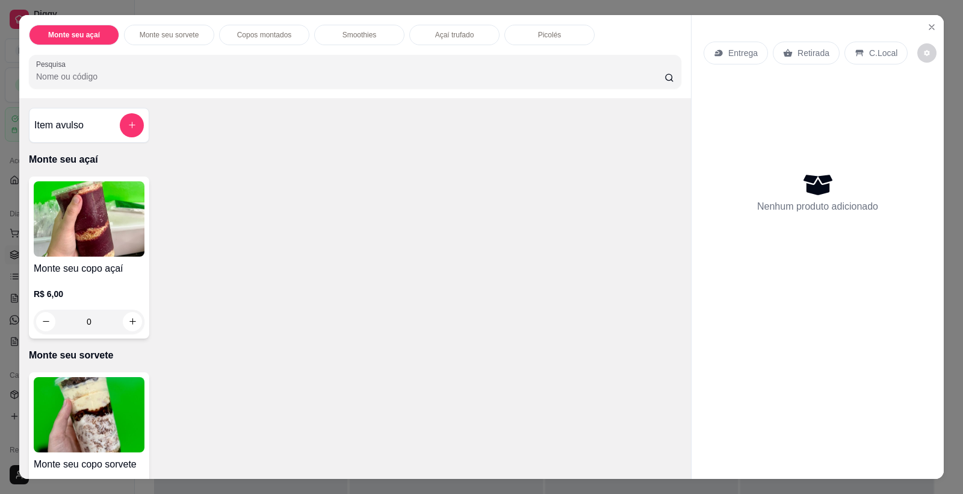
click at [96, 423] on img at bounding box center [89, 414] width 111 height 75
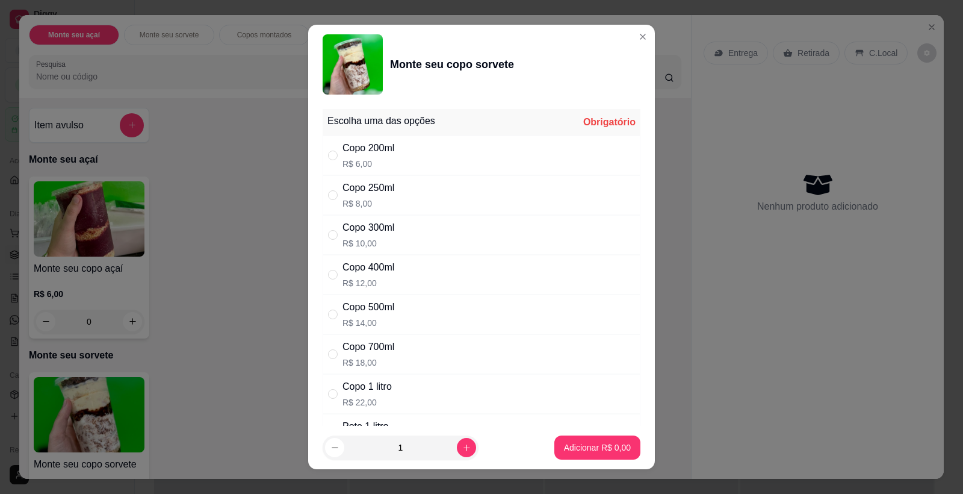
click at [357, 316] on div "Copo 500ml R$ 14,00" at bounding box center [369, 314] width 52 height 29
radio input "true"
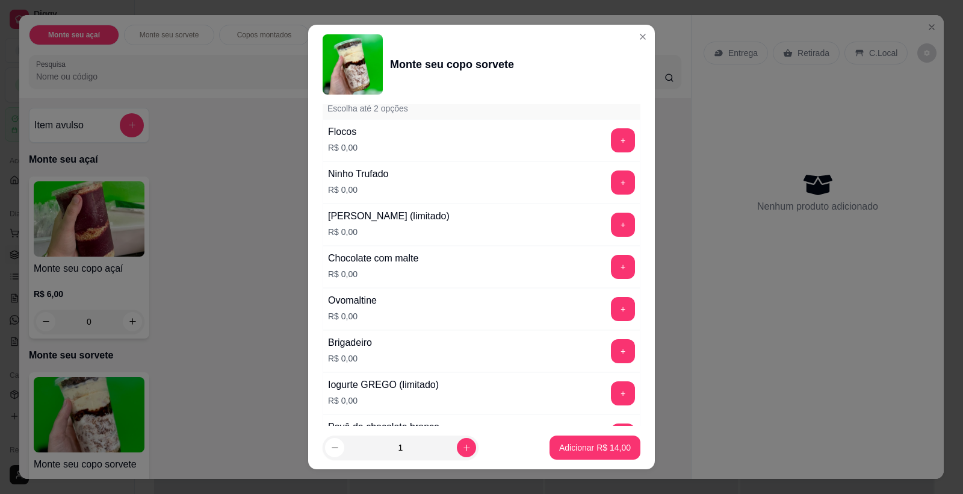
scroll to position [449, 0]
click at [612, 149] on button "+" at bounding box center [623, 141] width 23 height 23
click at [611, 308] on button "+" at bounding box center [623, 310] width 24 height 24
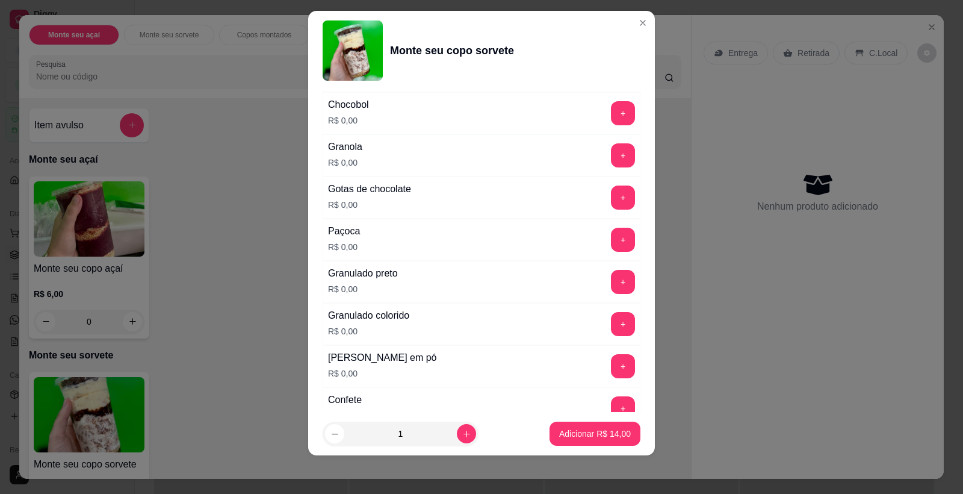
scroll to position [1447, 0]
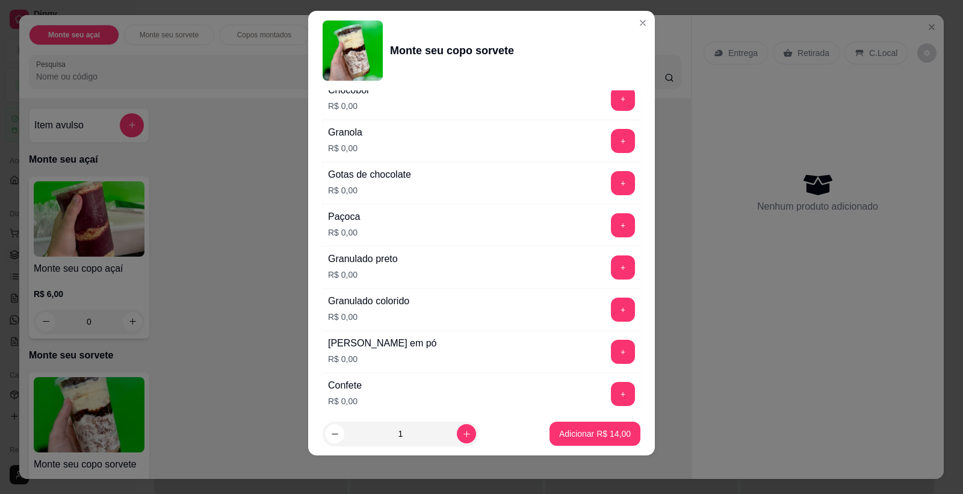
click at [611, 344] on button "+" at bounding box center [623, 352] width 24 height 24
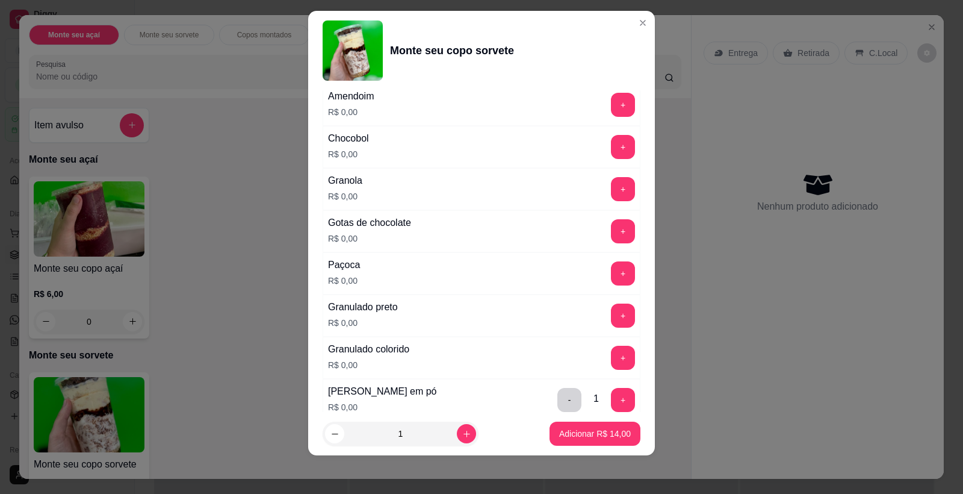
scroll to position [1375, 0]
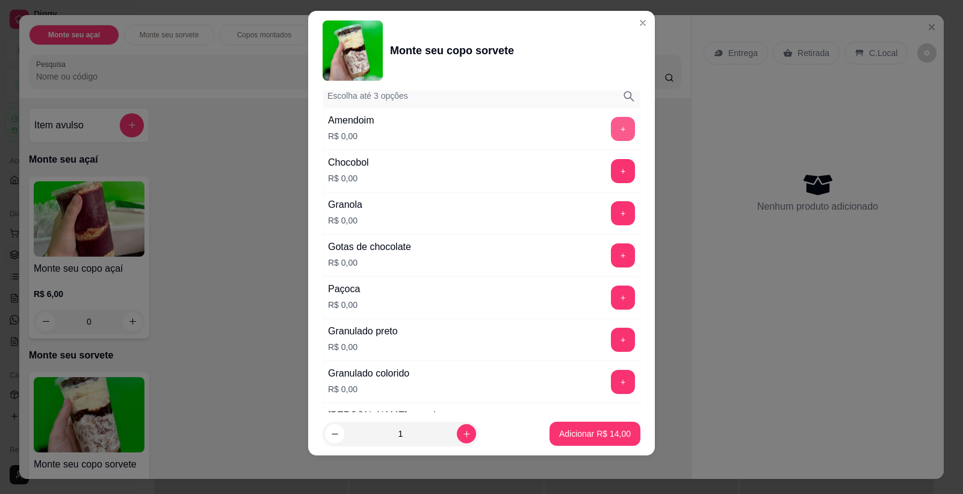
click at [611, 128] on button "+" at bounding box center [623, 129] width 24 height 24
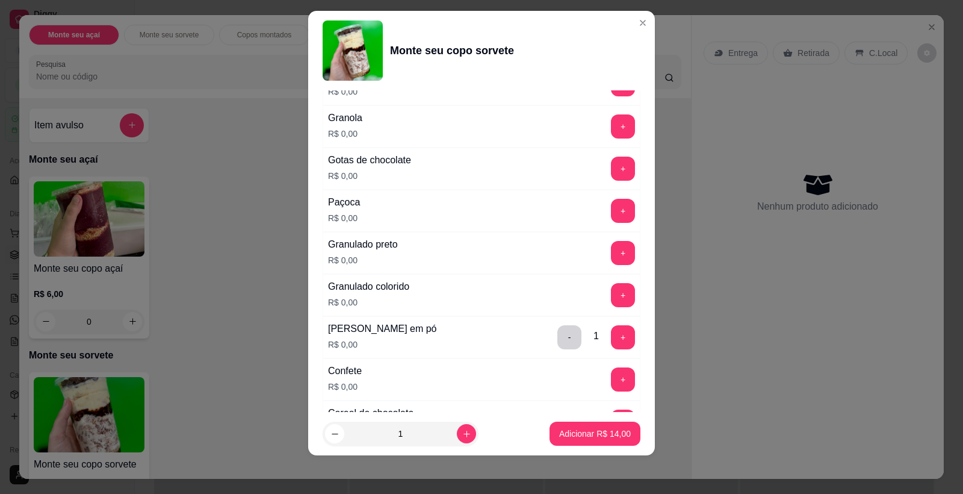
scroll to position [1471, 0]
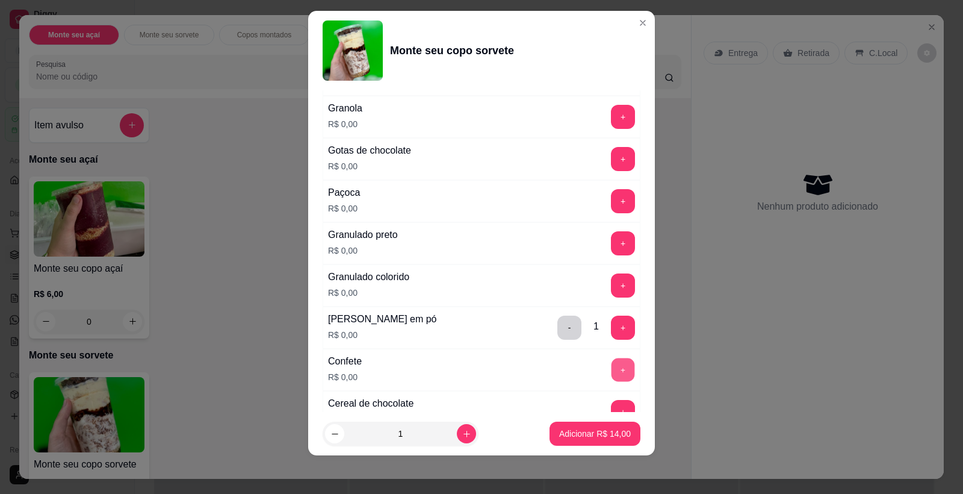
click at [612, 369] on button "+" at bounding box center [623, 369] width 23 height 23
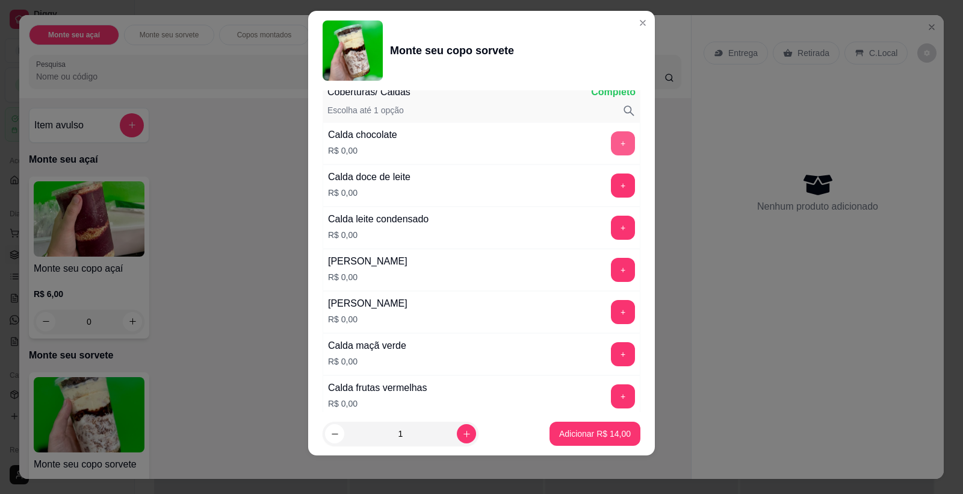
click at [611, 141] on button "+" at bounding box center [623, 143] width 24 height 24
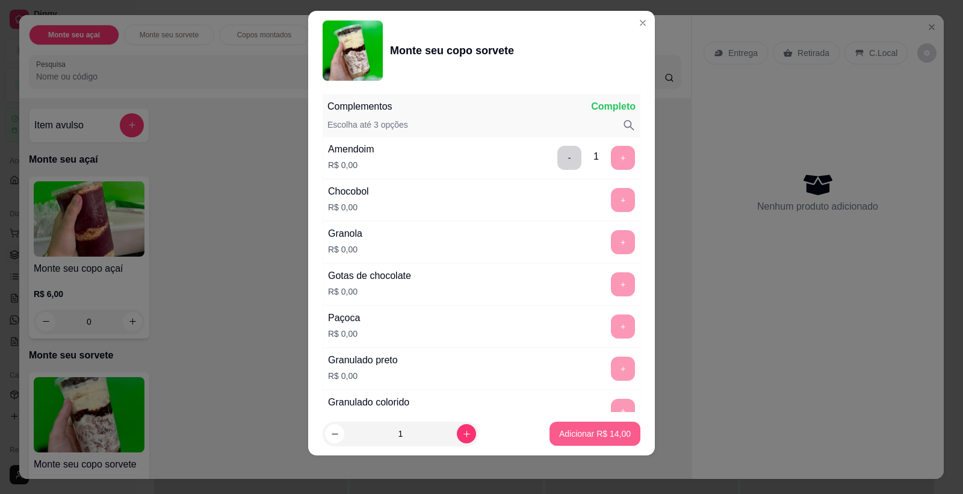
scroll to position [1350, 0]
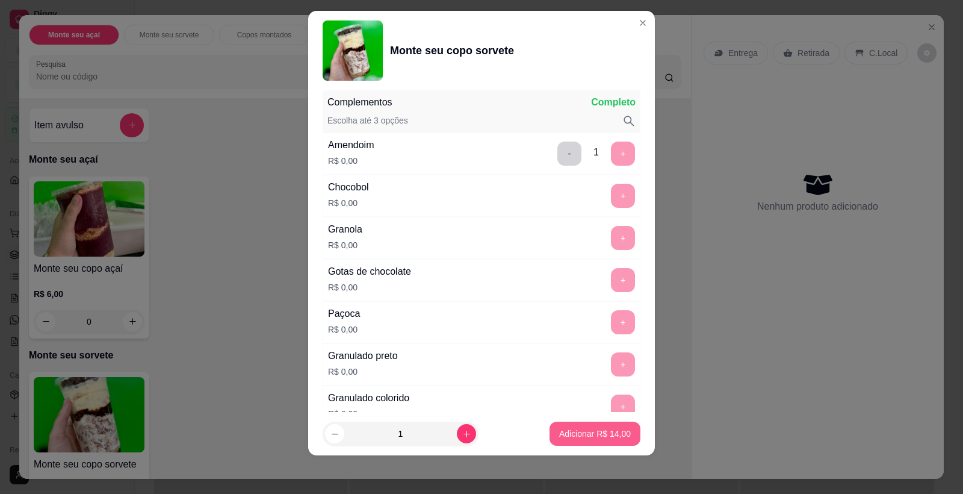
click at [577, 433] on p "Adicionar R$ 14,00" at bounding box center [595, 433] width 72 height 12
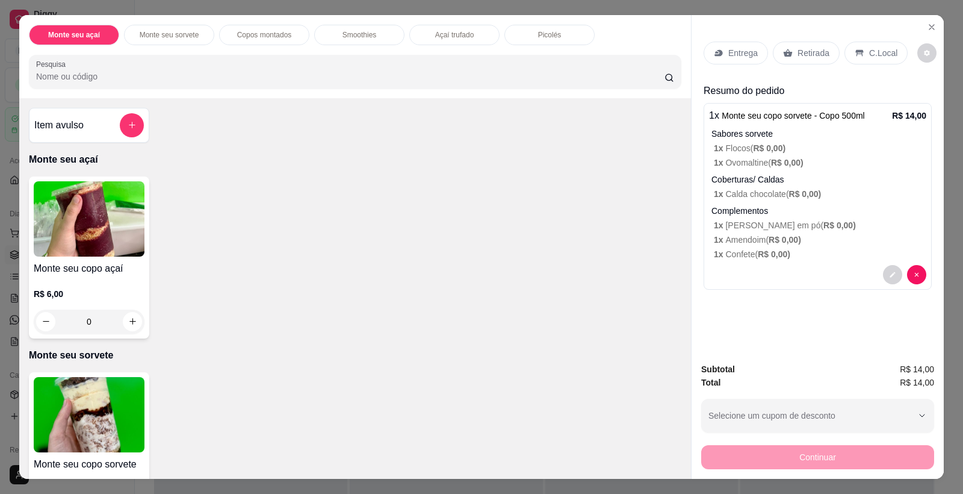
click at [860, 56] on div "C.Local" at bounding box center [876, 53] width 63 height 23
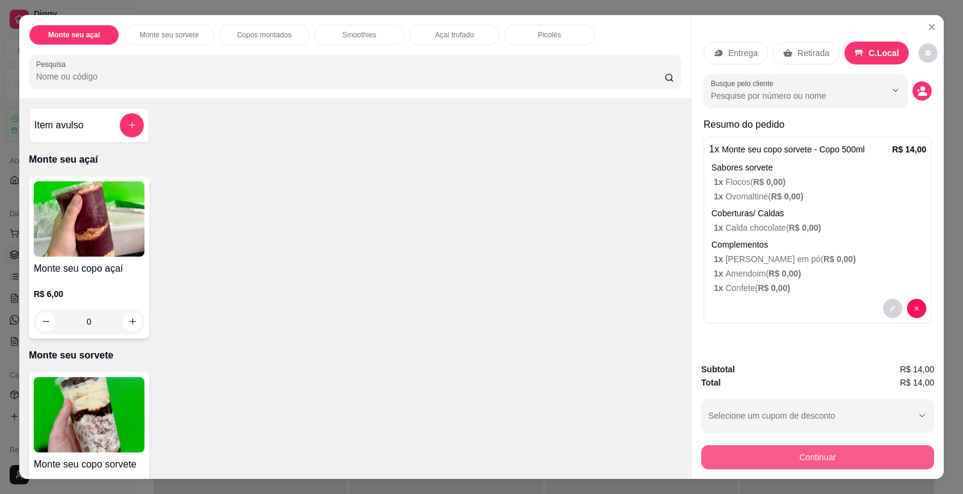
click at [829, 453] on button "Continuar" at bounding box center [817, 457] width 233 height 24
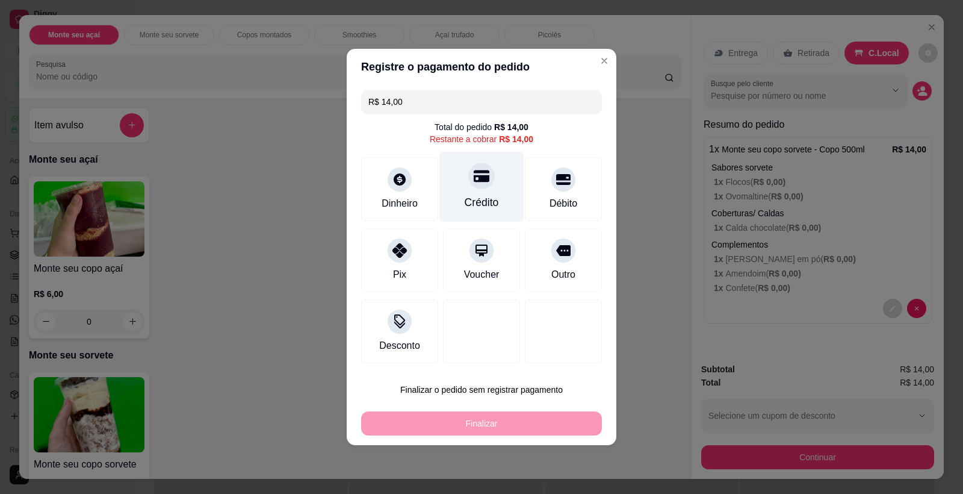
click at [474, 176] on icon at bounding box center [482, 176] width 16 height 12
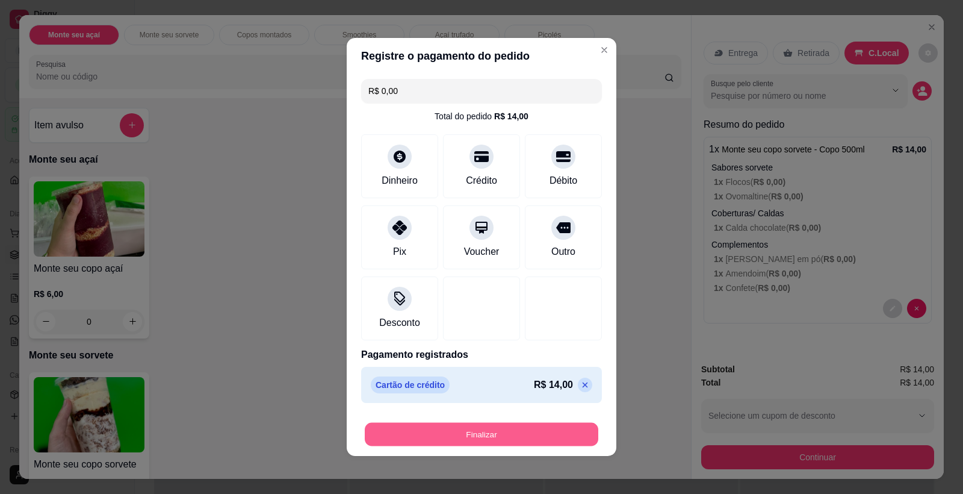
click at [476, 432] on button "Finalizar" at bounding box center [482, 434] width 234 height 23
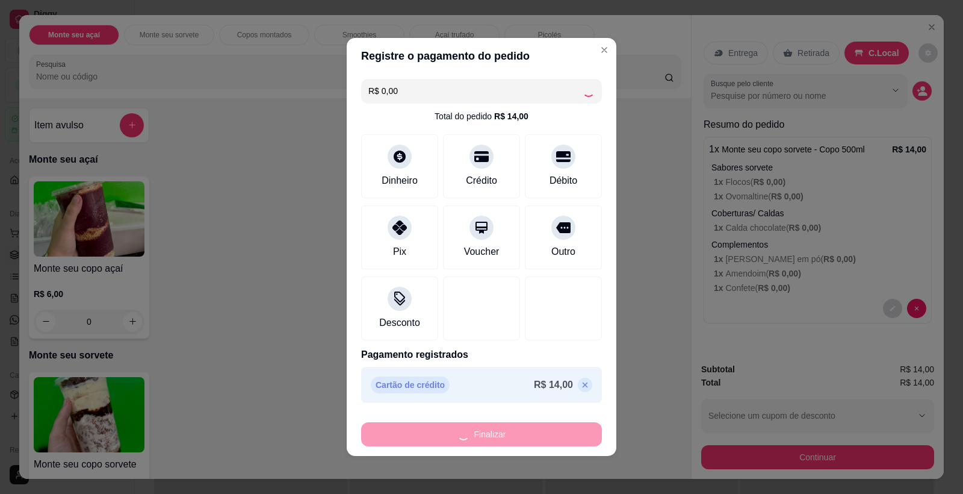
type input "-R$ 14,00"
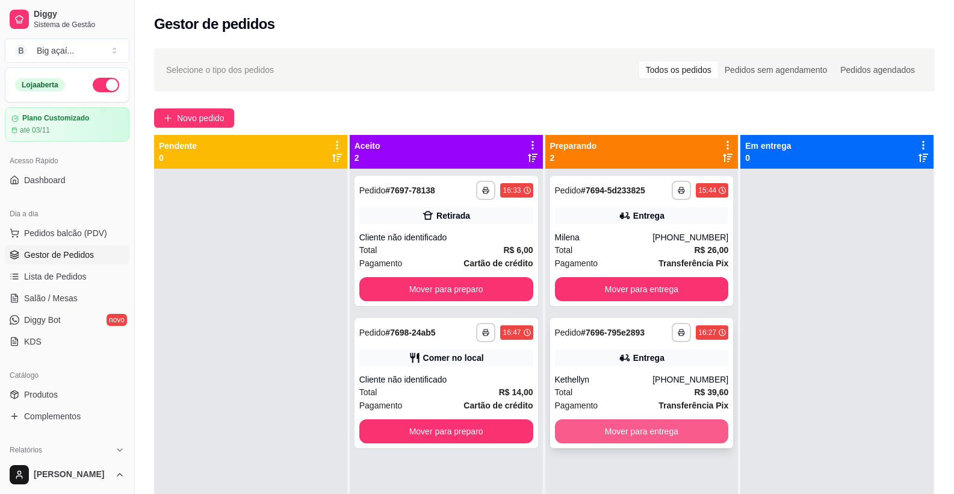
click at [653, 433] on button "Mover para entrega" at bounding box center [642, 431] width 174 height 24
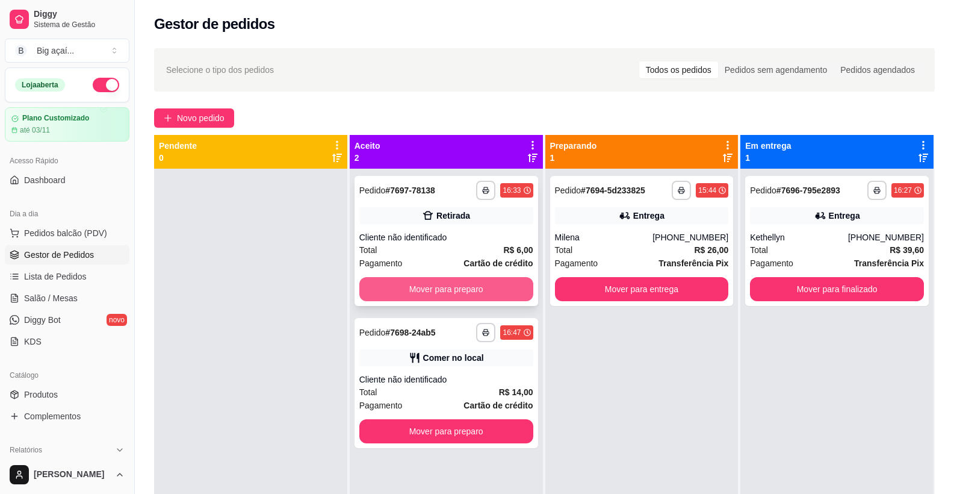
click at [483, 281] on button "Mover para preparo" at bounding box center [446, 289] width 174 height 24
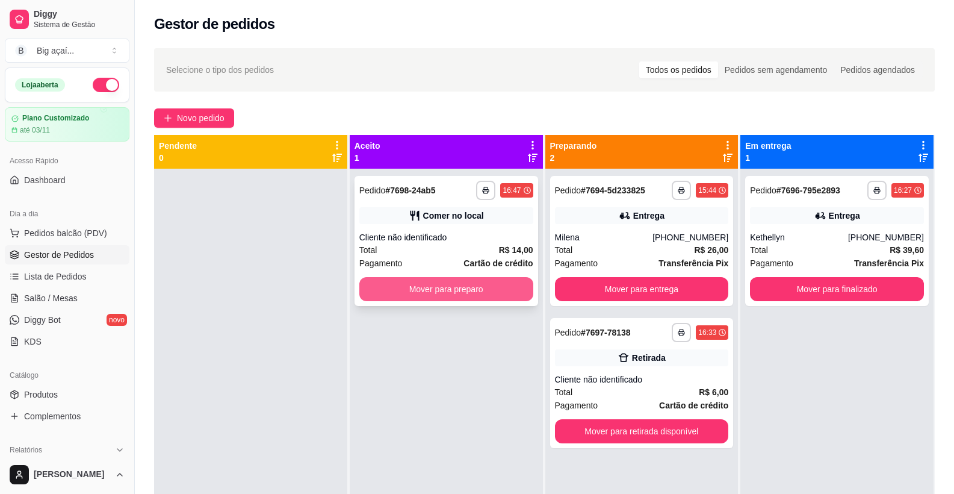
click at [483, 289] on button "Mover para preparo" at bounding box center [446, 289] width 174 height 24
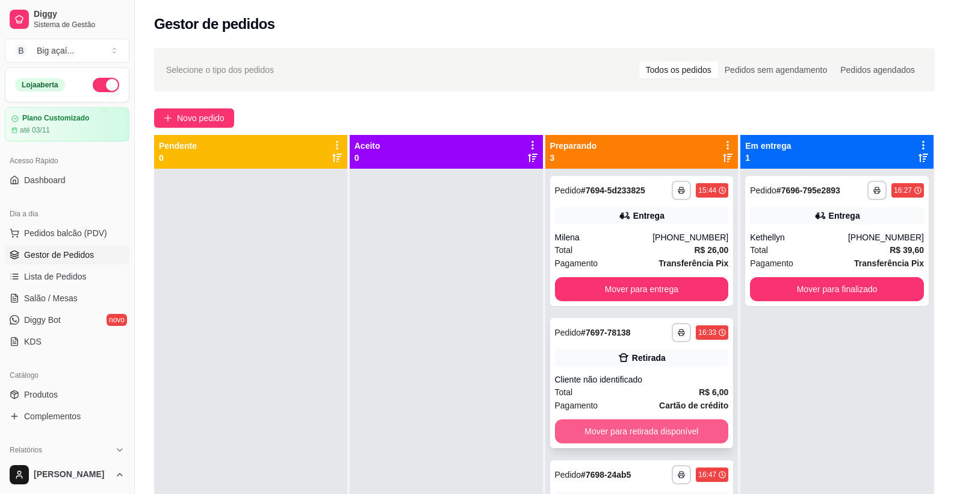
click at [662, 440] on button "Mover para retirada disponível" at bounding box center [642, 431] width 174 height 24
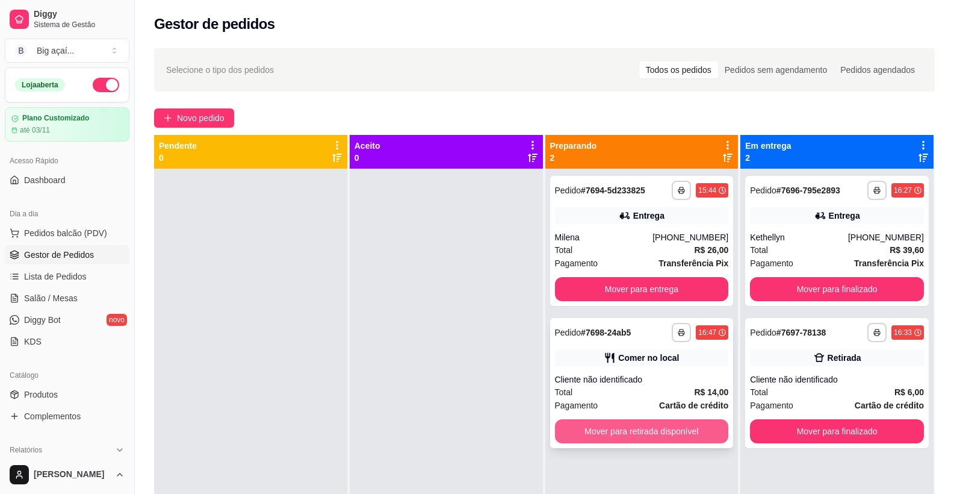
click at [679, 433] on button "Mover para retirada disponível" at bounding box center [642, 431] width 174 height 24
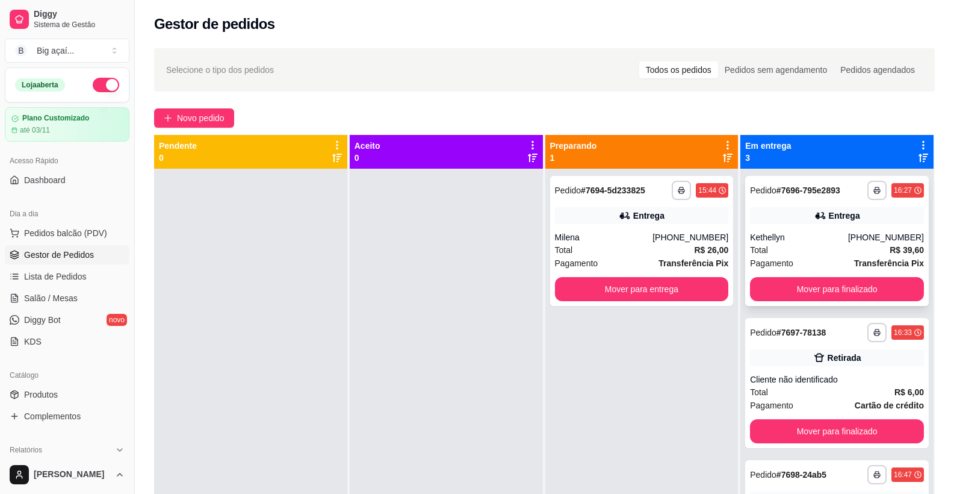
click at [811, 247] on div "Total R$ 39,60" at bounding box center [837, 249] width 174 height 13
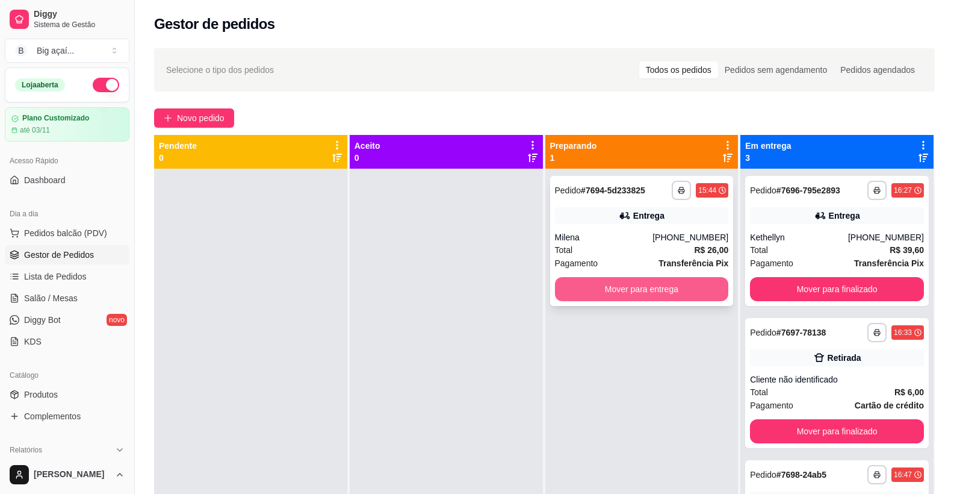
click at [636, 284] on button "Mover para entrega" at bounding box center [642, 289] width 174 height 24
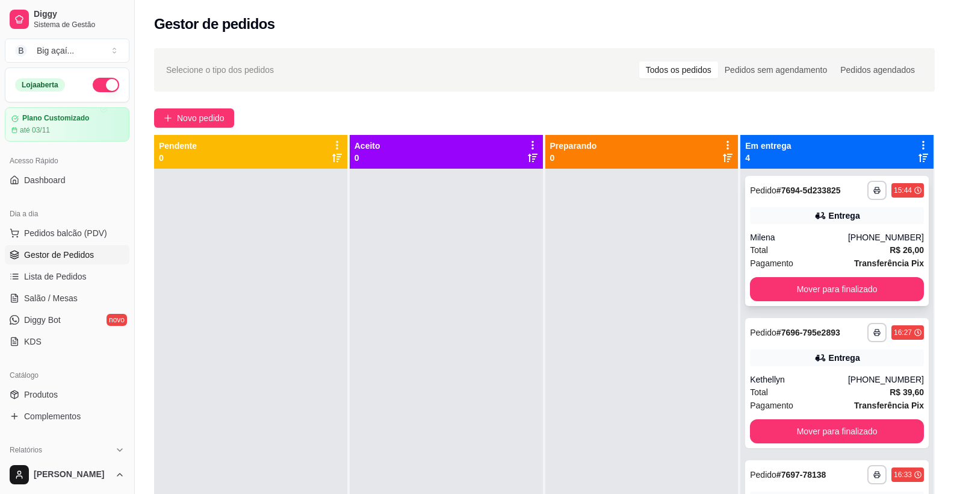
click at [865, 235] on div "[PHONE_NUMBER]" at bounding box center [886, 237] width 76 height 12
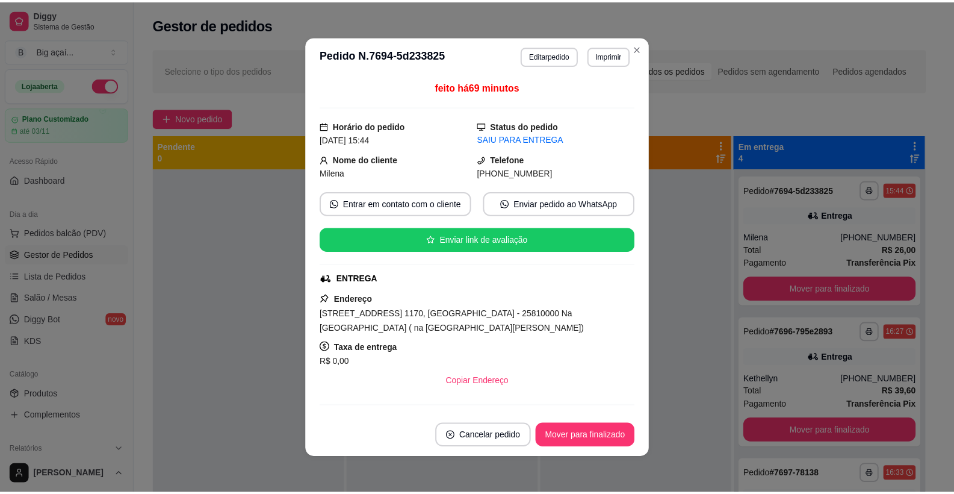
scroll to position [42, 0]
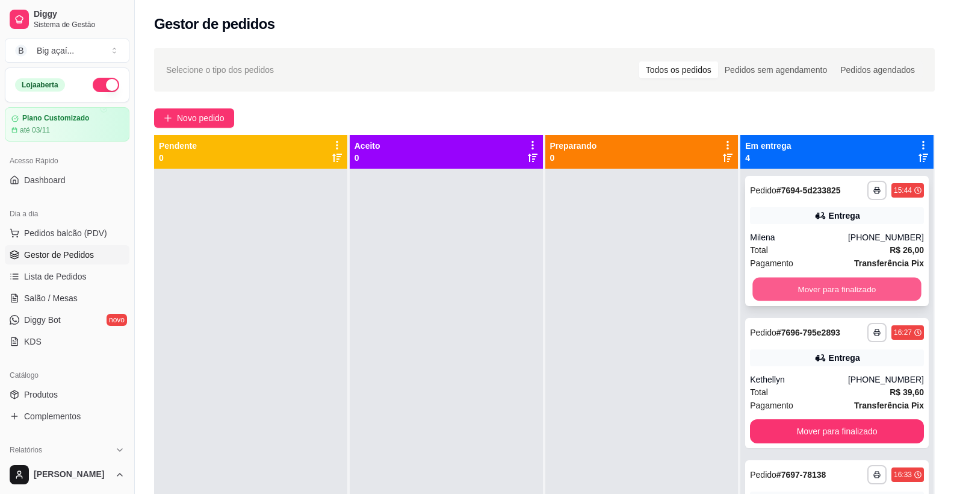
click at [843, 294] on button "Mover para finalizado" at bounding box center [837, 289] width 169 height 23
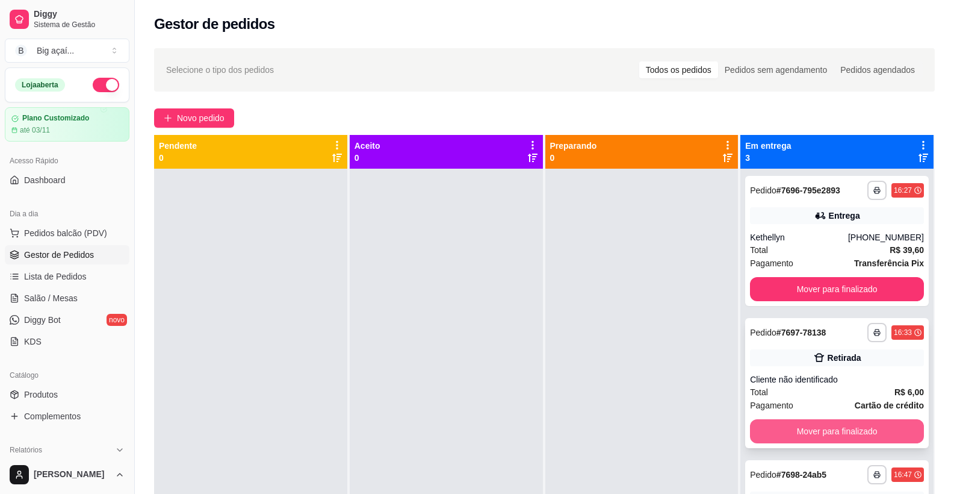
click at [830, 420] on button "Mover para finalizado" at bounding box center [837, 431] width 174 height 24
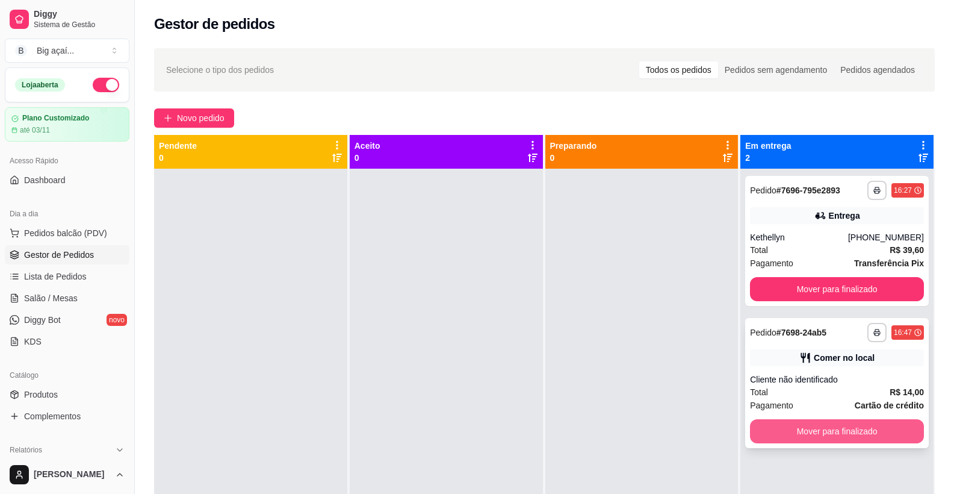
click at [877, 427] on button "Mover para finalizado" at bounding box center [837, 431] width 174 height 24
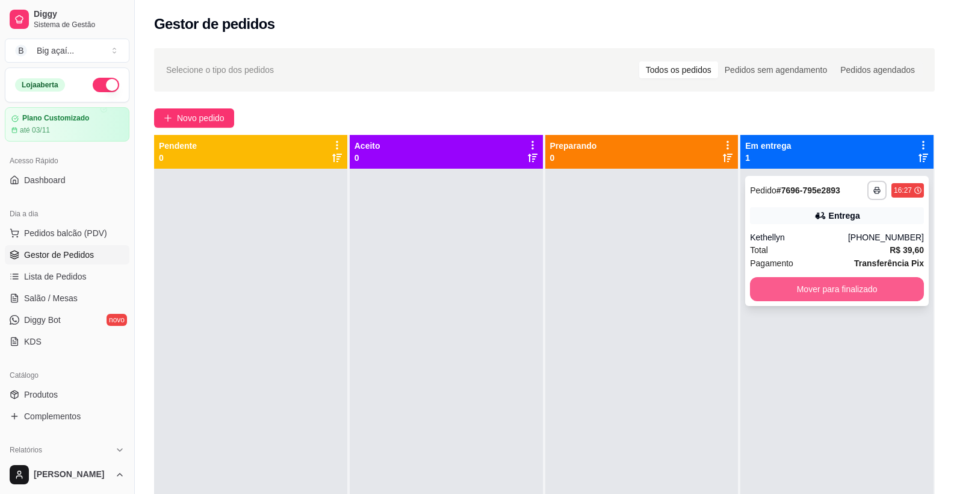
click at [812, 279] on button "Mover para finalizado" at bounding box center [837, 289] width 174 height 24
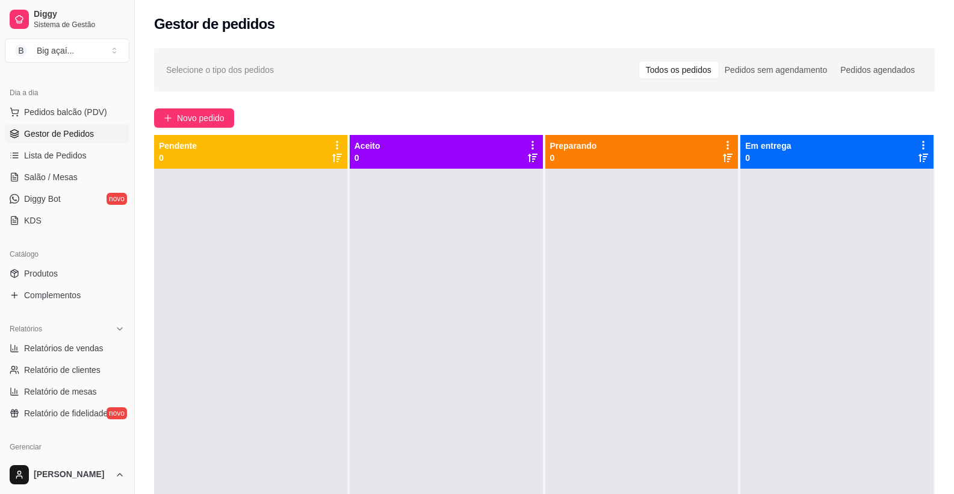
scroll to position [125, 0]
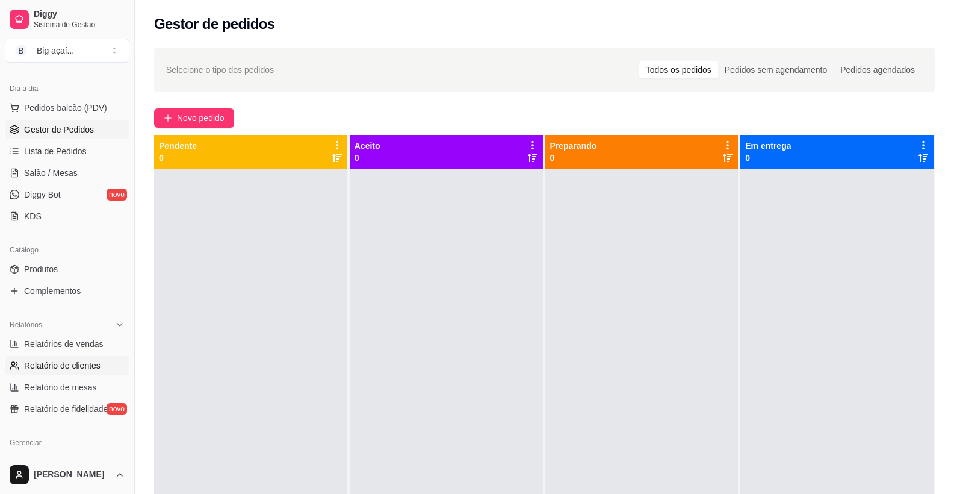
click at [84, 364] on span "Relatório de clientes" at bounding box center [62, 365] width 76 height 12
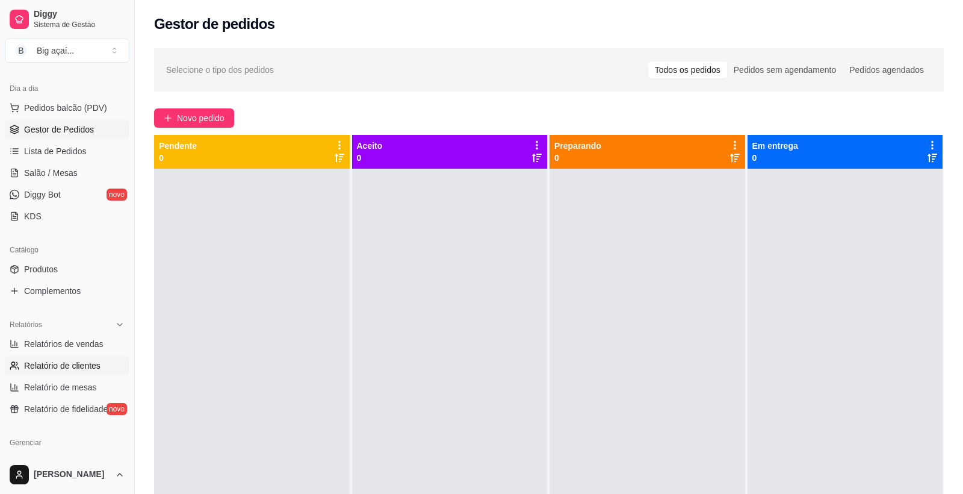
select select "30"
select select "HIGHEST_TOTAL_SPENT_WITH_ORDERS"
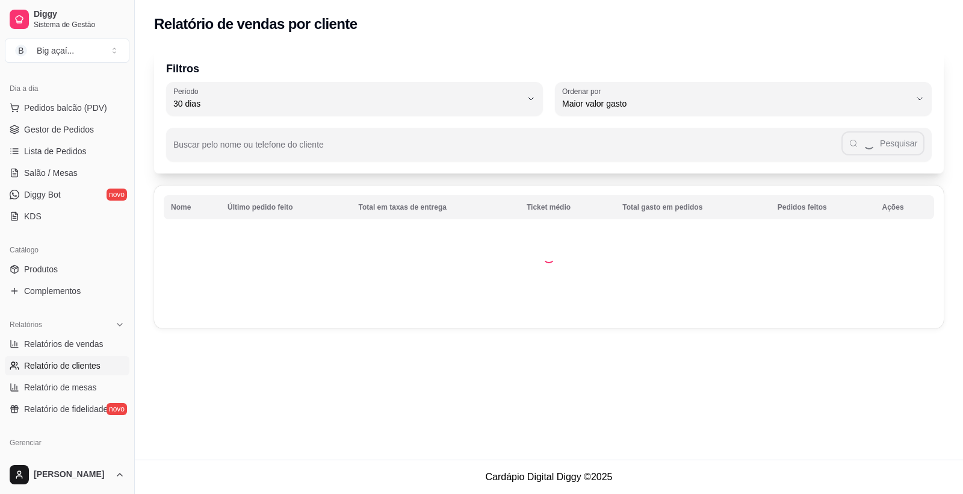
click at [81, 353] on ul "Relatórios de vendas Relatório de clientes Relatório de mesas Relatório de fide…" at bounding box center [67, 376] width 125 height 84
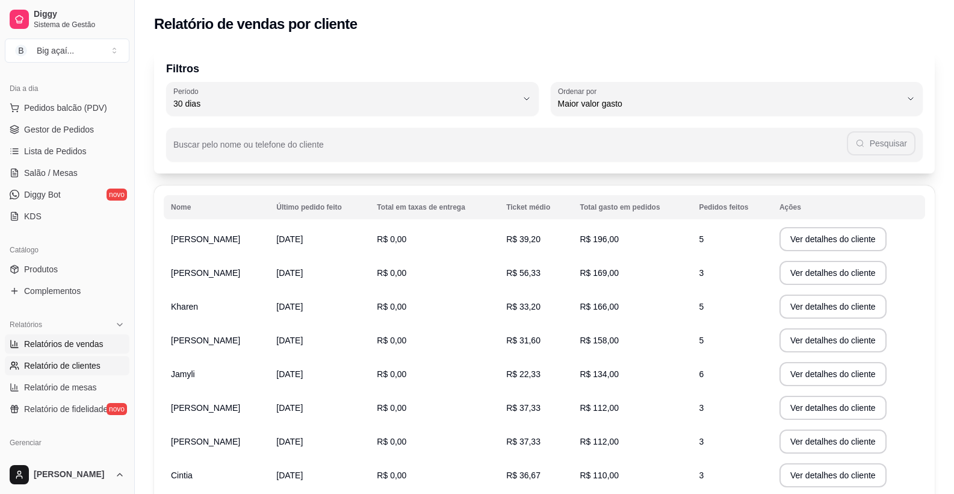
click at [81, 345] on span "Relatórios de vendas" at bounding box center [63, 344] width 79 height 12
select select "ALL"
select select "0"
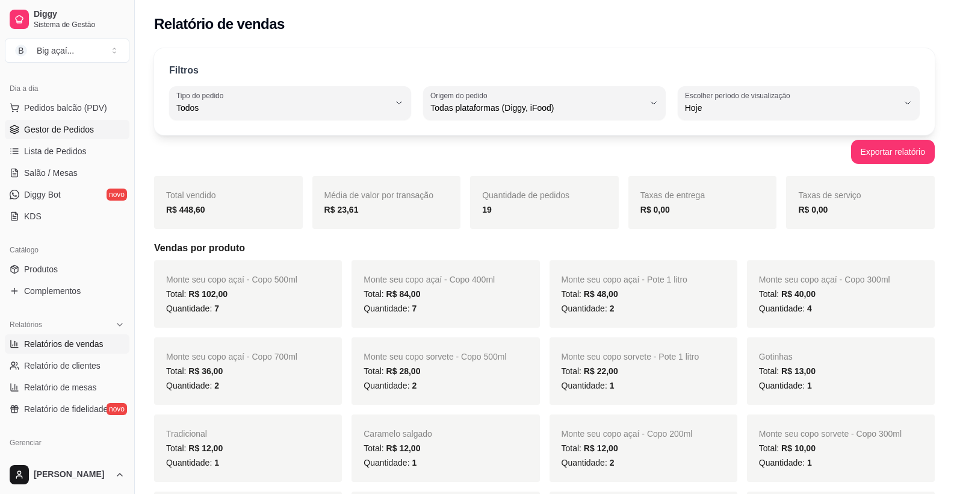
click at [52, 135] on span "Gestor de Pedidos" at bounding box center [59, 129] width 70 height 12
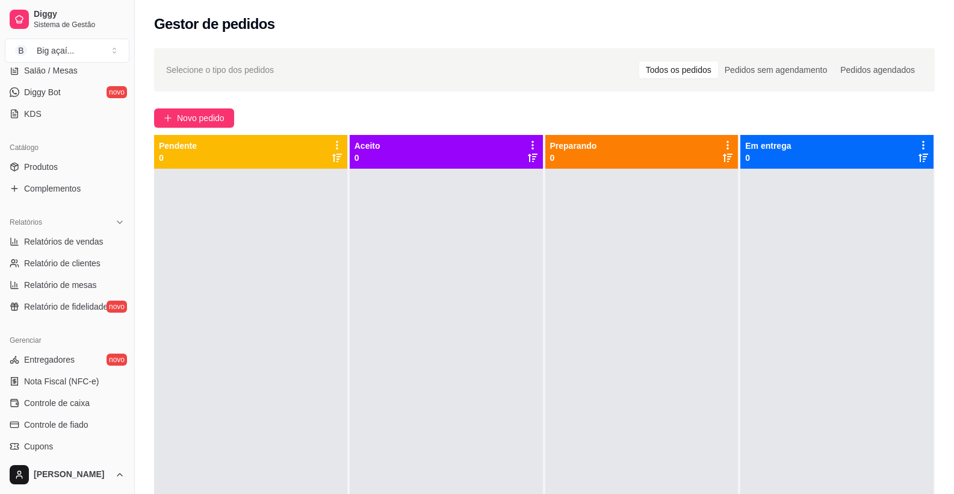
scroll to position [226, 0]
click at [88, 246] on span "Relatórios de vendas" at bounding box center [63, 243] width 79 height 12
select select "ALL"
select select "0"
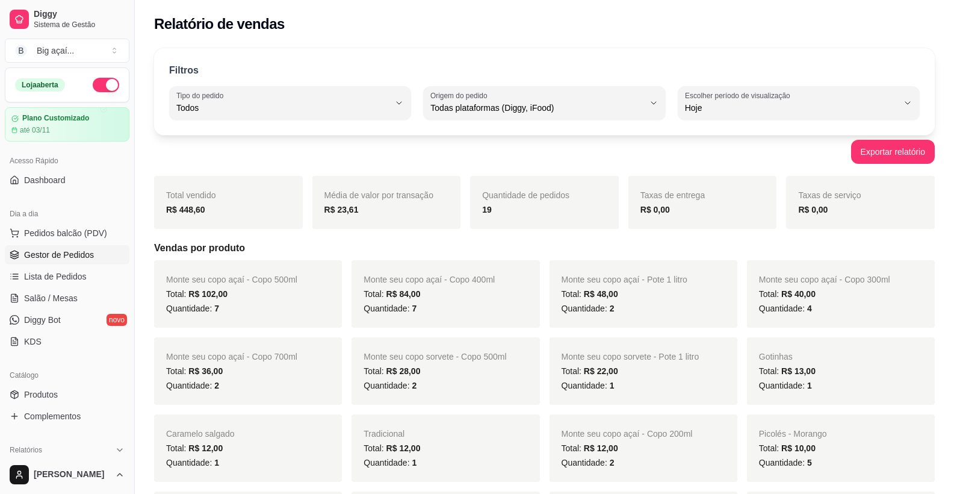
click at [80, 252] on span "Gestor de Pedidos" at bounding box center [59, 255] width 70 height 12
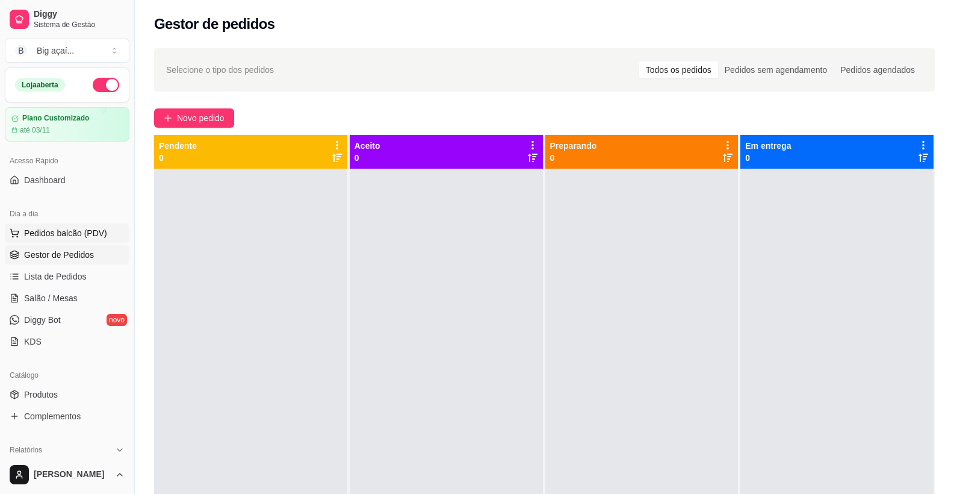
click at [62, 234] on span "Pedidos balcão (PDV)" at bounding box center [65, 233] width 83 height 12
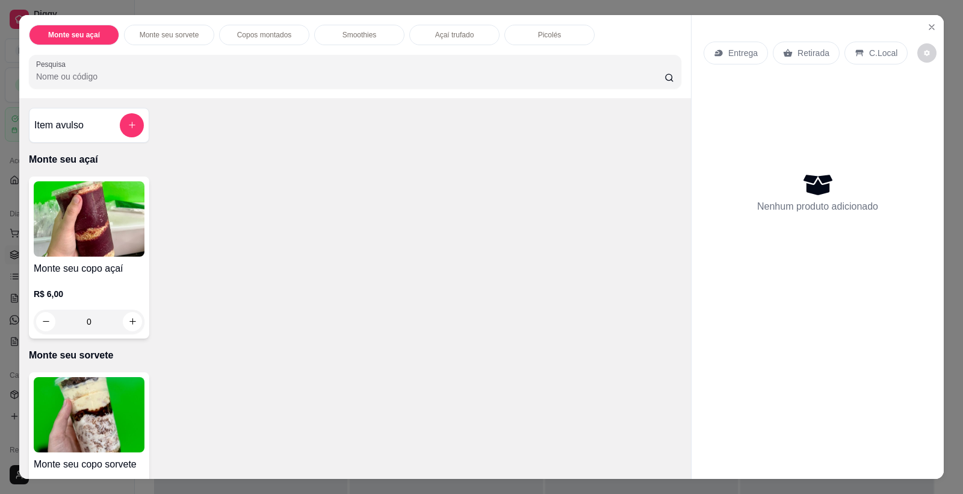
click at [90, 240] on img at bounding box center [89, 218] width 111 height 75
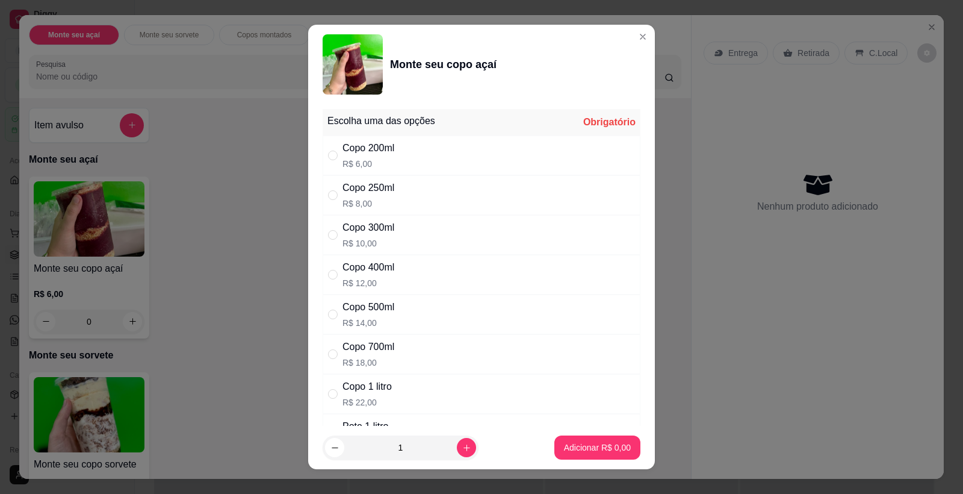
click at [390, 235] on div "Copo 300ml R$ 10,00" at bounding box center [369, 234] width 52 height 29
radio input "true"
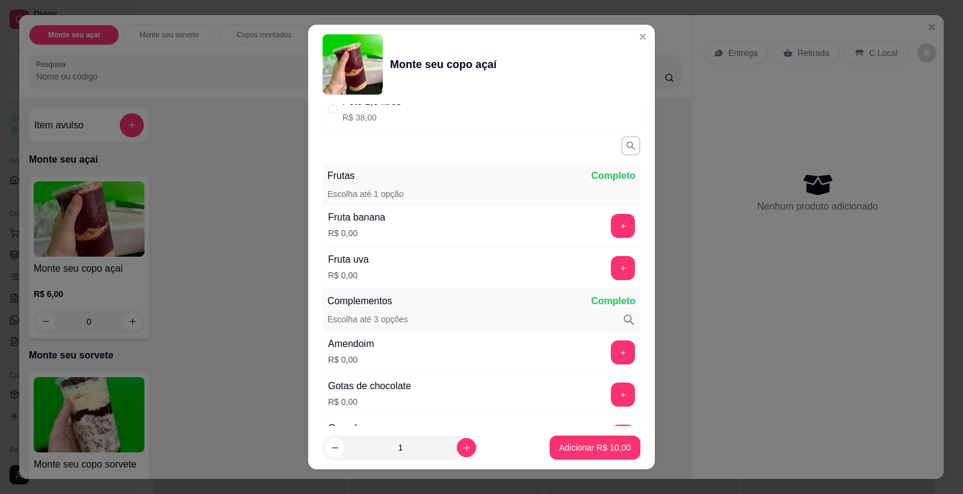
scroll to position [376, 0]
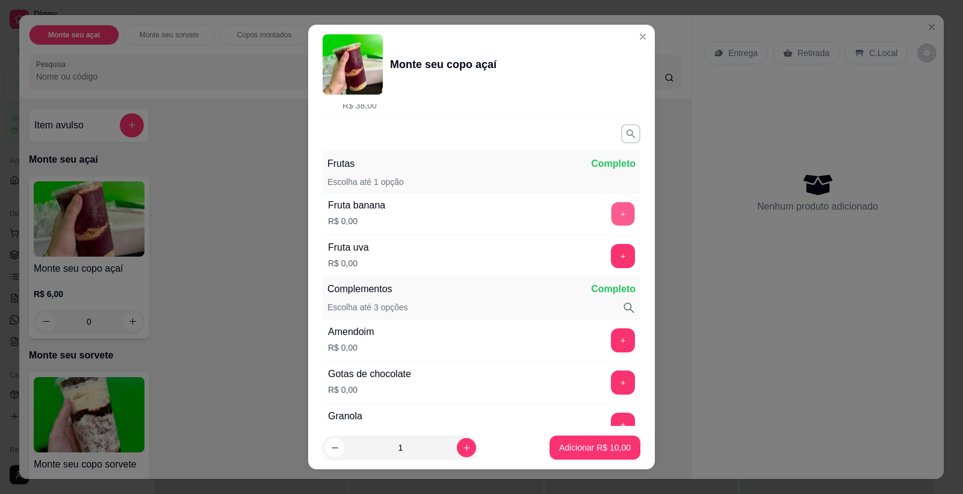
click at [612, 208] on button "+" at bounding box center [623, 213] width 23 height 23
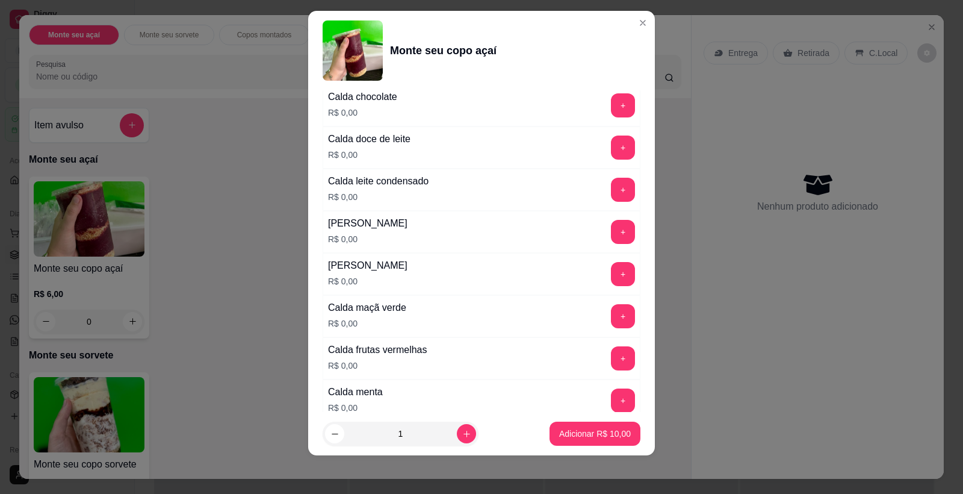
scroll to position [960, 0]
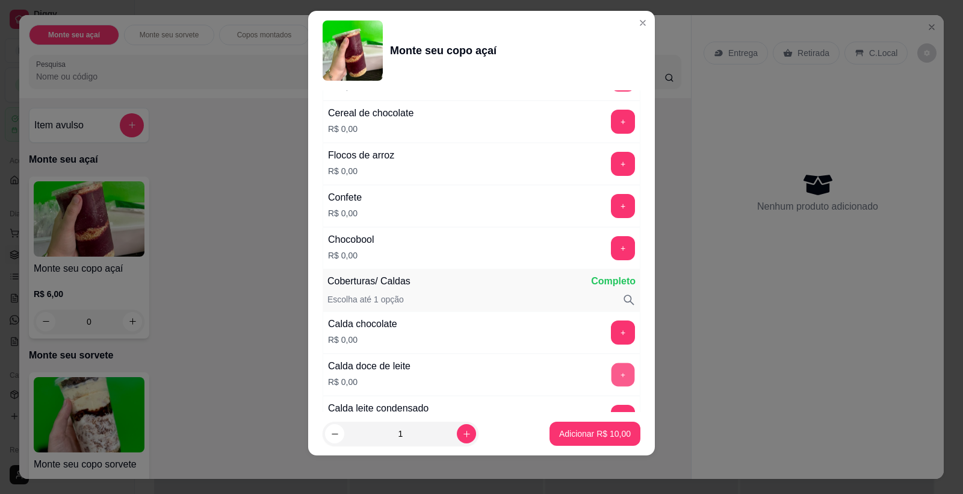
click at [612, 379] on button "+" at bounding box center [623, 374] width 23 height 23
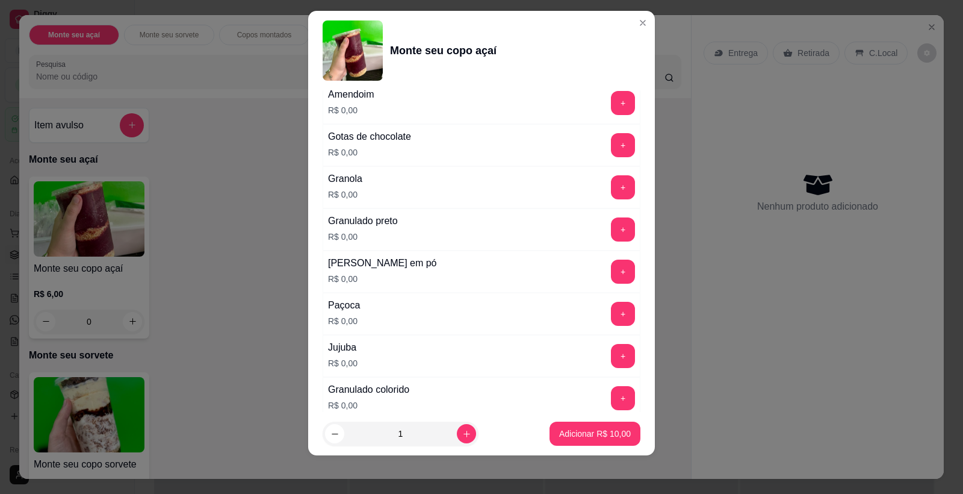
scroll to position [605, 0]
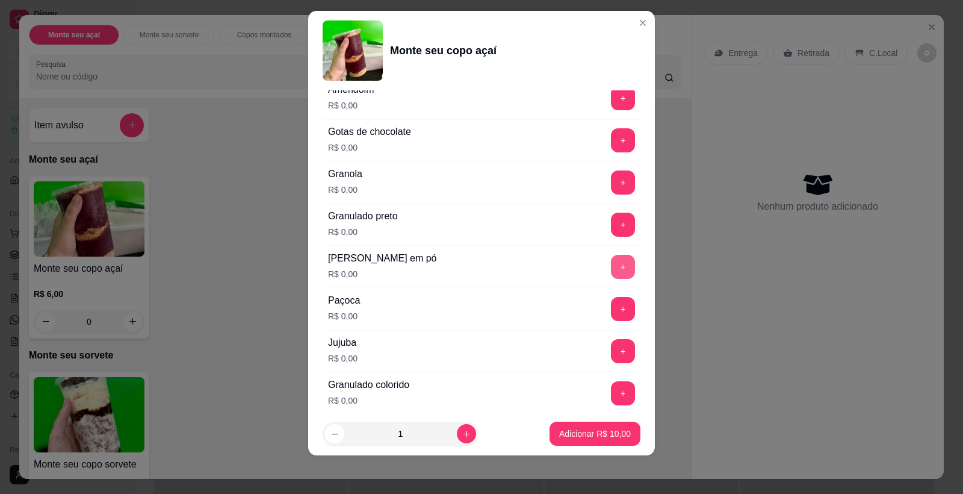
click at [611, 273] on button "+" at bounding box center [623, 267] width 24 height 24
click at [623, 223] on div "Escolha uma das opções Completo Copo 200ml R$ 6,00 Copo 250ml R$ 8,00 Copo 300m…" at bounding box center [481, 251] width 347 height 322
click at [611, 227] on button "+" at bounding box center [623, 225] width 24 height 24
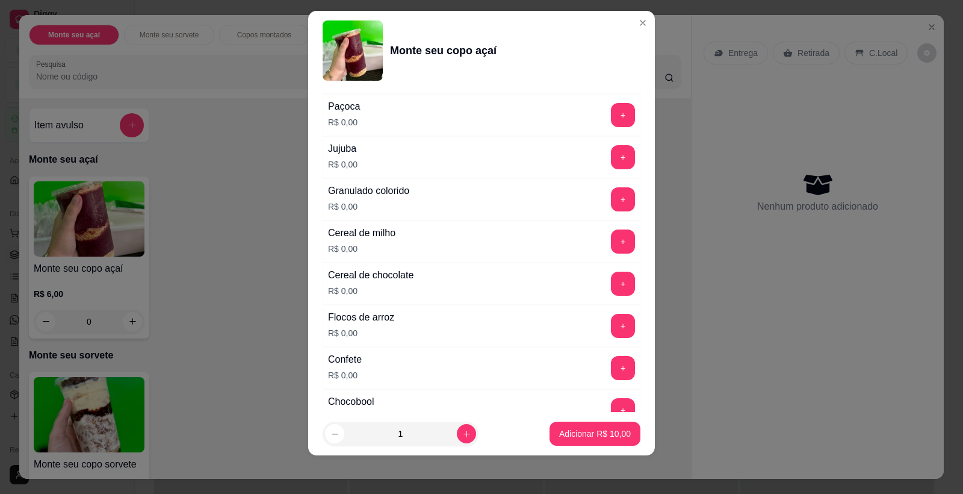
scroll to position [848, 0]
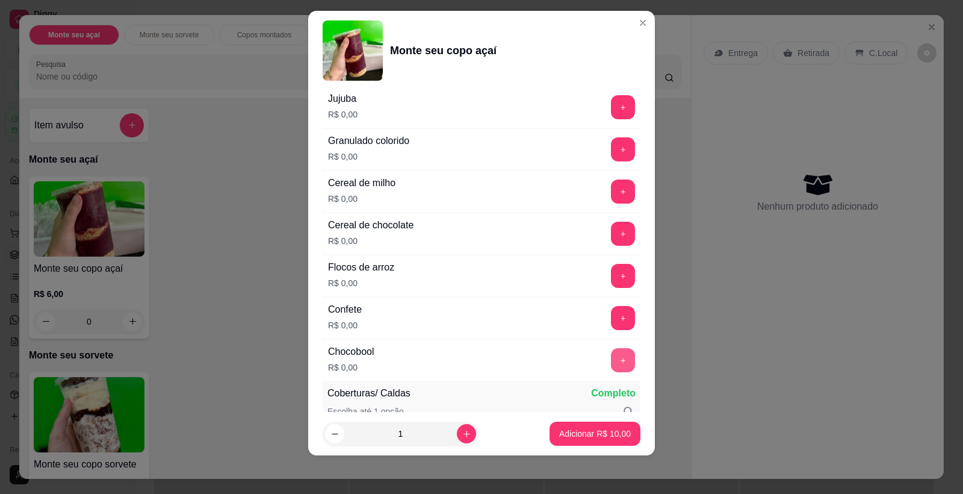
click at [611, 361] on button "+" at bounding box center [623, 360] width 24 height 24
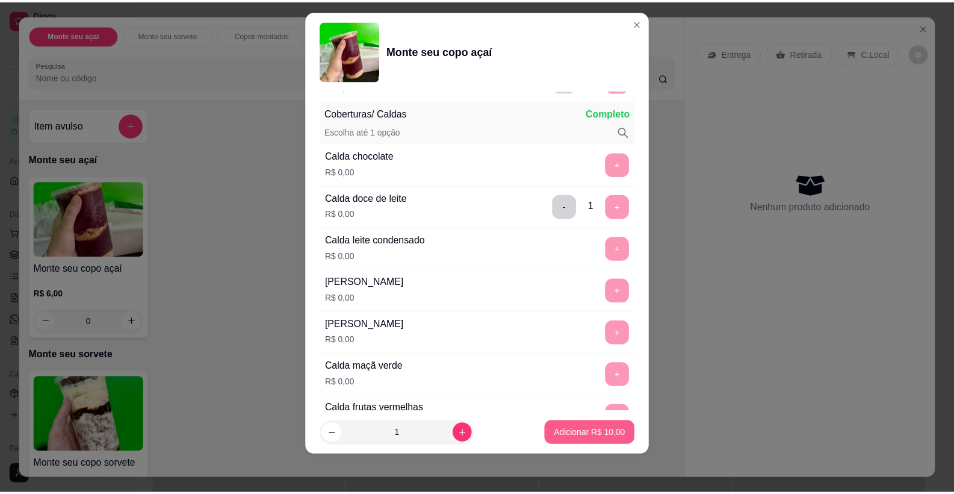
scroll to position [1139, 0]
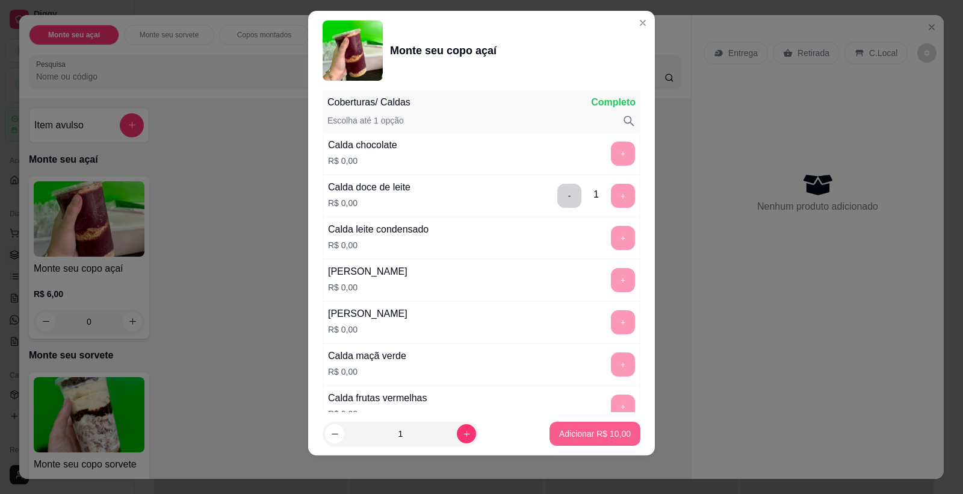
click at [588, 435] on p "Adicionar R$ 10,00" at bounding box center [595, 433] width 72 height 12
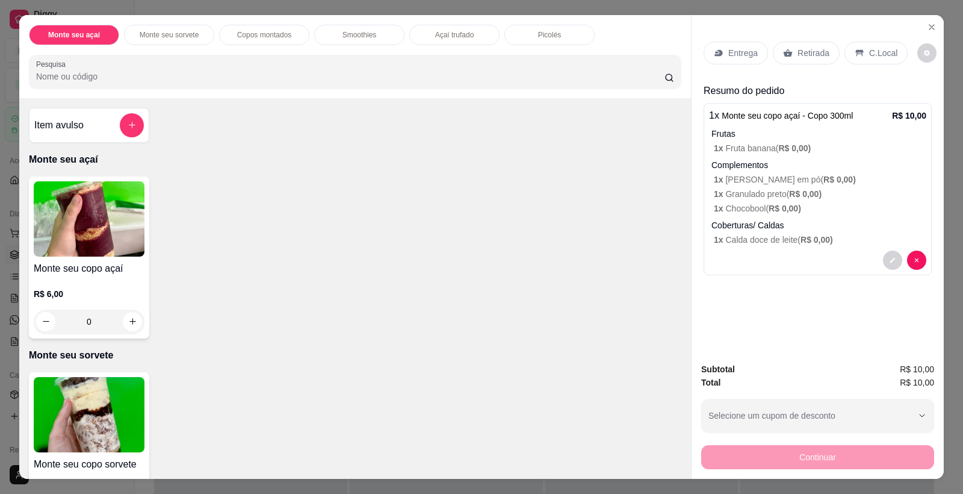
click at [784, 55] on icon at bounding box center [788, 53] width 9 height 8
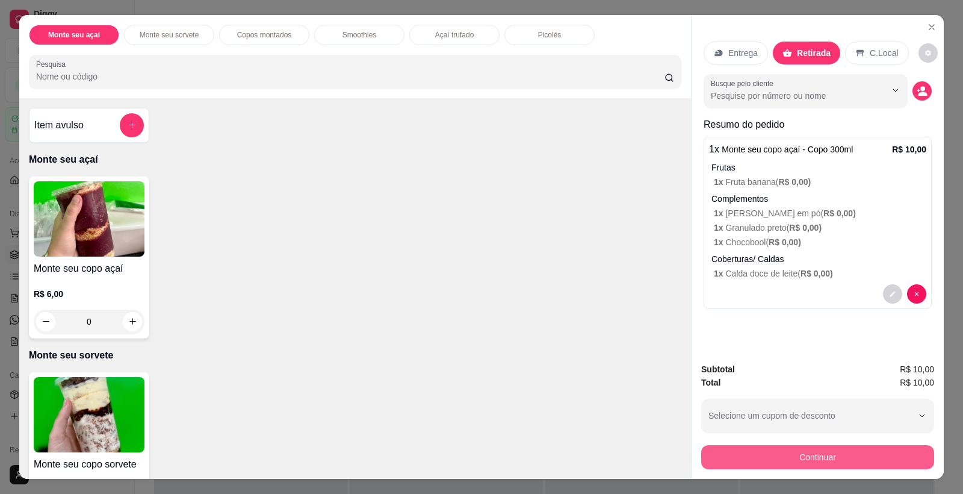
click at [813, 459] on button "Continuar" at bounding box center [817, 457] width 233 height 24
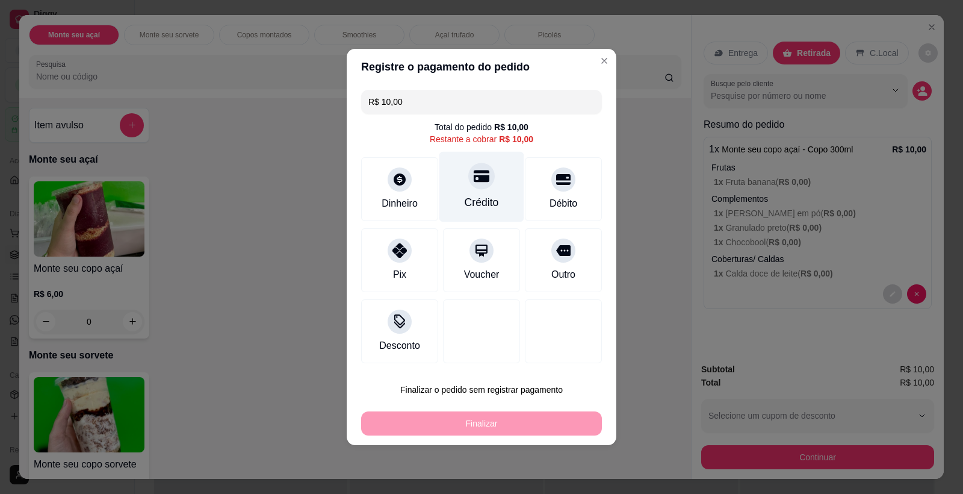
click at [488, 188] on div "Crédito" at bounding box center [482, 187] width 85 height 70
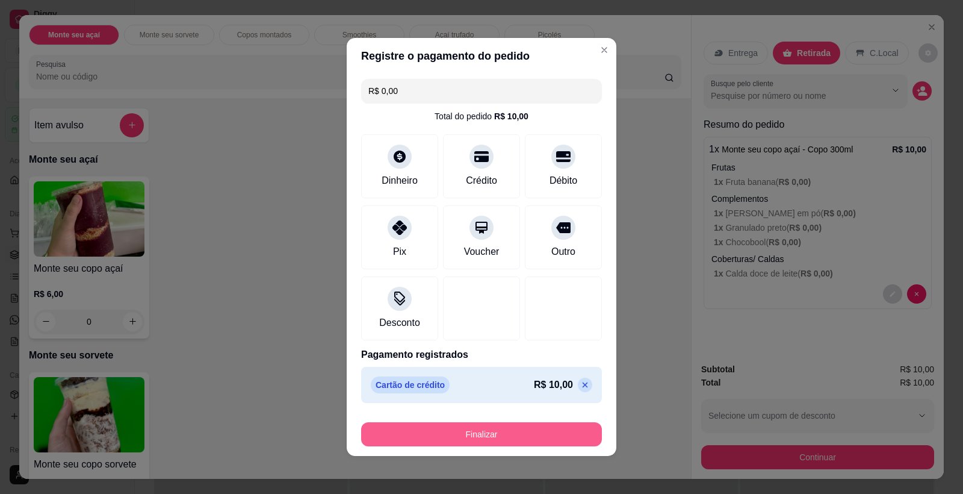
click at [494, 431] on button "Finalizar" at bounding box center [481, 434] width 241 height 24
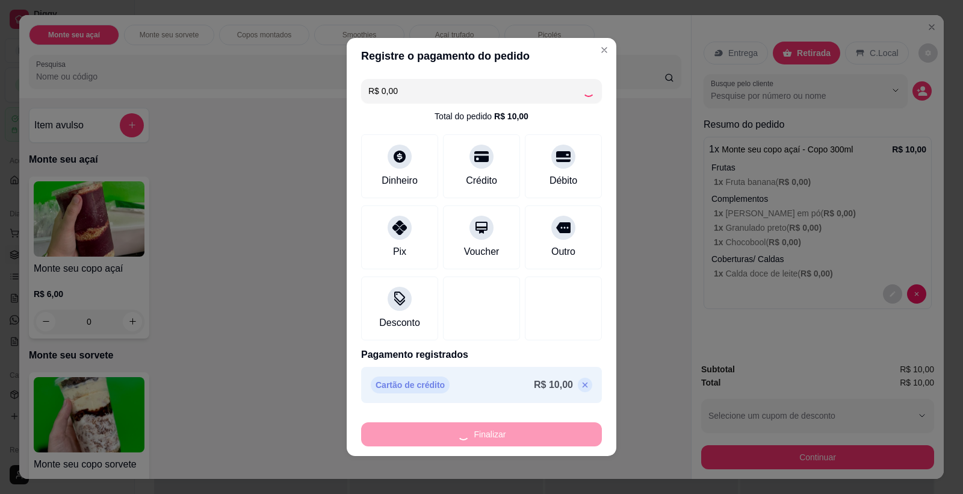
type input "-R$ 10,00"
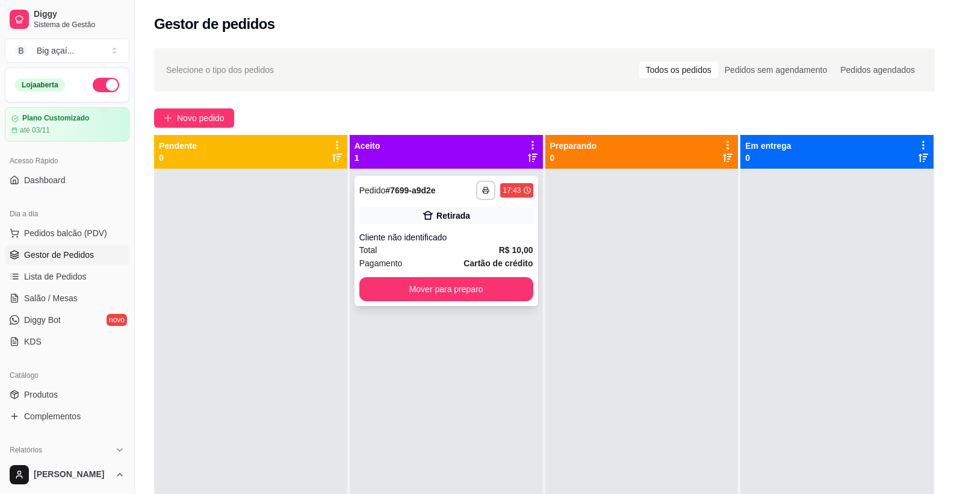
click at [458, 235] on div "Cliente não identificado" at bounding box center [446, 237] width 174 height 12
click at [102, 84] on button "button" at bounding box center [106, 85] width 26 height 14
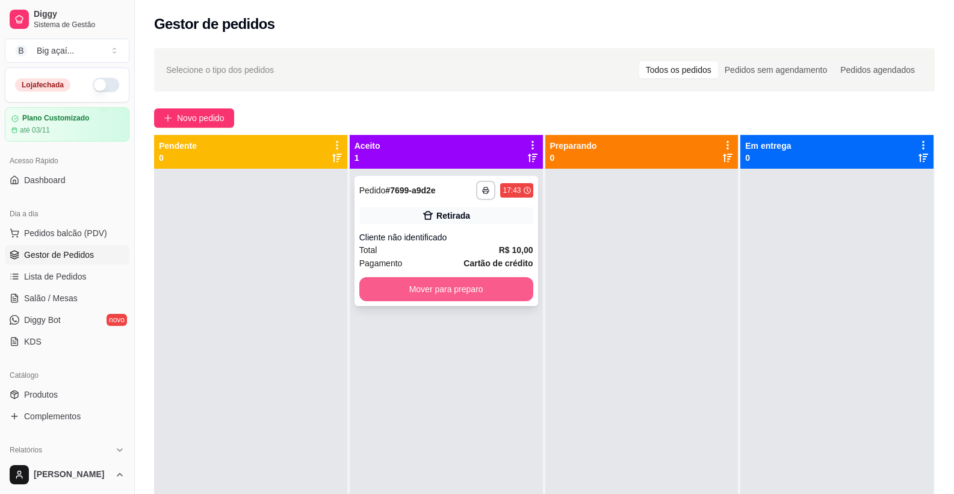
click at [459, 296] on button "Mover para preparo" at bounding box center [446, 289] width 174 height 24
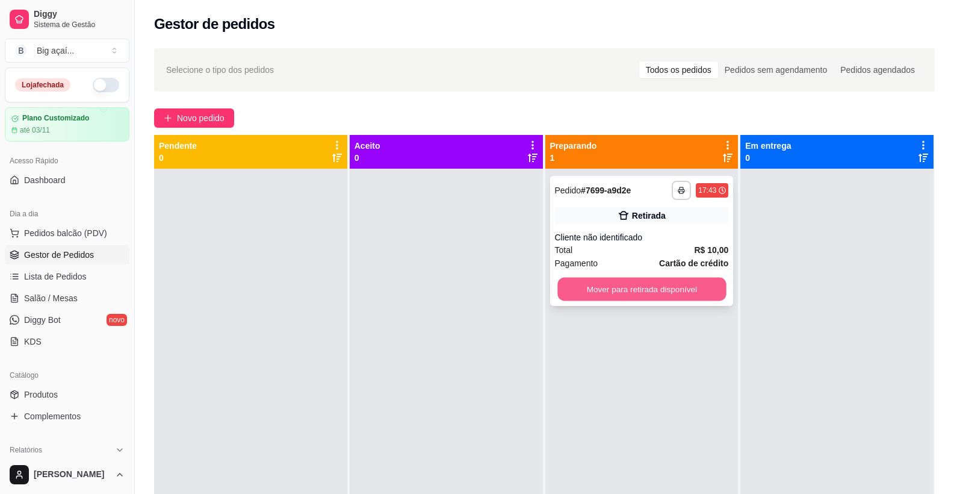
click at [638, 291] on button "Mover para retirada disponível" at bounding box center [642, 289] width 169 height 23
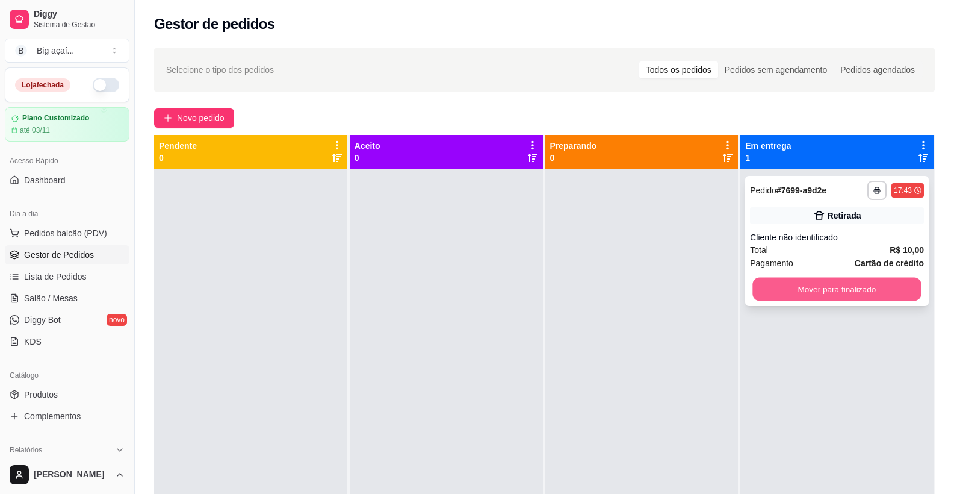
click at [803, 288] on button "Mover para finalizado" at bounding box center [837, 289] width 169 height 23
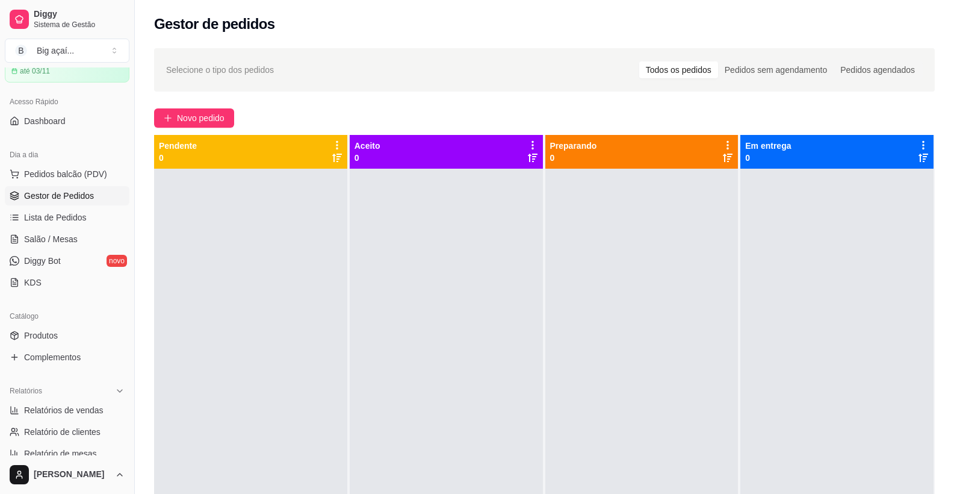
scroll to position [94, 0]
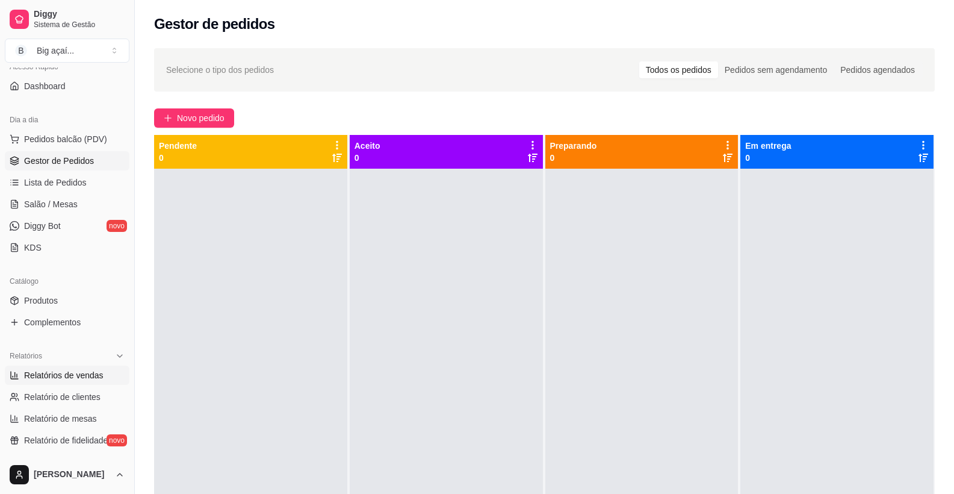
click at [70, 373] on span "Relatórios de vendas" at bounding box center [63, 375] width 79 height 12
select select "ALL"
select select "0"
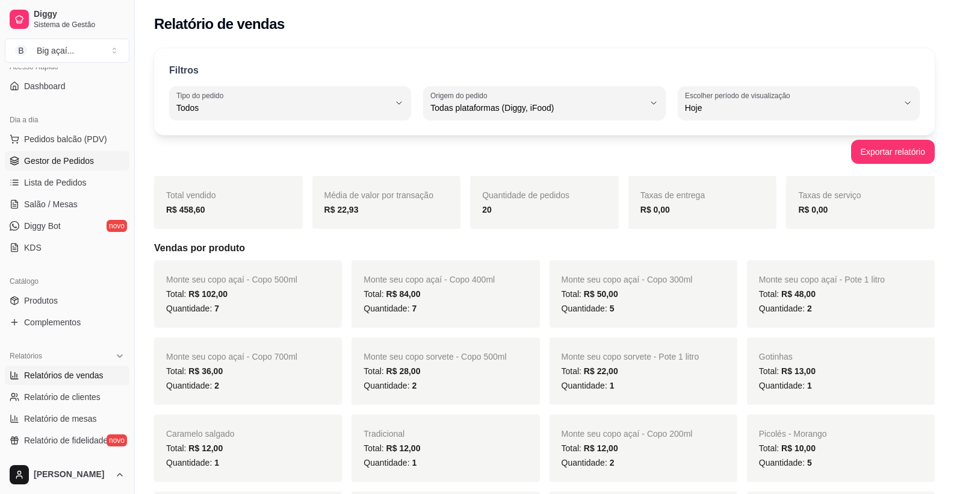
click at [68, 166] on span "Gestor de Pedidos" at bounding box center [59, 161] width 70 height 12
